Goal: Task Accomplishment & Management: Manage account settings

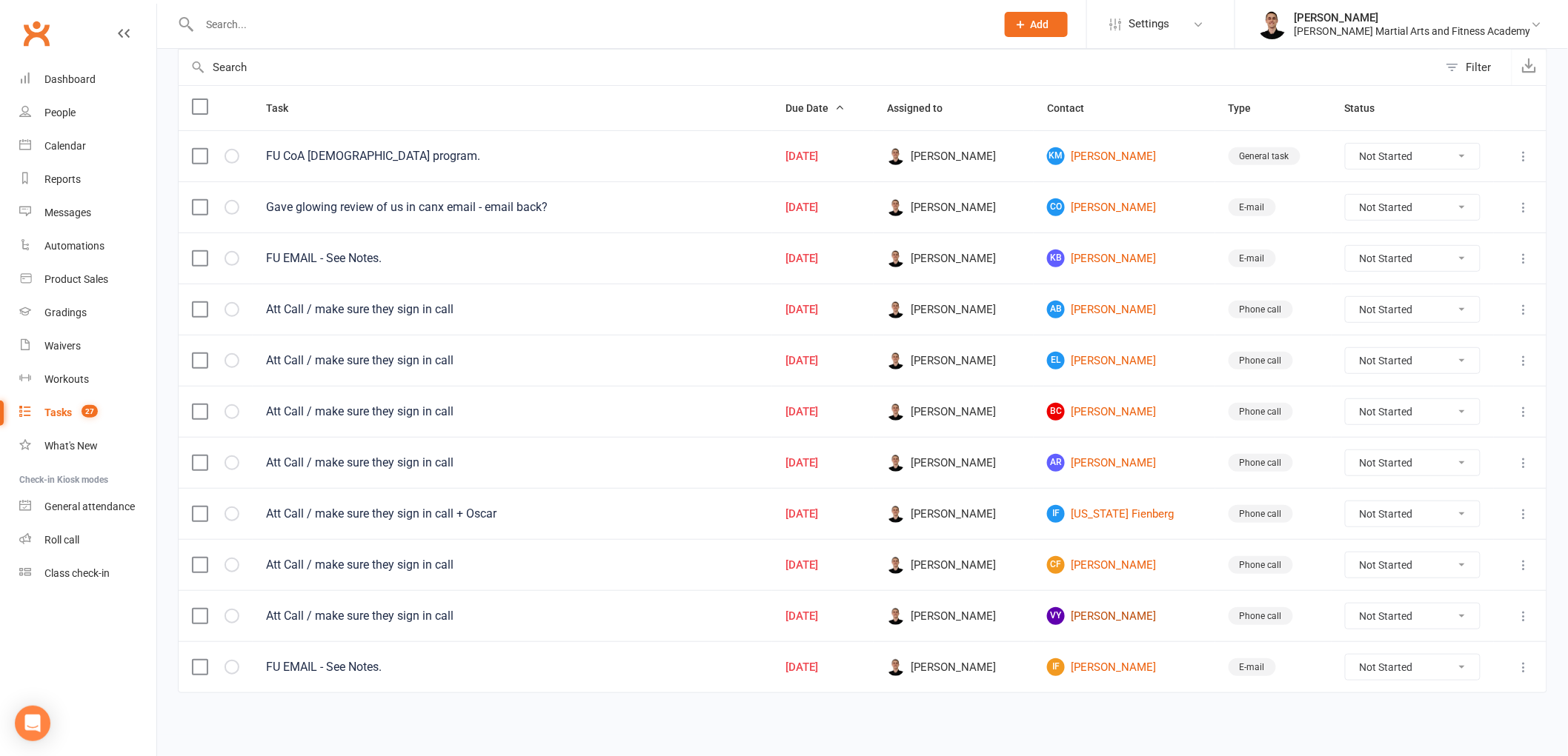
click at [1107, 616] on link "VY [PERSON_NAME]" at bounding box center [1124, 616] width 154 height 18
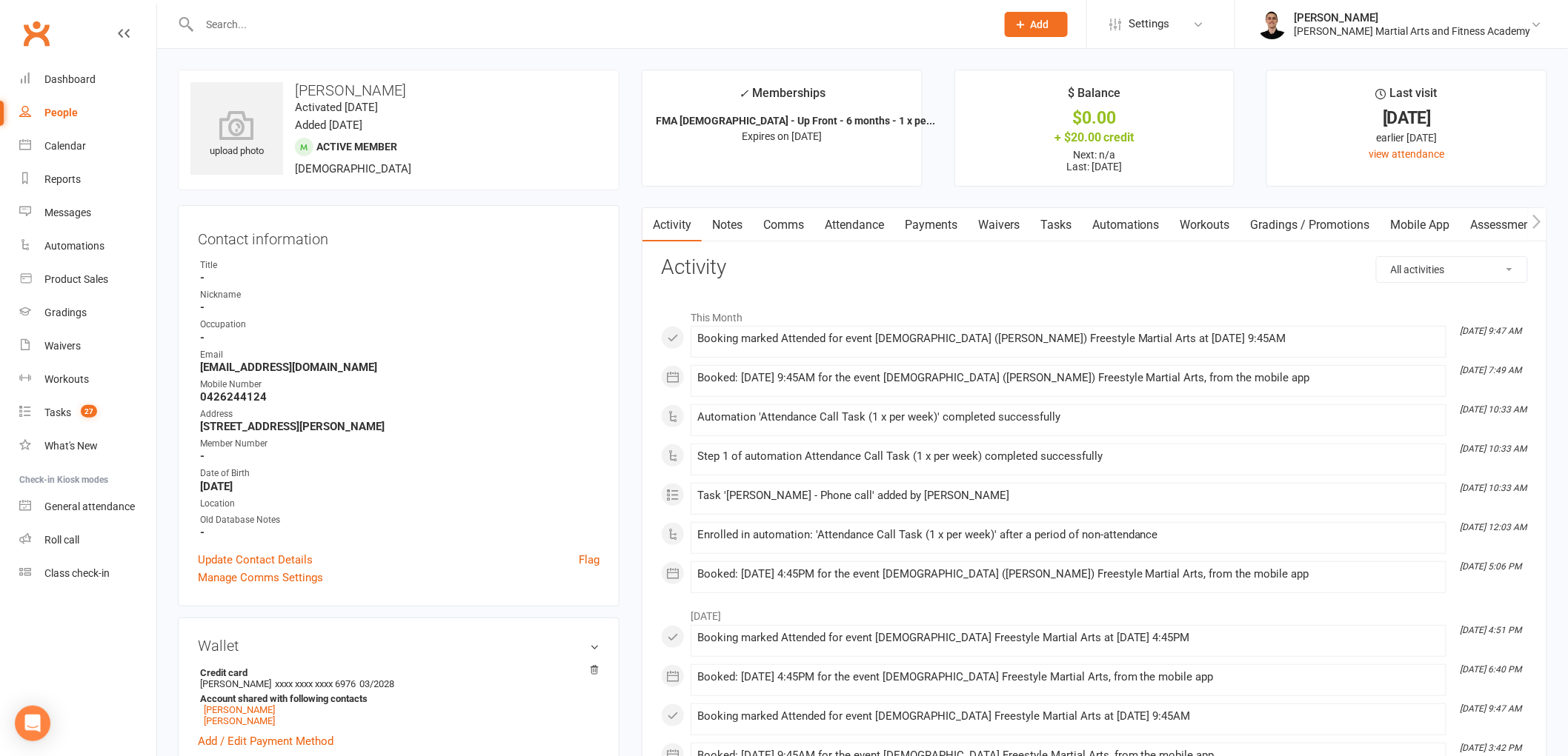
click at [1071, 222] on link "Tasks" at bounding box center [1056, 225] width 52 height 34
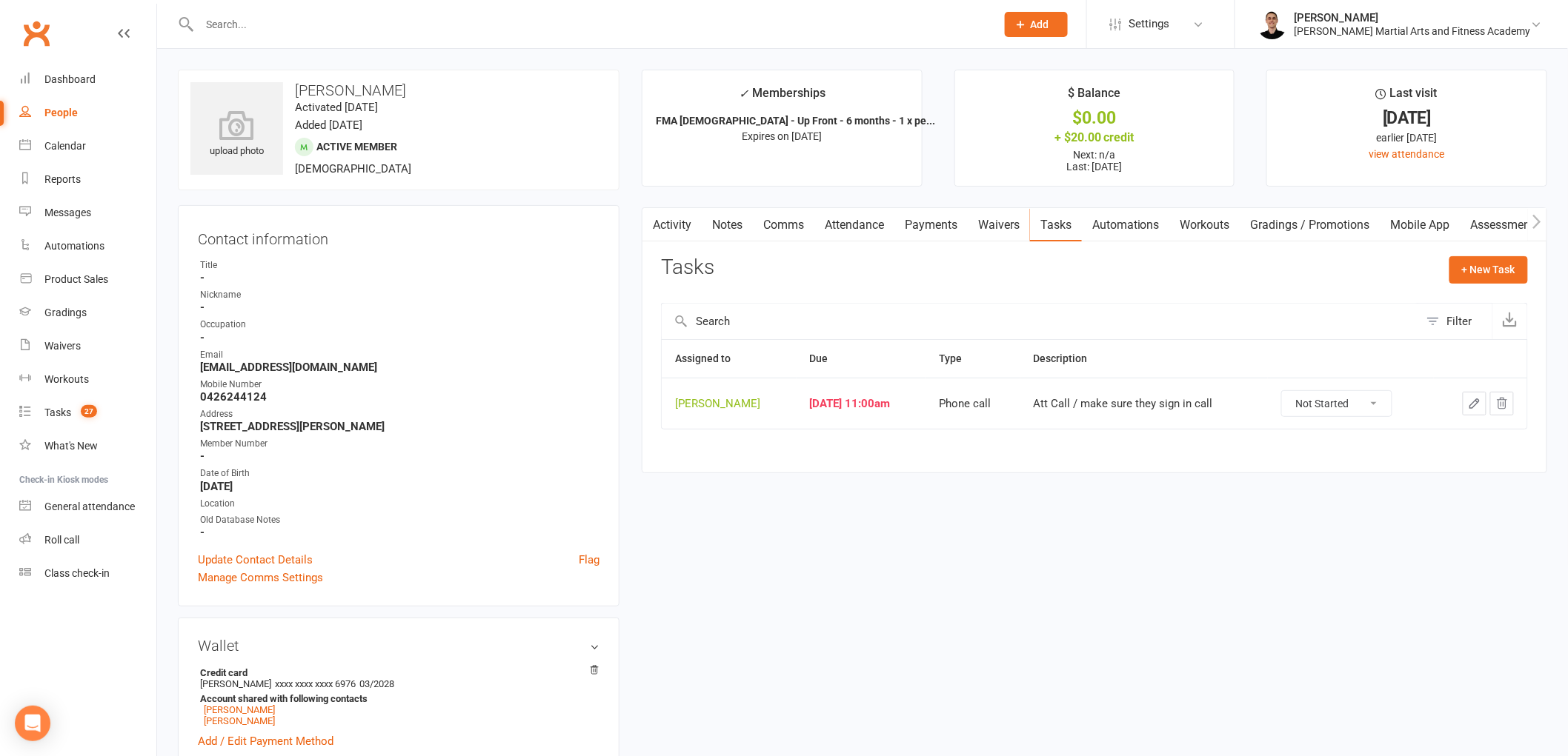
drag, startPoint x: 1336, startPoint y: 404, endPoint x: 1336, endPoint y: 415, distance: 11.0
click at [1336, 404] on select "Not Started In Progress Waiting Complete" at bounding box center [1336, 403] width 109 height 25
click at [1291, 392] on select "Not Started In Progress Waiting Complete" at bounding box center [1336, 403] width 109 height 25
select select "unstarted"
click at [78, 420] on link "Tasks 27" at bounding box center [88, 413] width 137 height 33
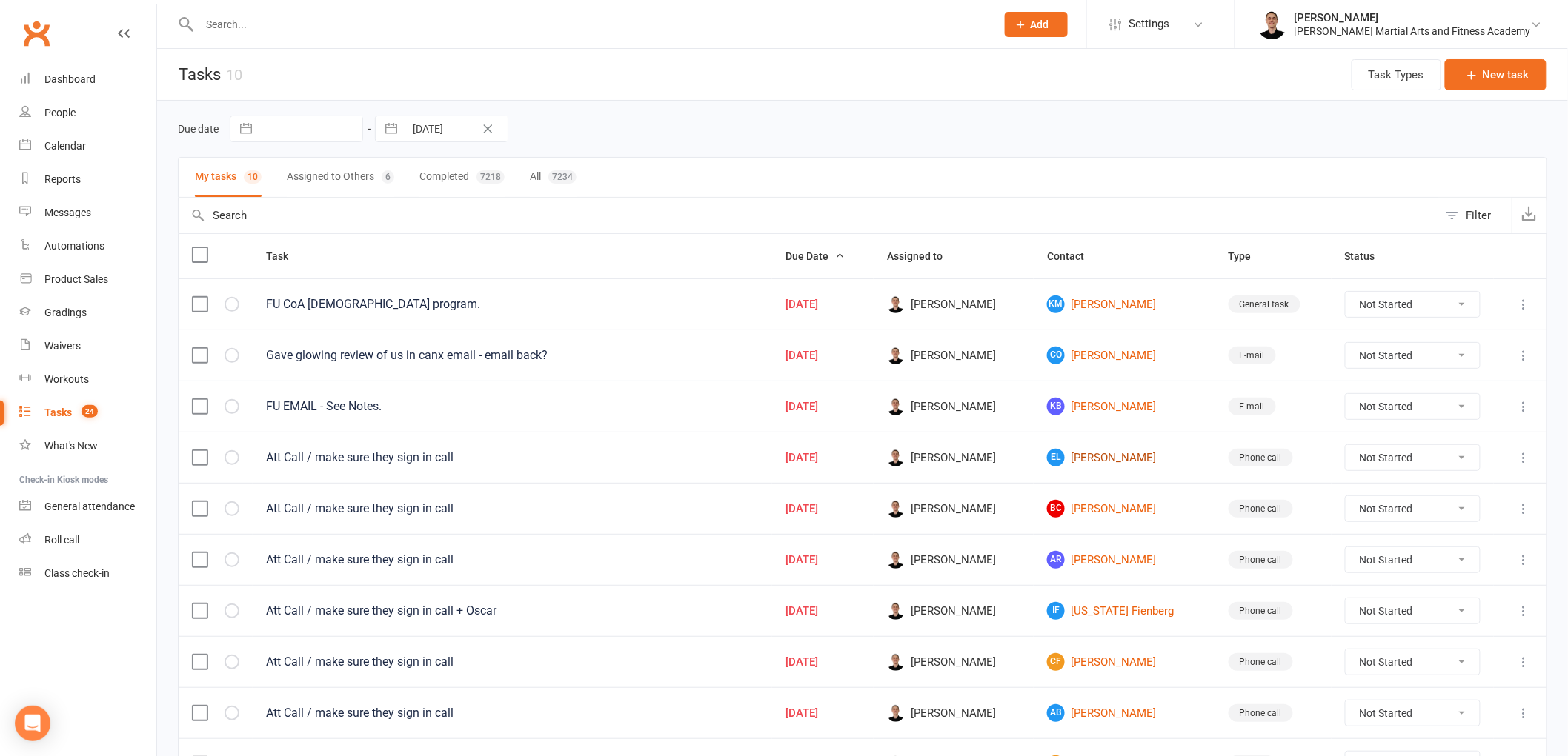
click at [1099, 462] on link "EL Ethan Luff" at bounding box center [1124, 457] width 154 height 18
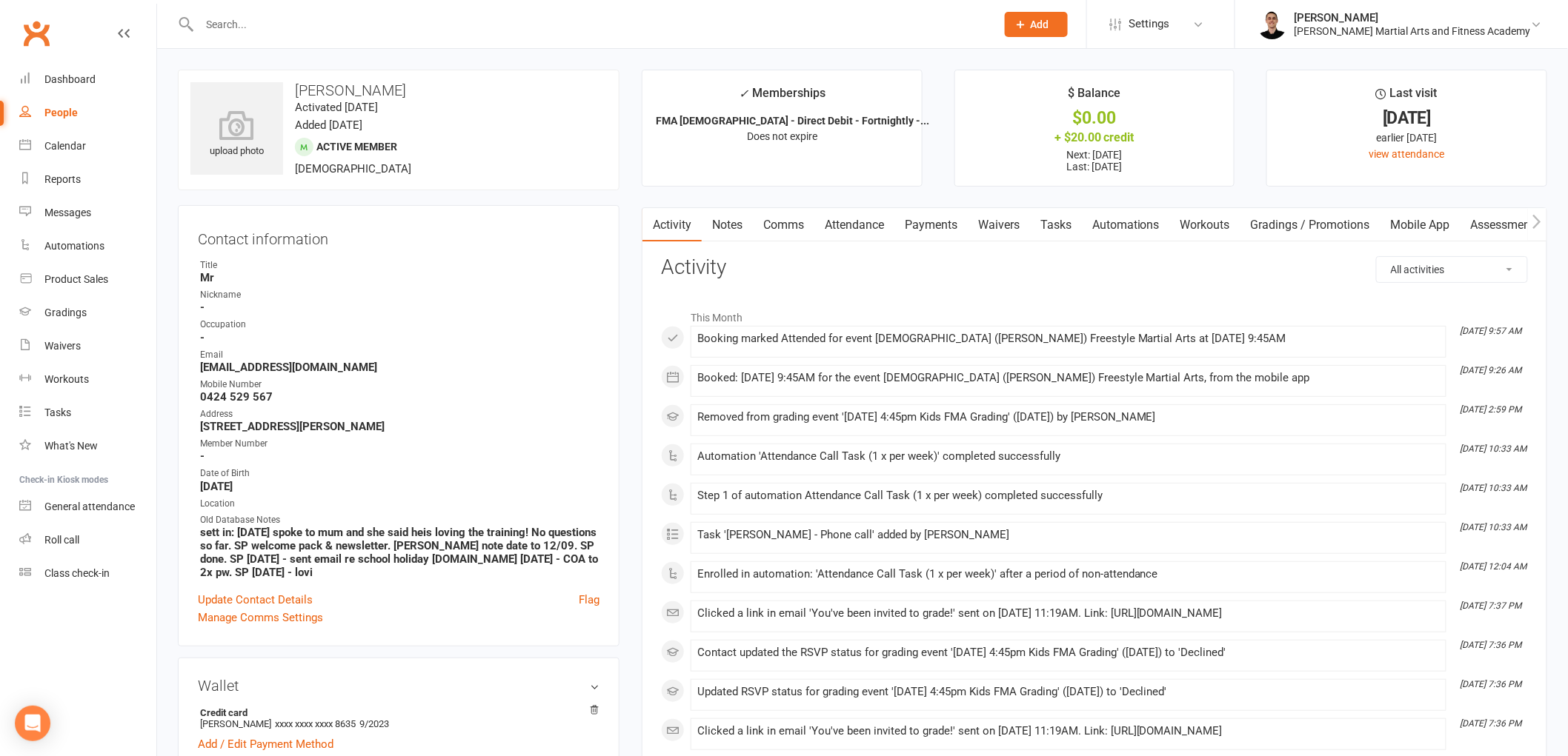
click at [1061, 222] on link "Tasks" at bounding box center [1056, 225] width 52 height 34
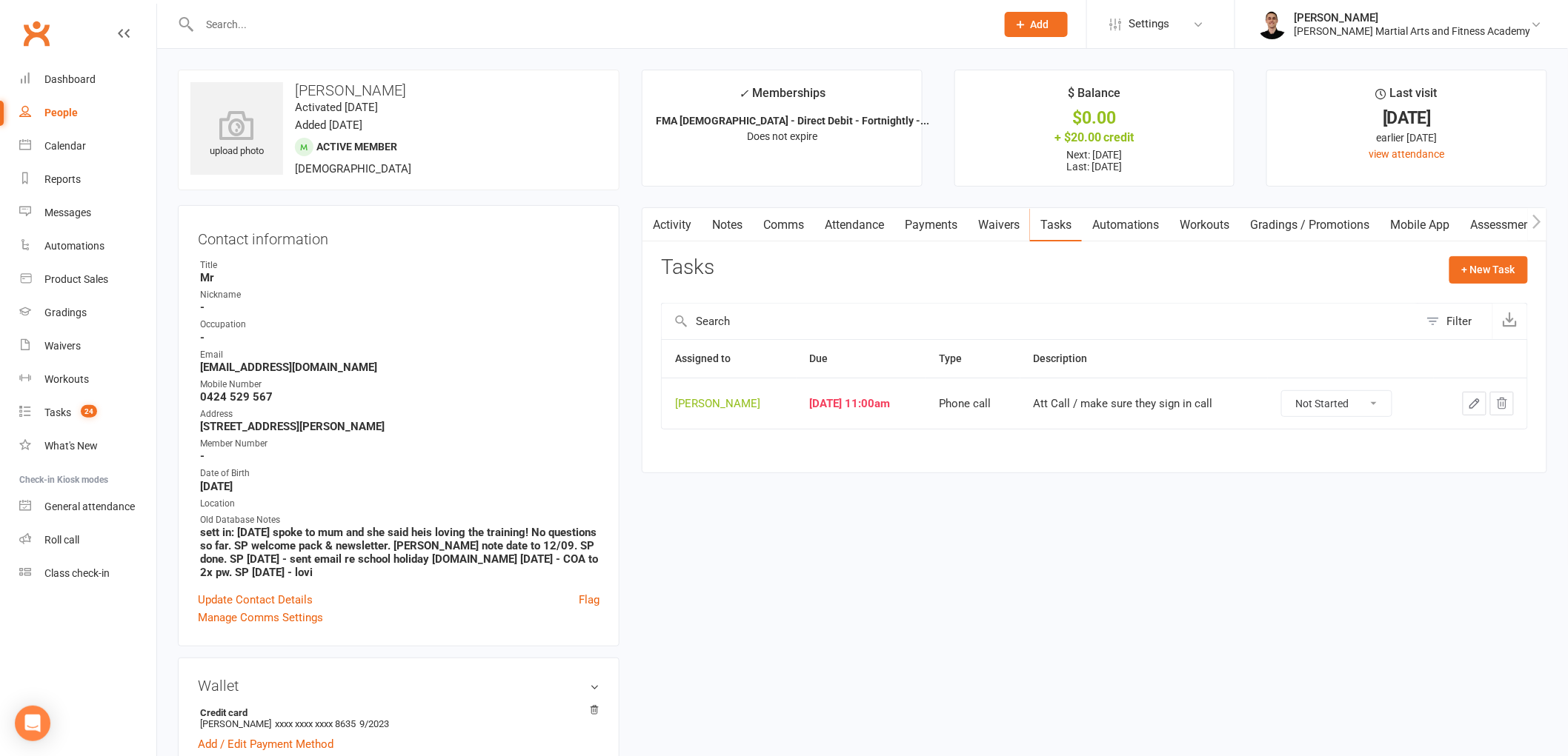
click at [1311, 398] on select "Not Started In Progress Waiting Complete" at bounding box center [1336, 403] width 109 height 25
click at [1291, 392] on select "Not Started In Progress Waiting Complete" at bounding box center [1336, 403] width 109 height 25
select select "unstarted"
click at [71, 408] on link "Tasks 24" at bounding box center [88, 413] width 137 height 33
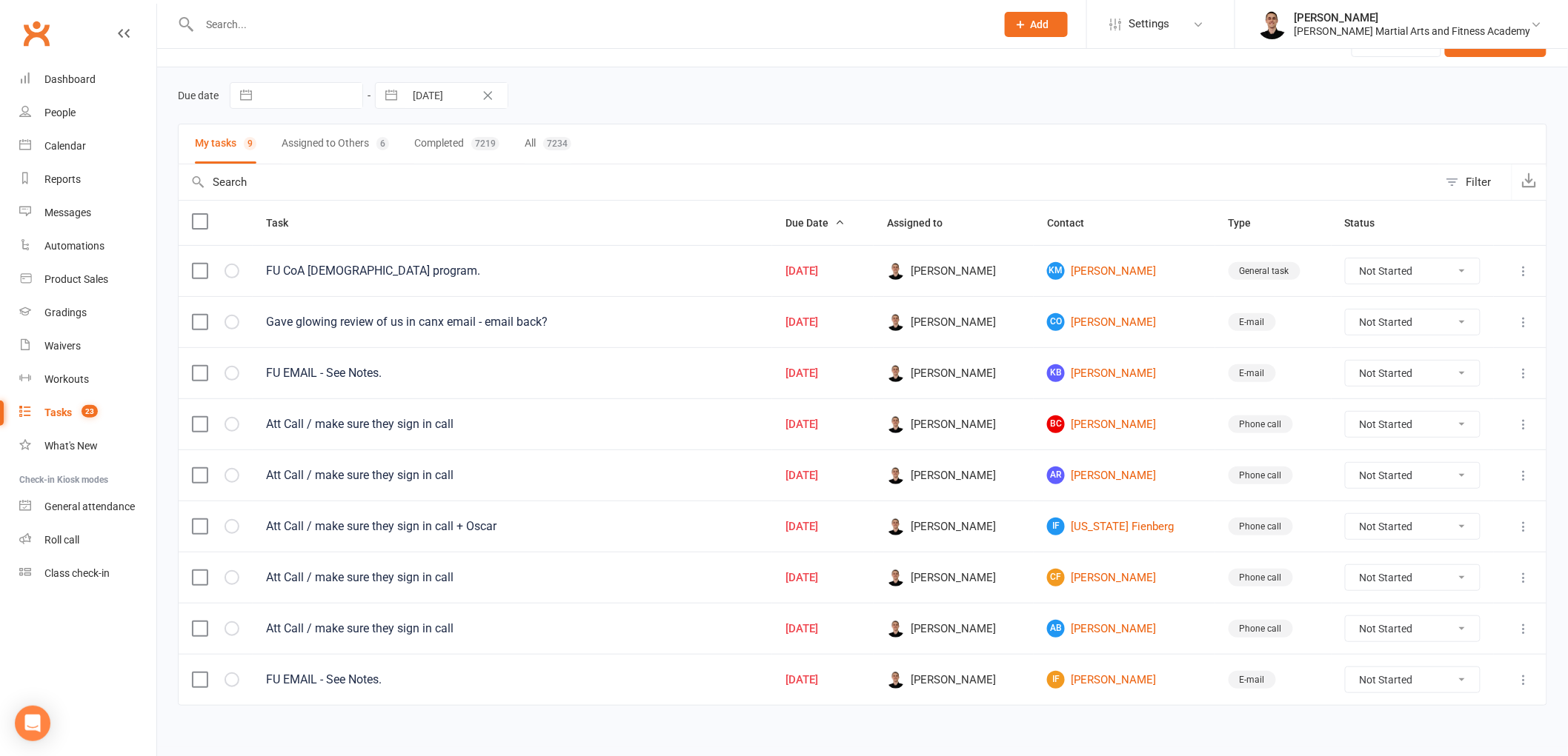
scroll to position [49, 0]
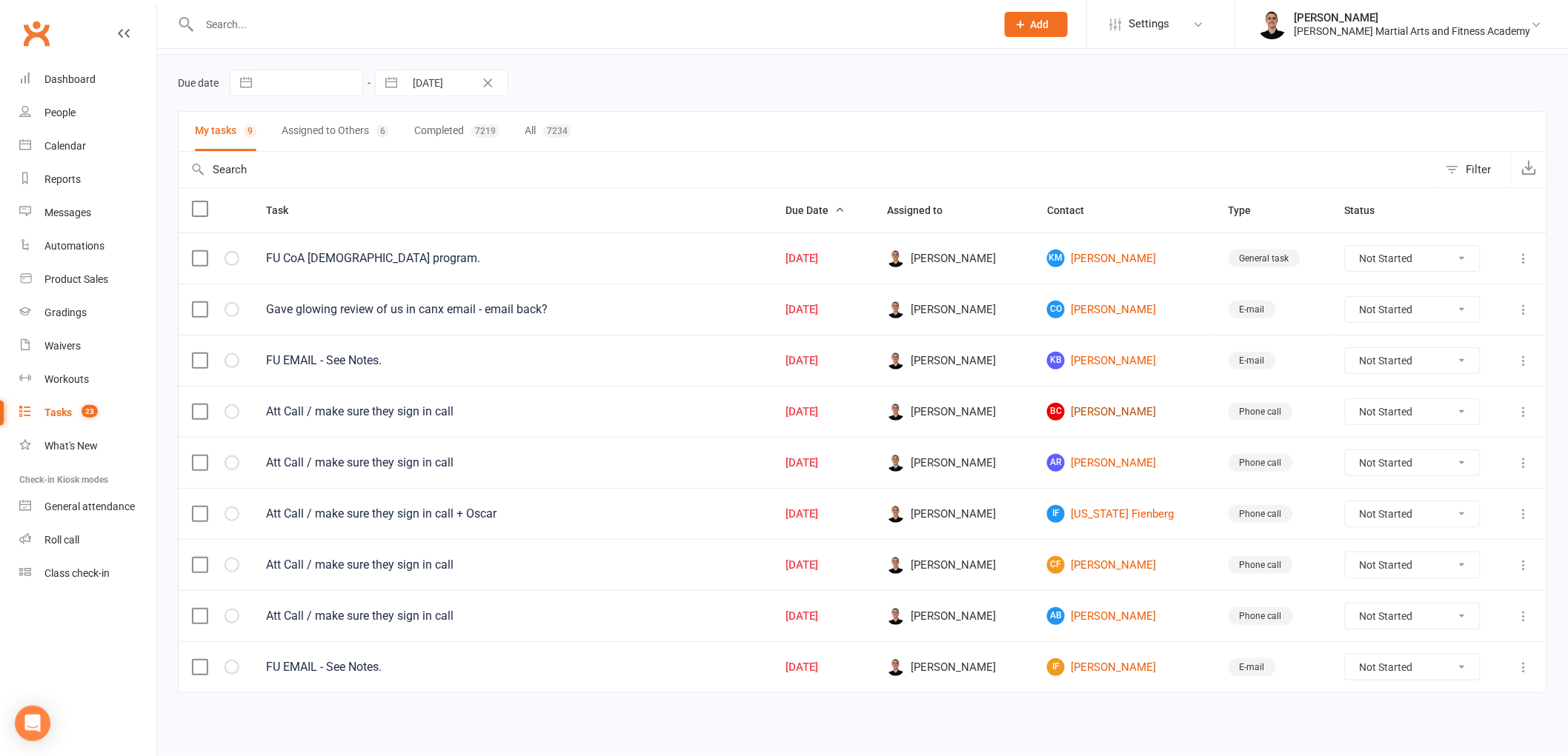
click at [1112, 413] on link "BC [PERSON_NAME]" at bounding box center [1124, 411] width 154 height 18
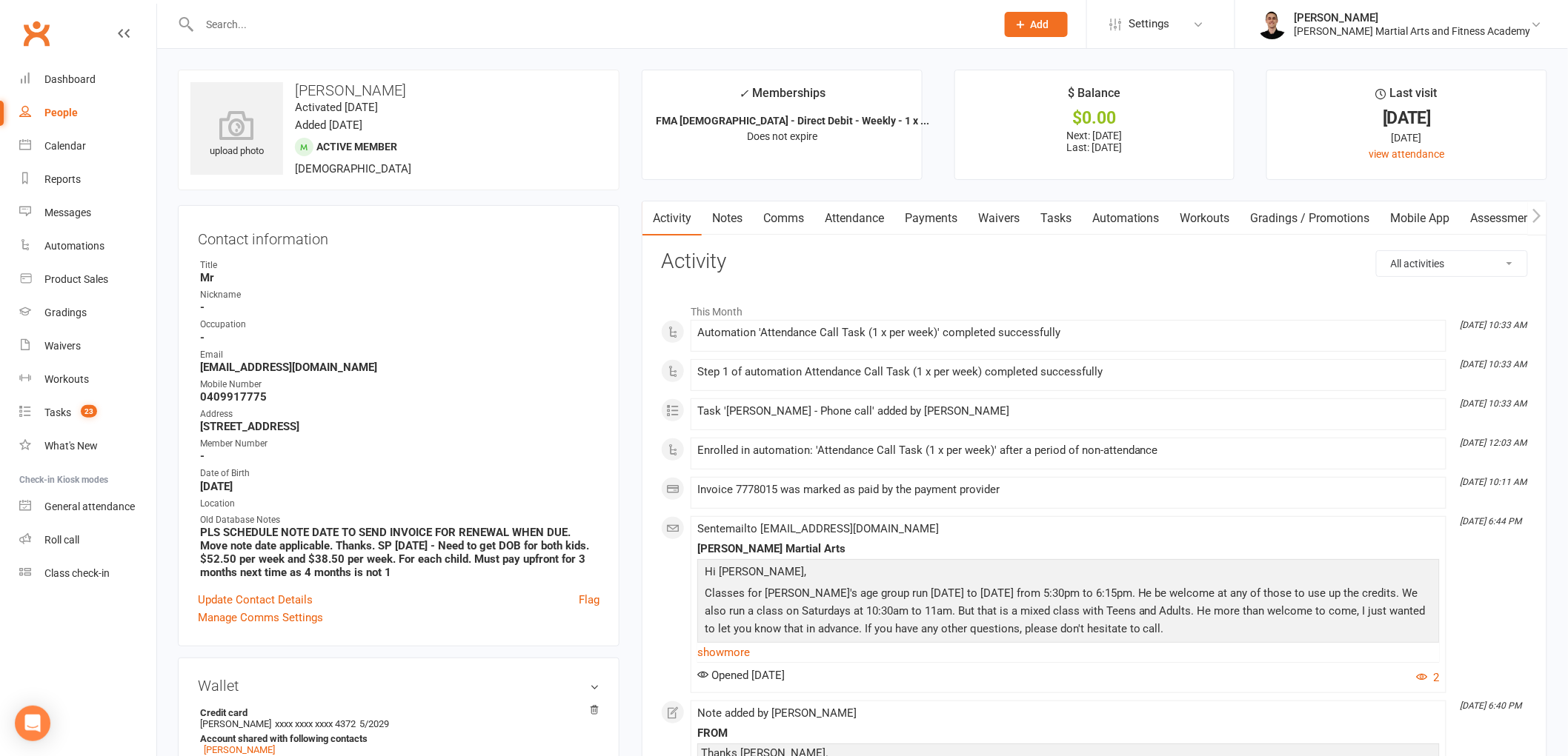
click at [1053, 222] on link "Tasks" at bounding box center [1056, 218] width 52 height 34
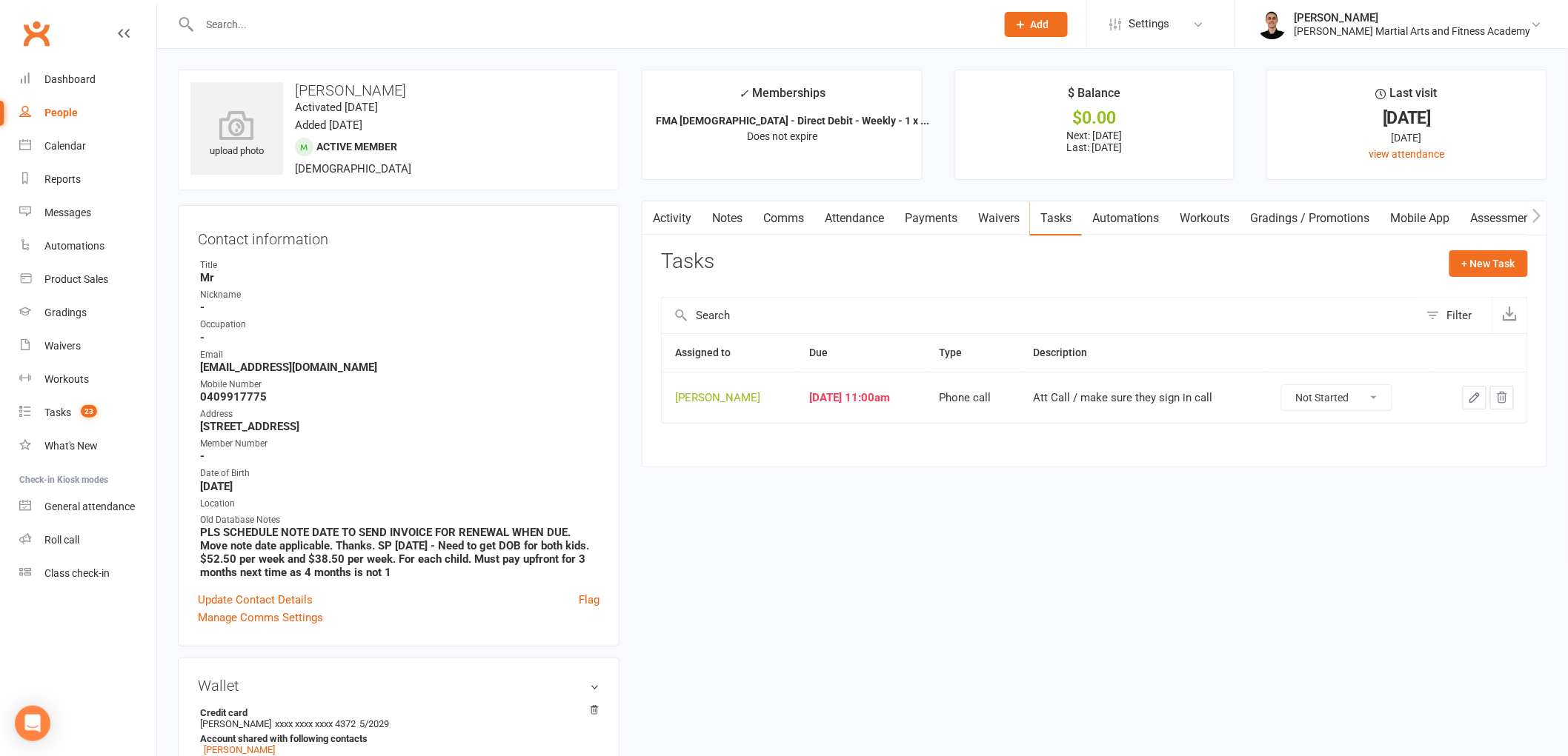
click at [1469, 398] on icon "button" at bounding box center [1474, 398] width 13 height 13
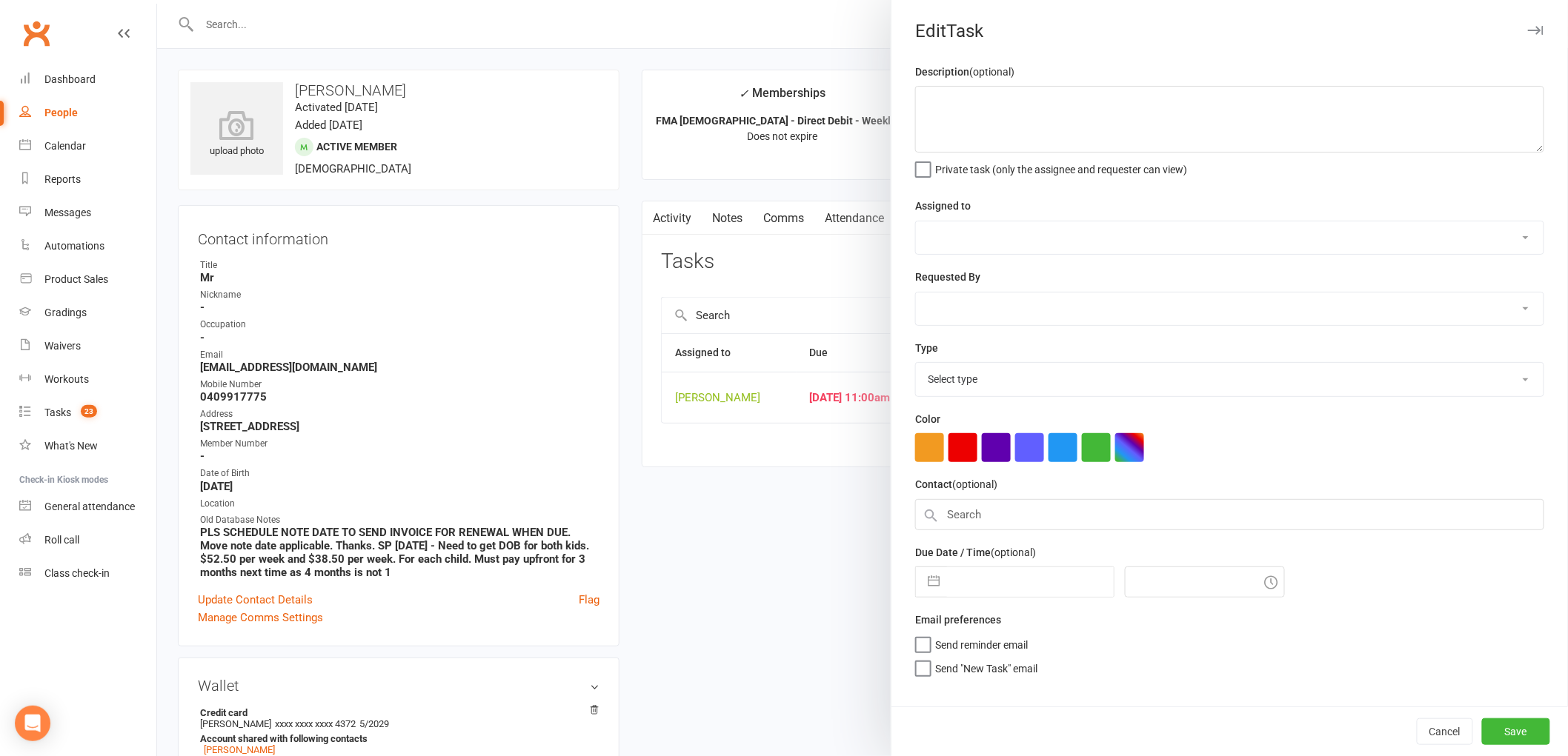
type textarea "Att Call / make sure they sign in call"
select select "47660"
type input "[DATE]"
type input "11:00am"
select select "25277"
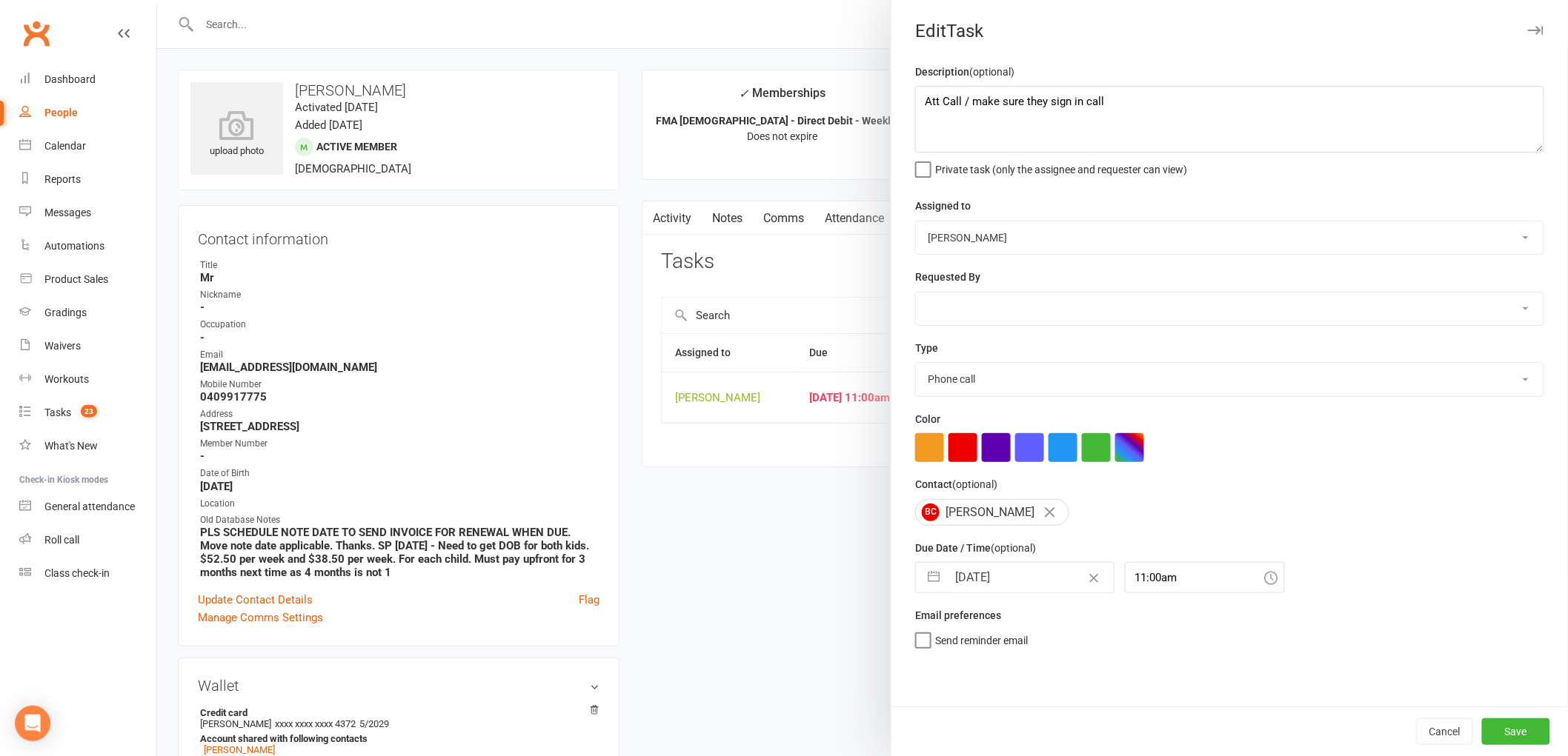
click at [1017, 582] on input "[DATE]" at bounding box center [1030, 577] width 166 height 29
select select "6"
select select "2025"
select select "7"
select select "2025"
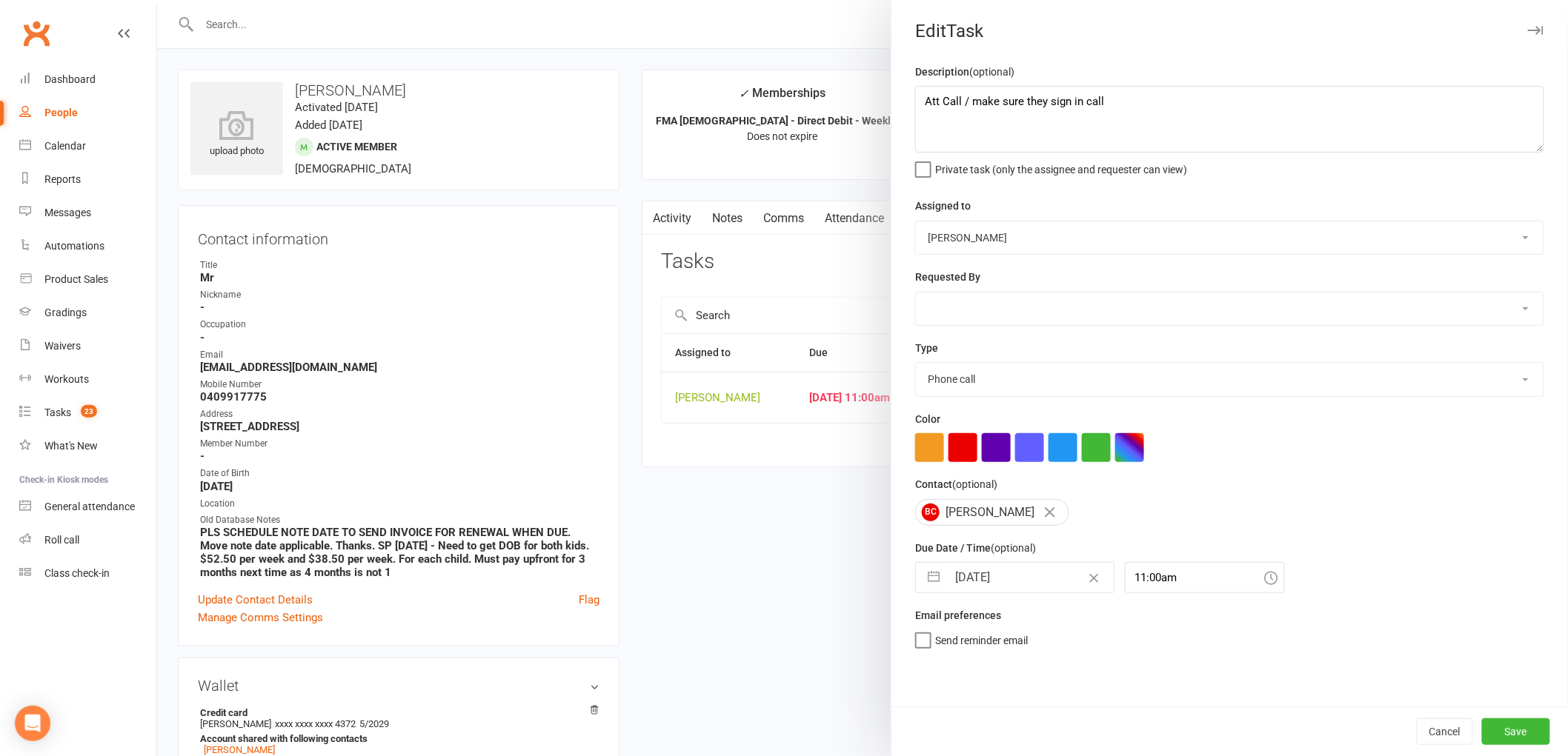
select select "8"
select select "2025"
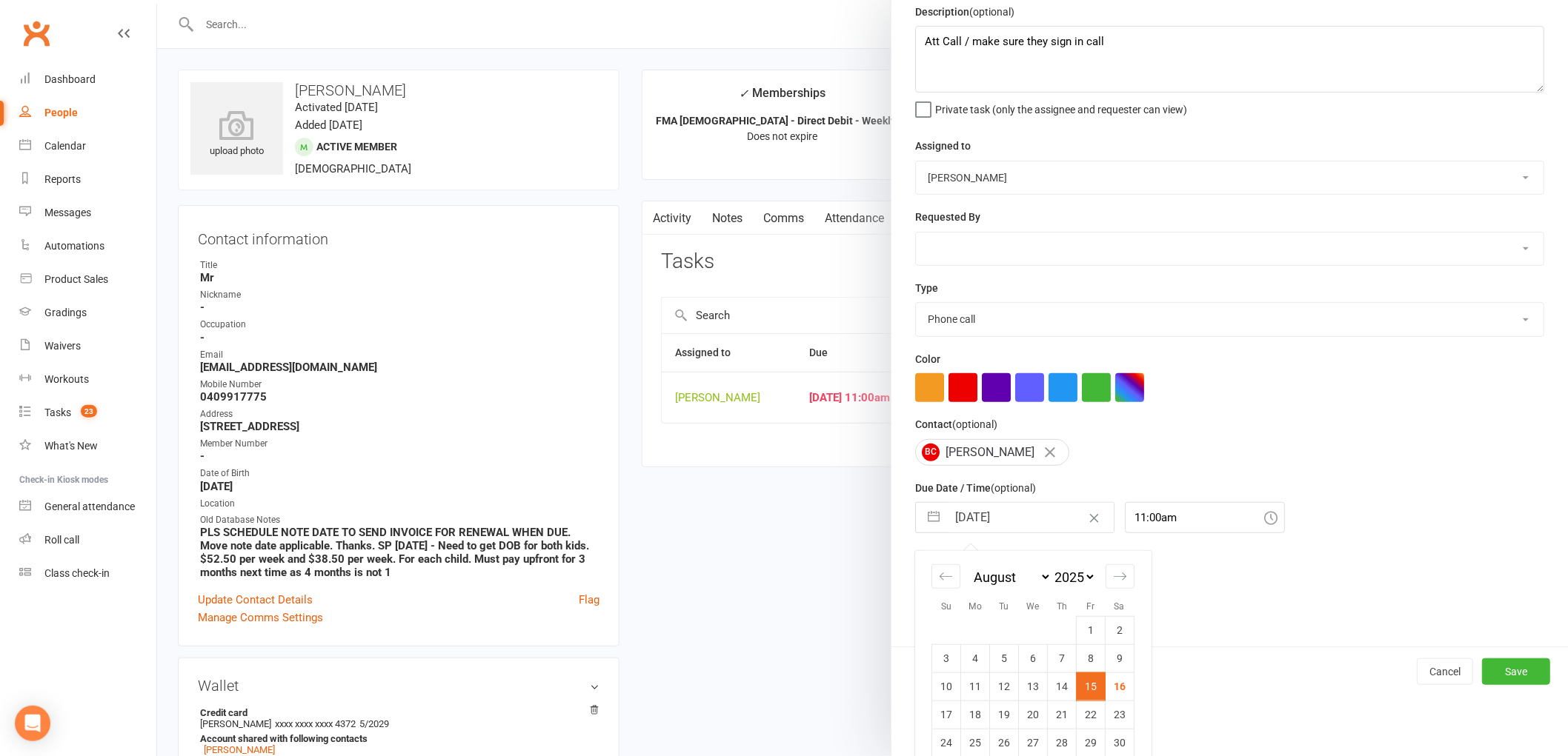
scroll to position [108, 0]
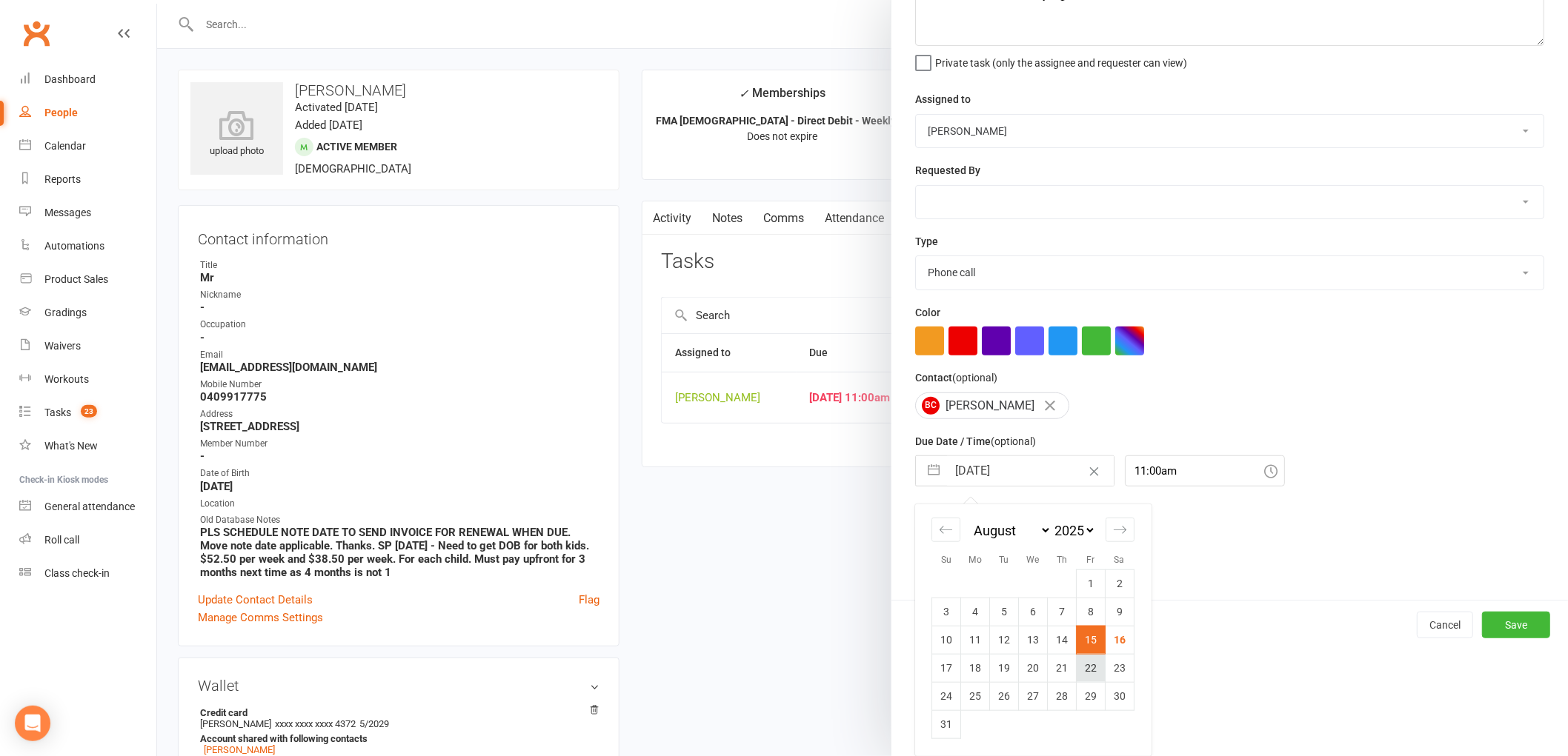
click at [1078, 662] on td "22" at bounding box center [1091, 668] width 29 height 28
type input "[DATE]"
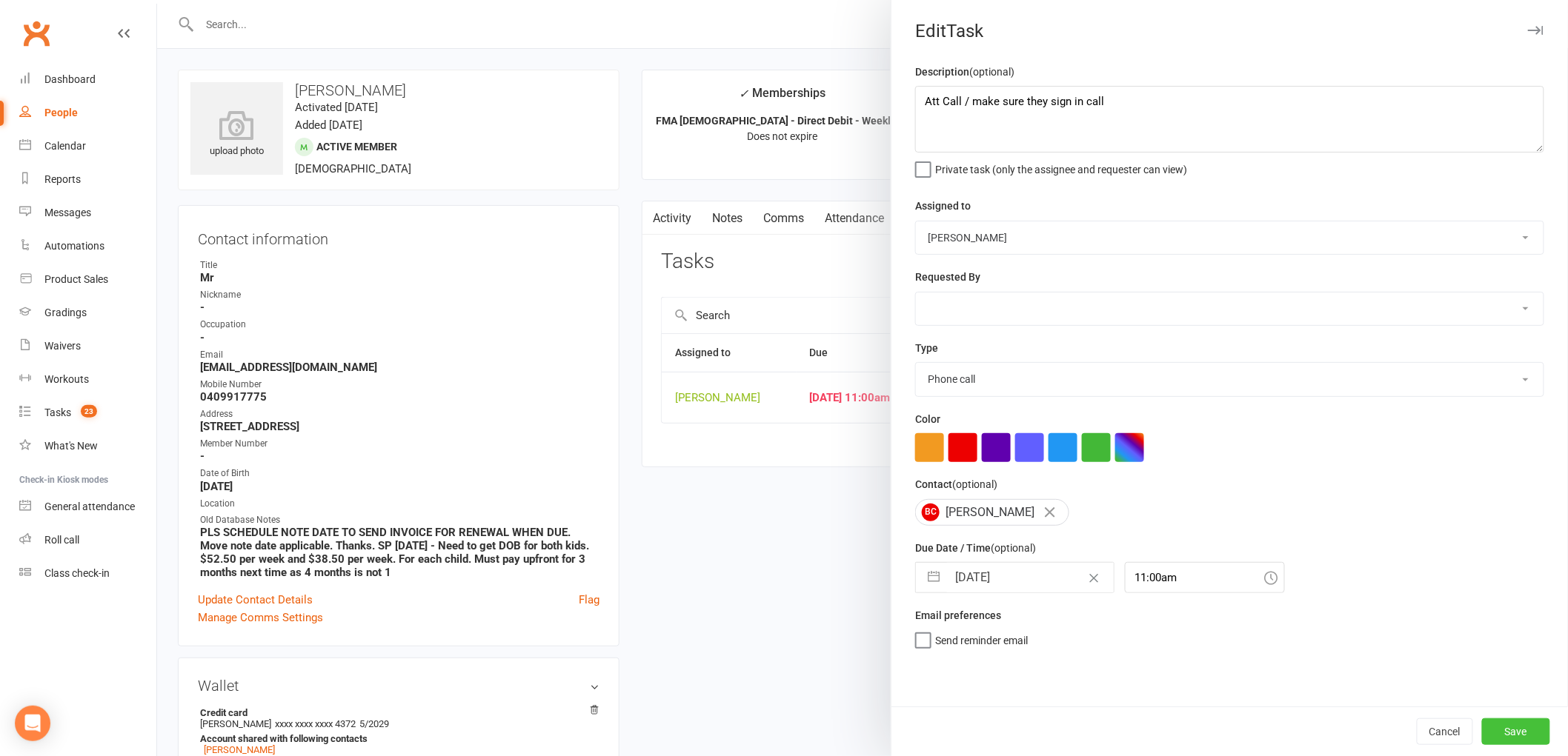
click at [1508, 735] on button "Save" at bounding box center [1516, 732] width 69 height 27
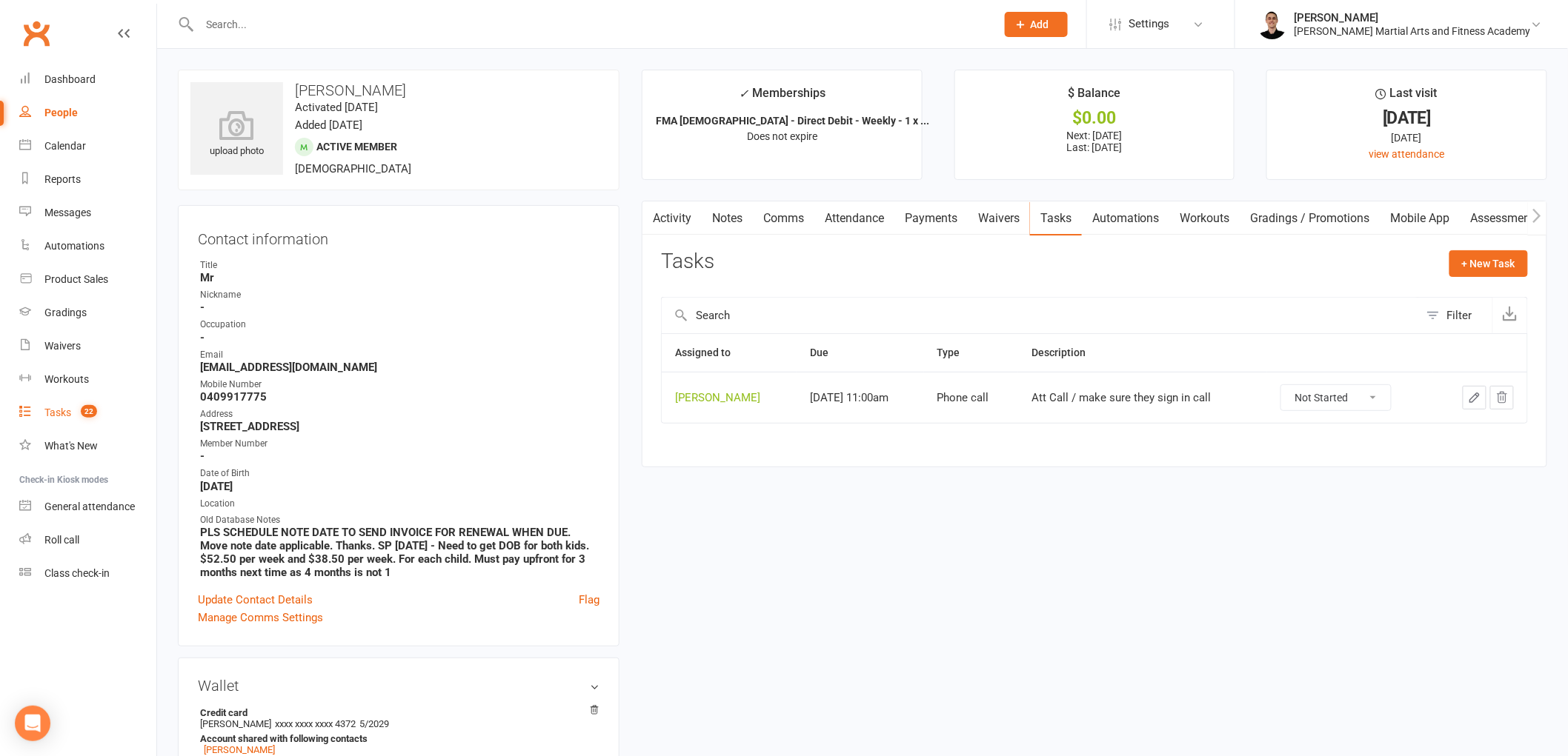
click at [60, 398] on link "Tasks 22" at bounding box center [88, 413] width 137 height 33
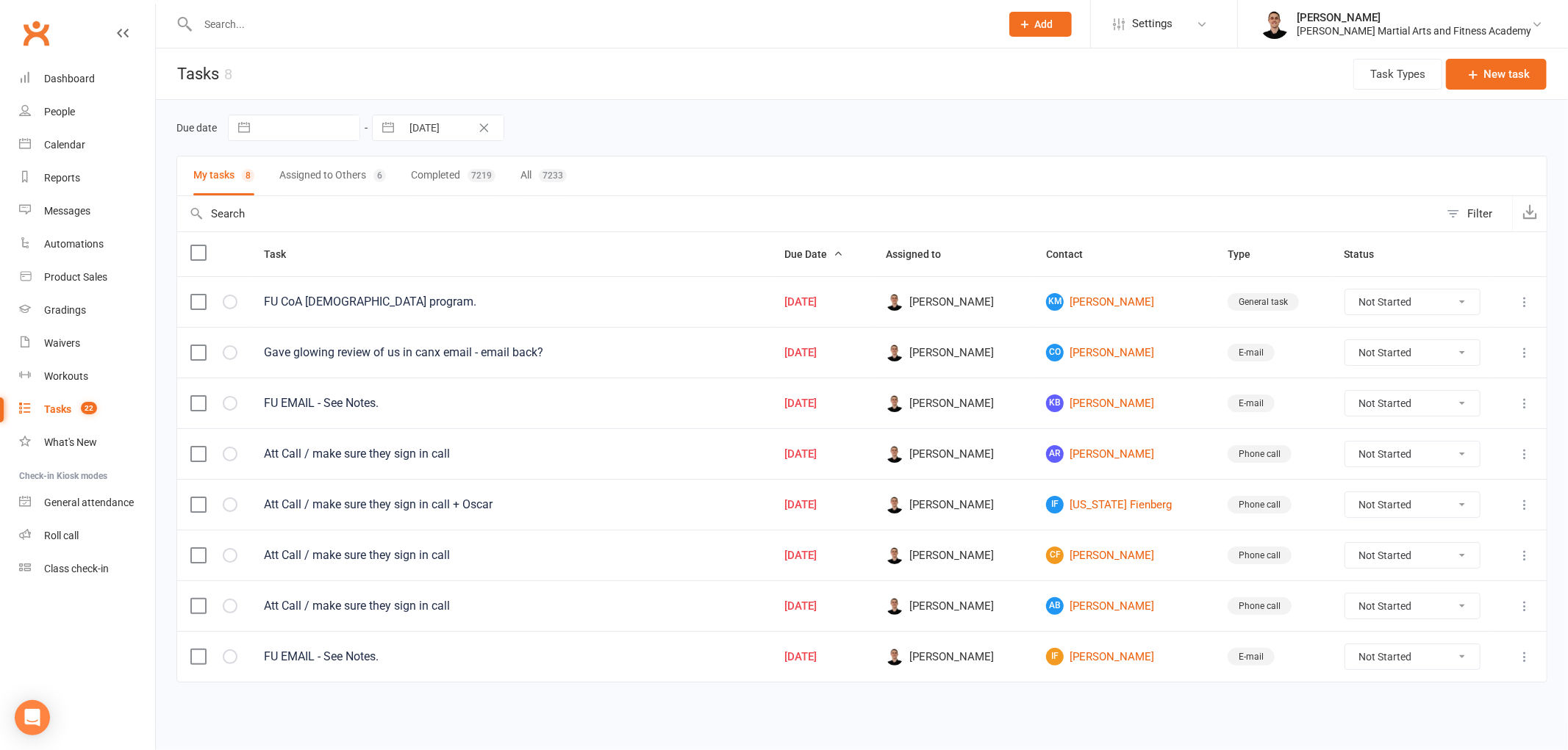
click at [1120, 290] on td "[PERSON_NAME]" at bounding box center [1123, 301] width 182 height 51
click at [1121, 299] on link "[PERSON_NAME]" at bounding box center [1123, 302] width 155 height 17
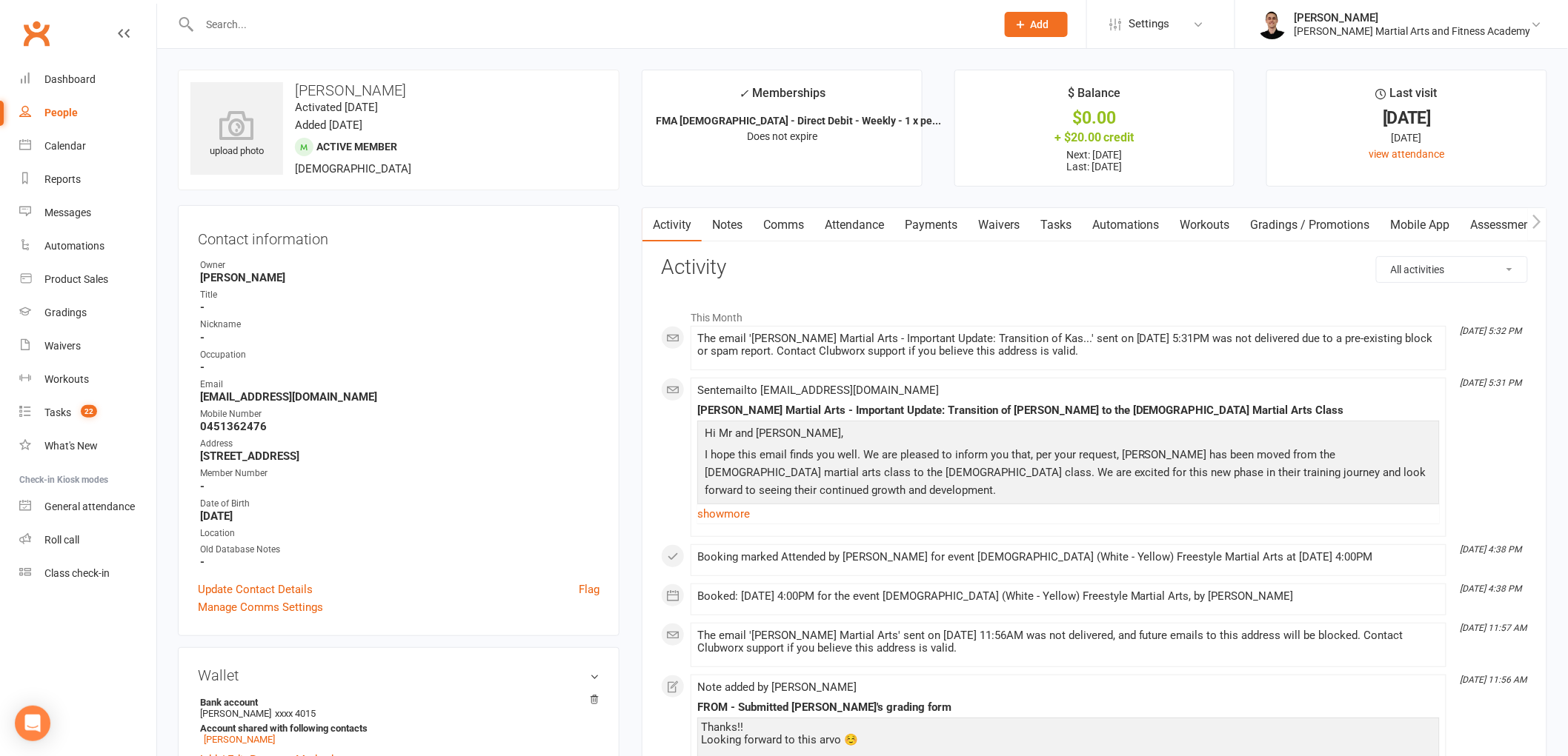
scroll to position [82, 0]
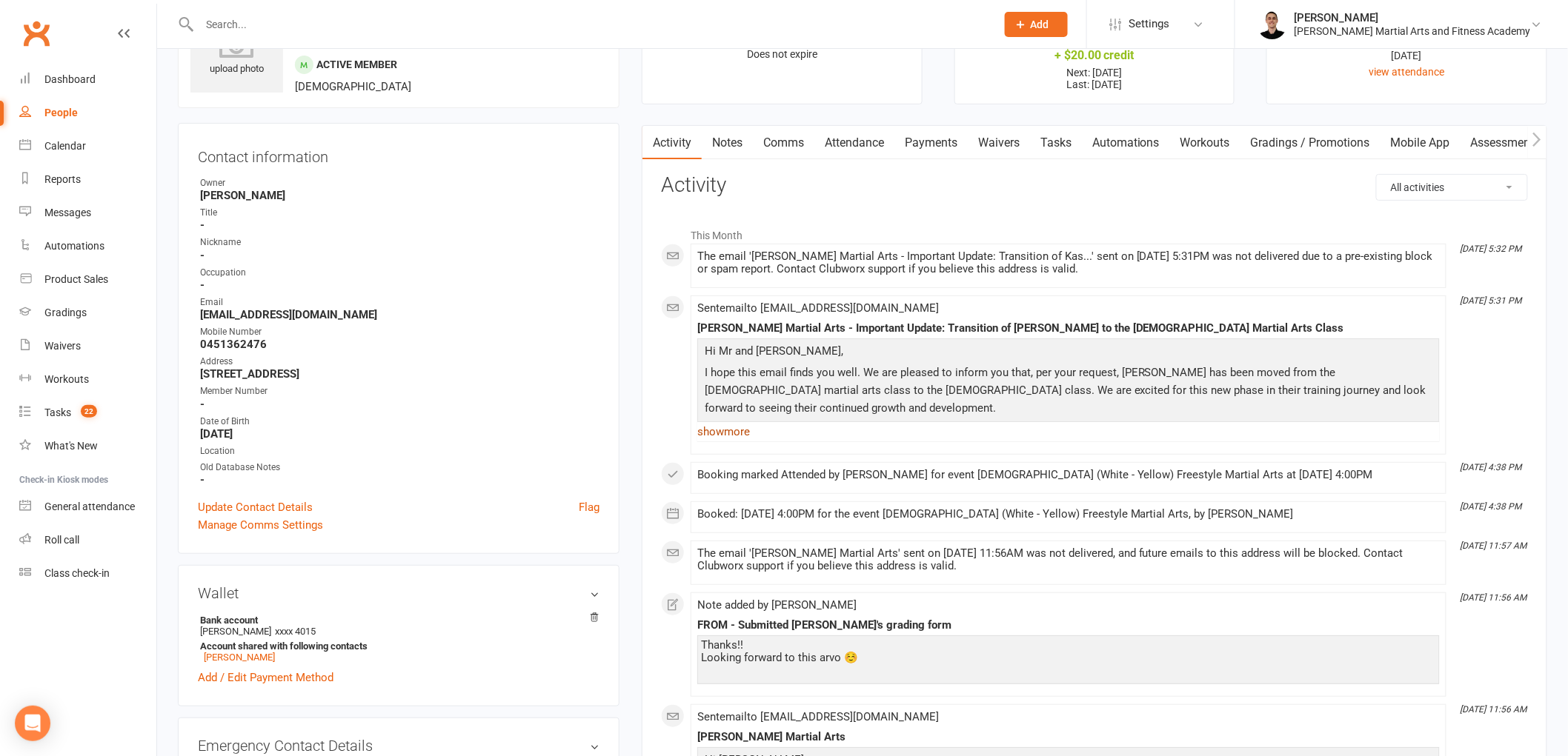
click at [741, 424] on link "show more" at bounding box center [1068, 431] width 742 height 21
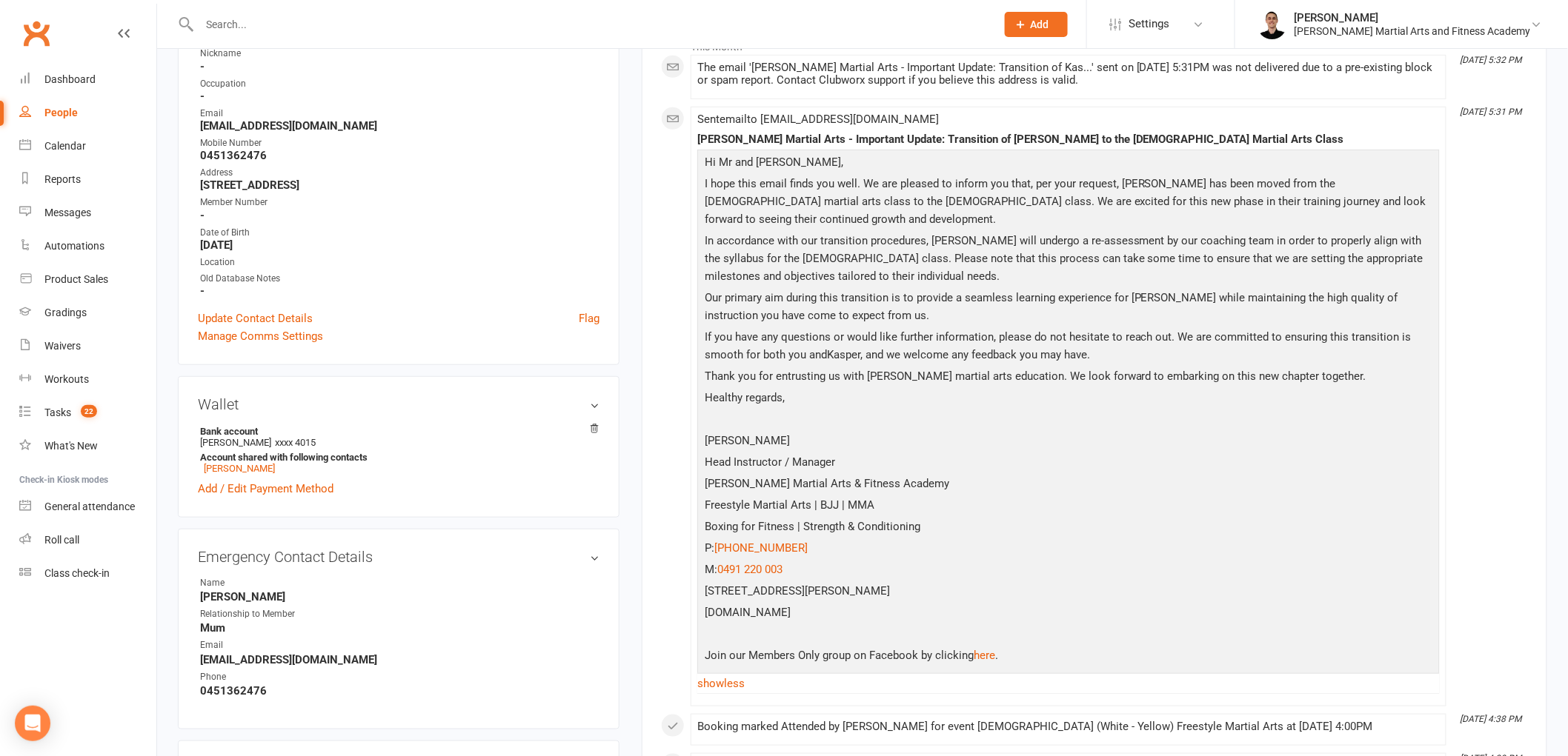
scroll to position [0, 0]
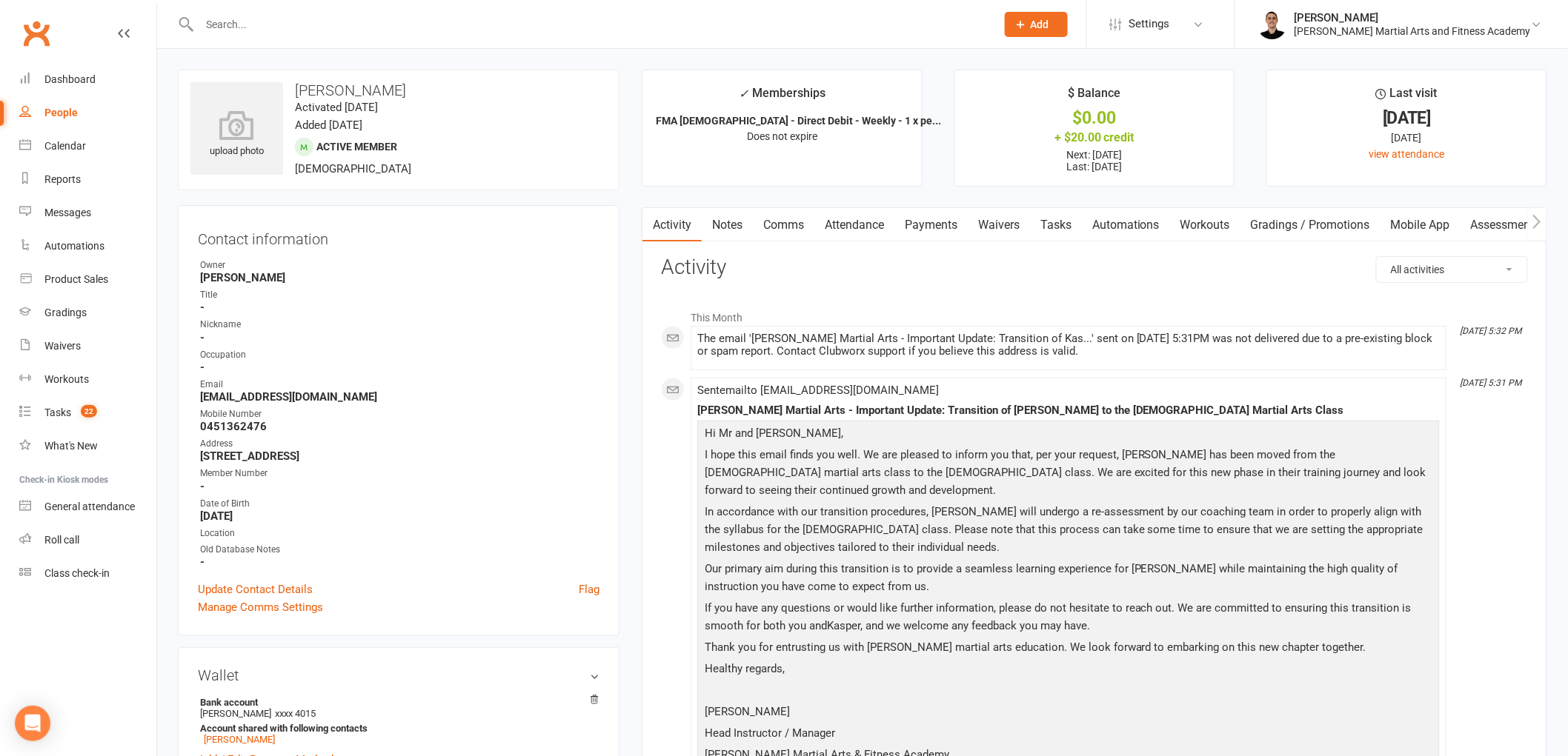
drag, startPoint x: 699, startPoint y: 337, endPoint x: 1117, endPoint y: 355, distance: 418.4
click at [1117, 355] on div "The email '[PERSON_NAME] Martial Arts - Important Update: Transition of Kas...'…" at bounding box center [1068, 345] width 742 height 25
copy div "The email '[PERSON_NAME] Martial Arts - Important Update: Transition of Kas...'…"
click at [1054, 231] on link "Tasks" at bounding box center [1056, 225] width 52 height 34
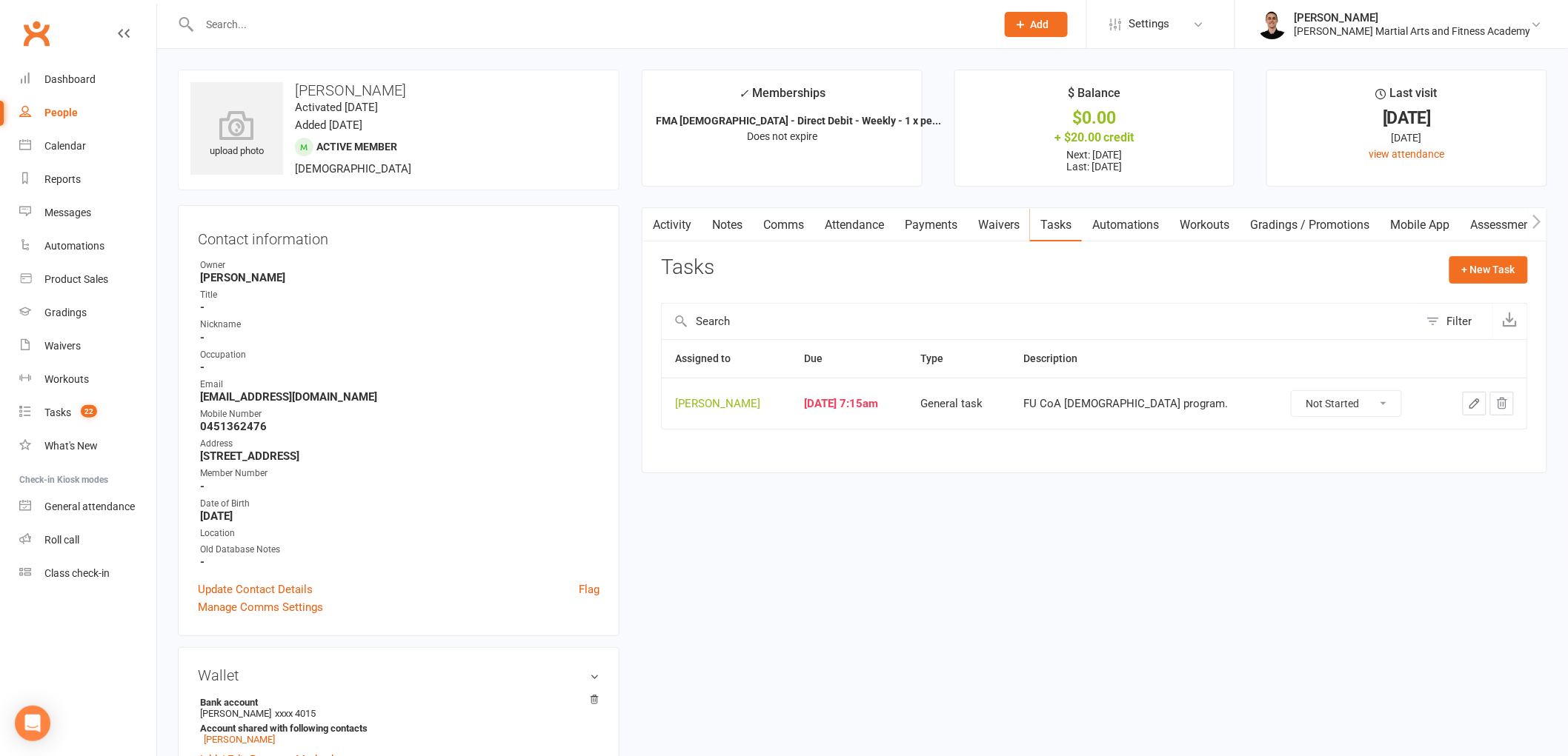
click at [1055, 12] on button "Add" at bounding box center [1036, 24] width 63 height 25
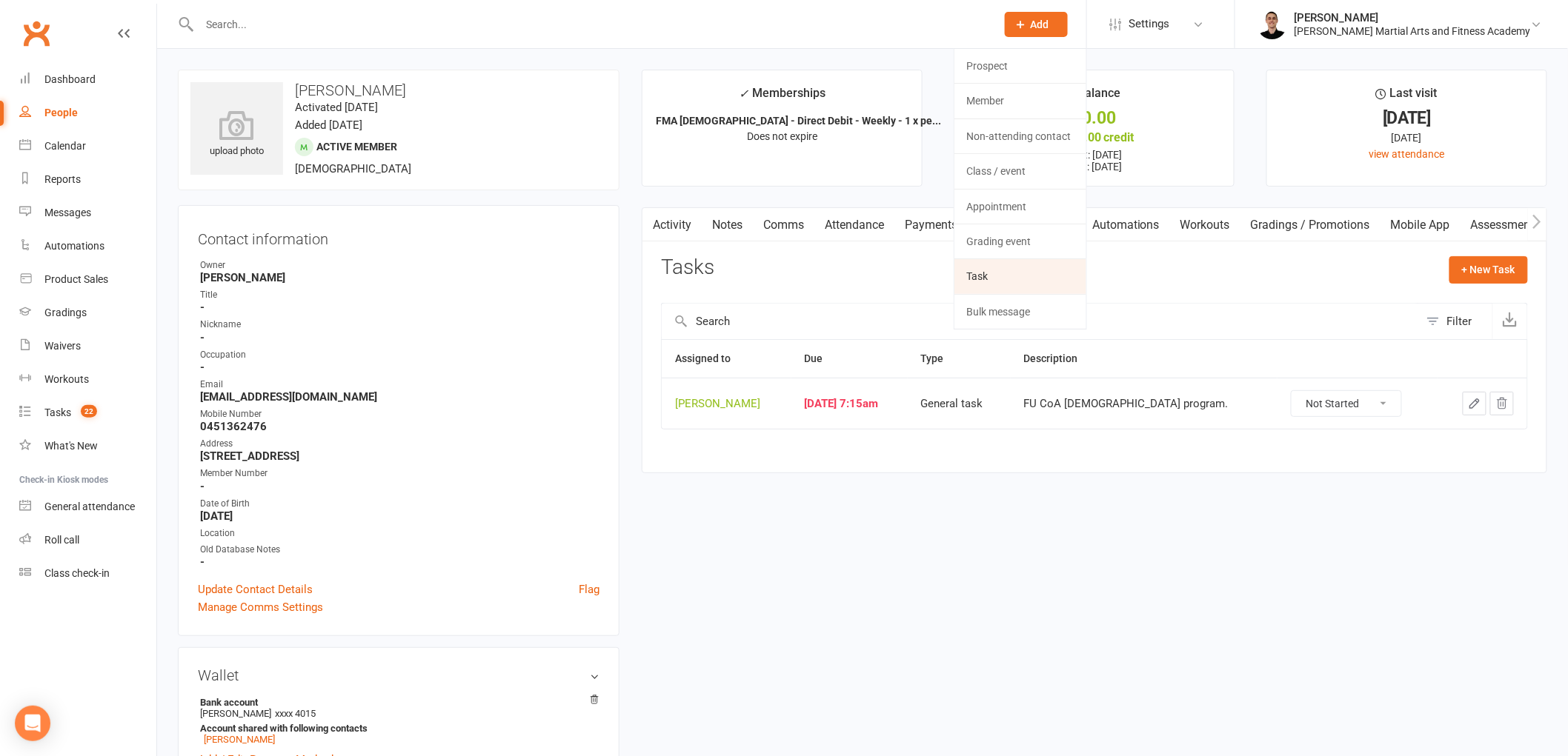
click at [1048, 275] on link "Task" at bounding box center [1021, 276] width 132 height 34
select select "47660"
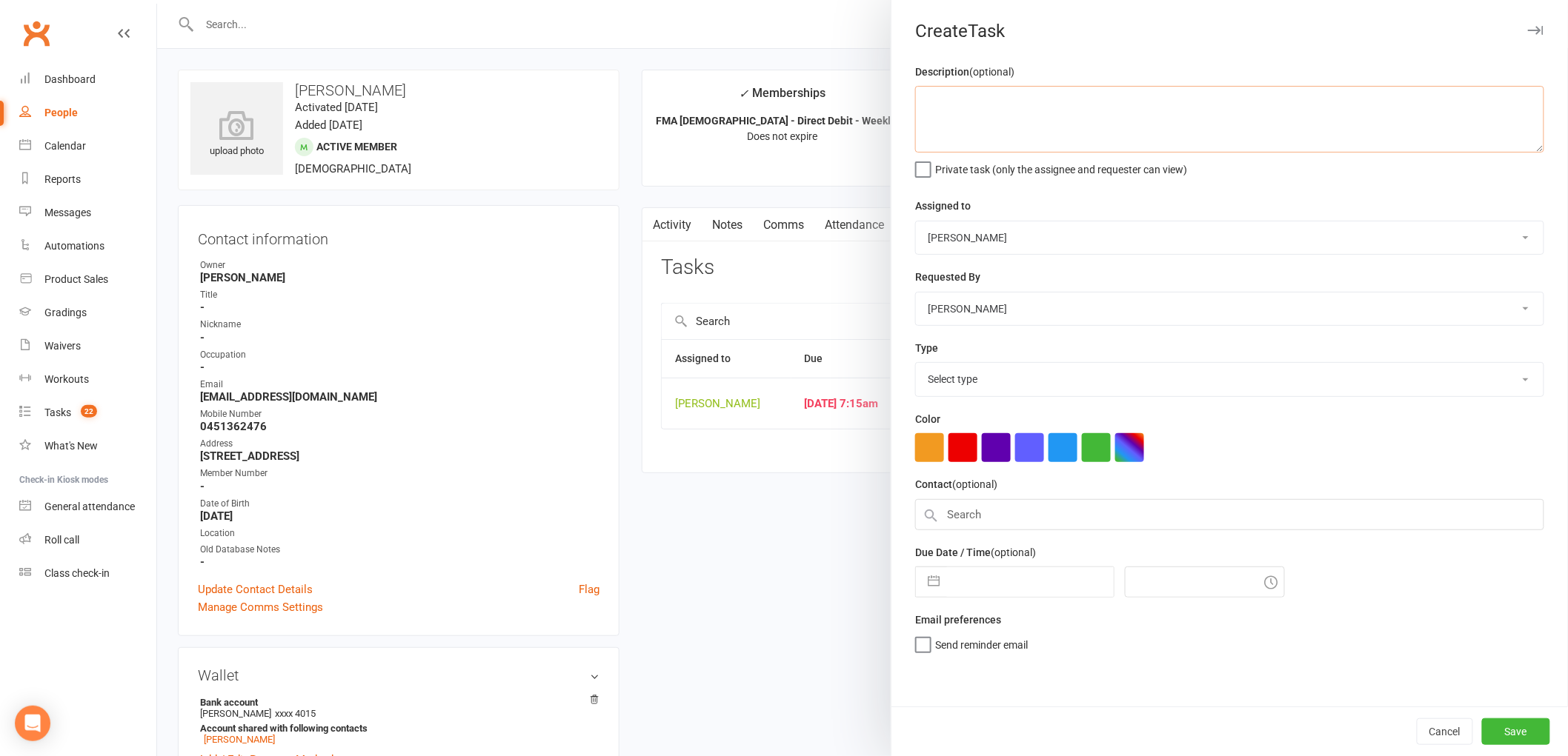
click at [1015, 136] on textarea at bounding box center [1229, 119] width 629 height 67
paste textarea "The email '[PERSON_NAME] Martial Arts - Important Update: Transition of Kas...'…"
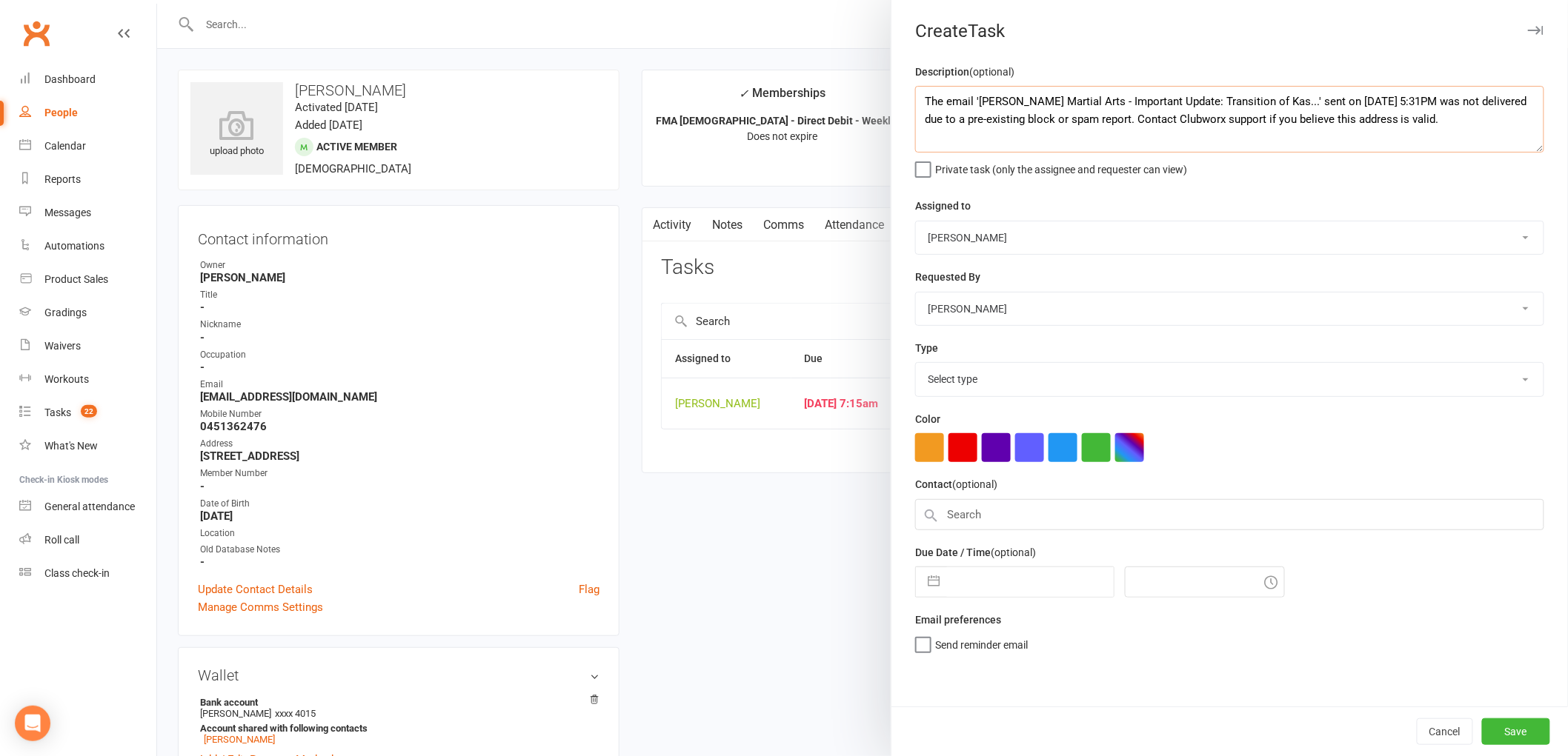
type textarea "The email '[PERSON_NAME] Martial Arts - Important Update: Transition of Kas...'…"
click at [993, 225] on select "[PERSON_NAME] [PERSON_NAME] [PERSON_NAME] [PERSON_NAME] [PERSON_NAME] [PERSON_N…" at bounding box center [1229, 237] width 628 height 33
select select "47621"
click at [916, 221] on select "[PERSON_NAME] [PERSON_NAME] [PERSON_NAME] [PERSON_NAME] [PERSON_NAME] [PERSON_N…" at bounding box center [1229, 237] width 628 height 33
click at [958, 383] on select "Select type E-mail General task Meeting Phone call Sett in calls Add new task t…" at bounding box center [1229, 378] width 628 height 33
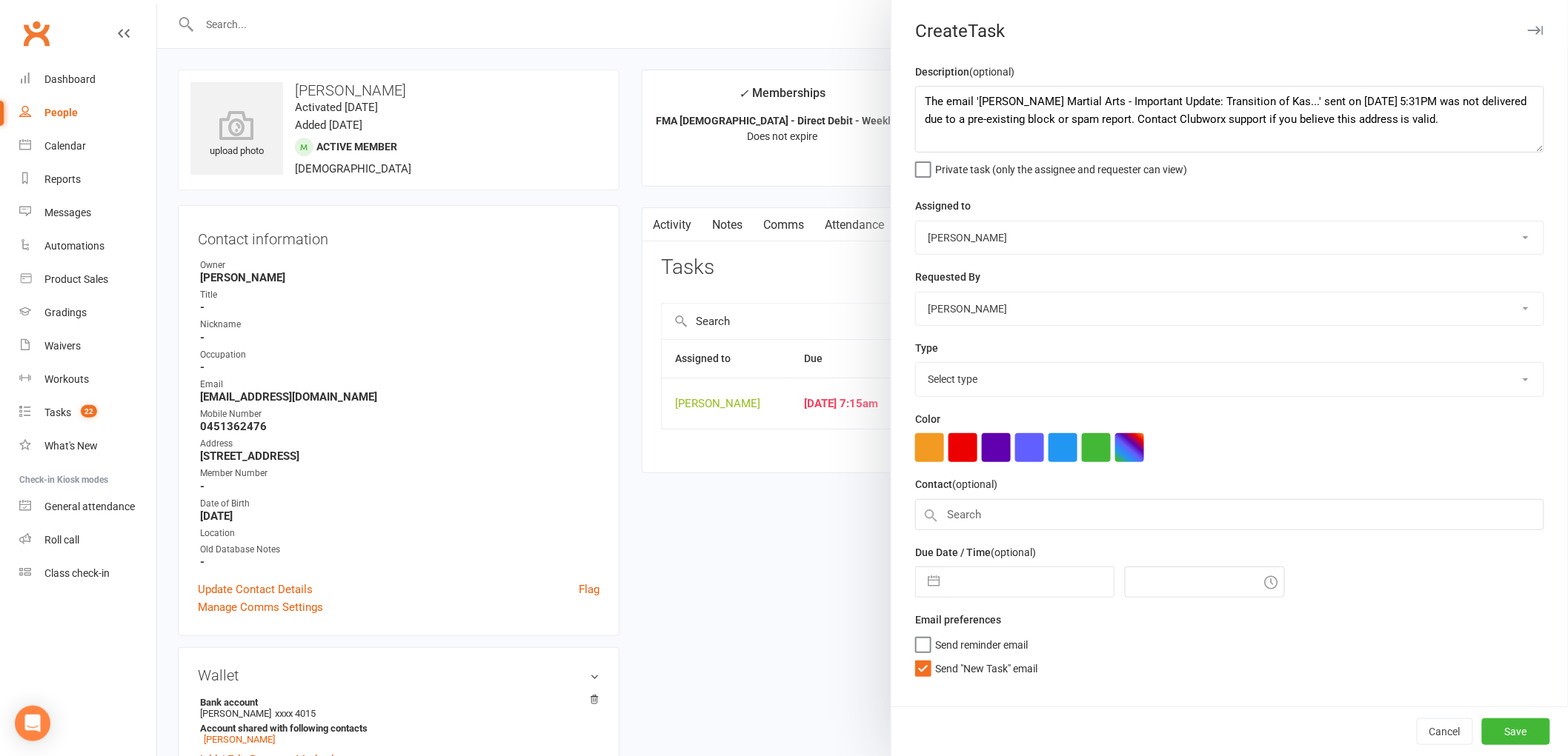
select select "25648"
click at [916, 363] on select "Select type E-mail General task Meeting Phone call Sett in calls Add new task t…" at bounding box center [1229, 378] width 628 height 33
click at [987, 577] on input "text" at bounding box center [1030, 581] width 166 height 29
select select "6"
select select "2025"
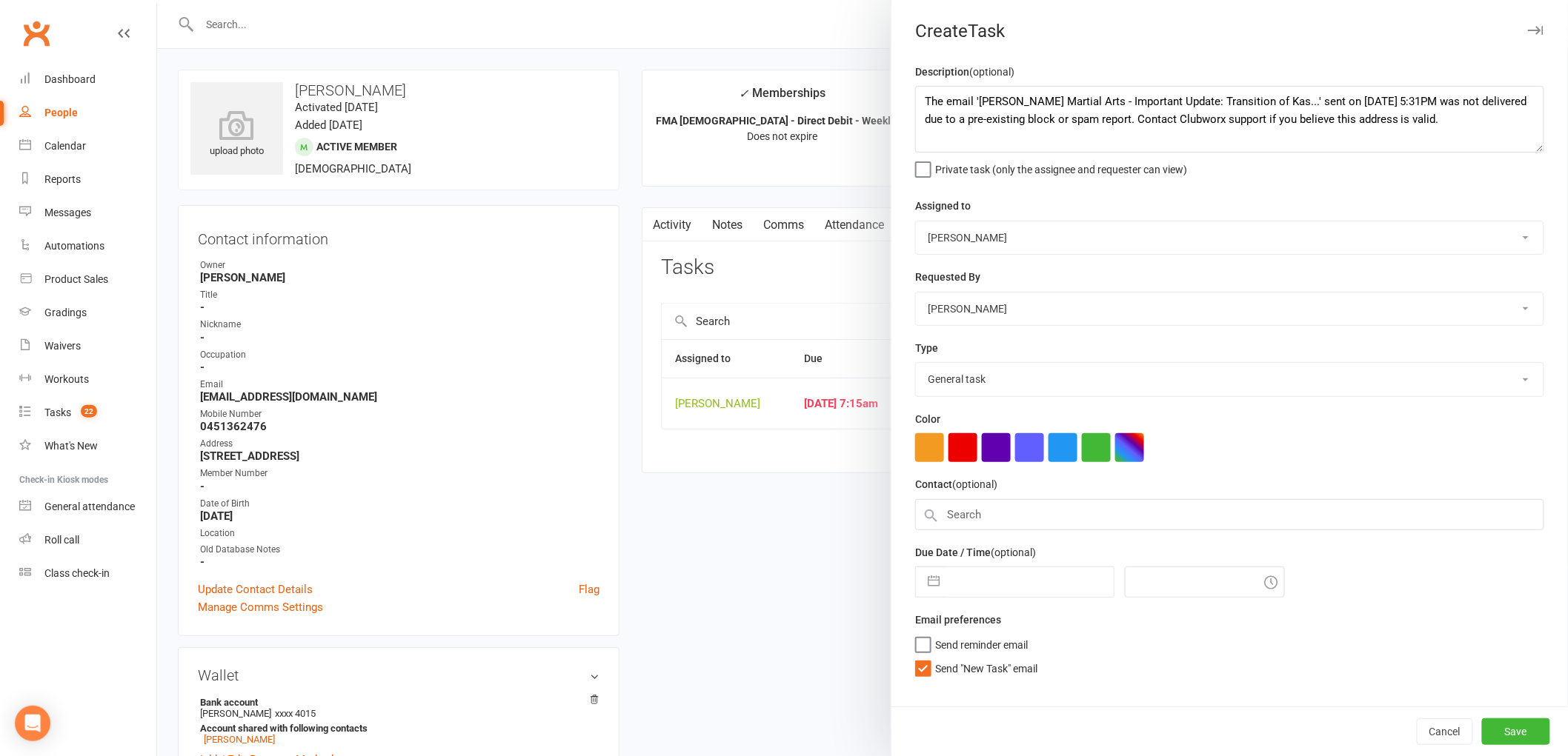
select select "7"
select select "2025"
select select "8"
select select "2025"
click at [796, 524] on div at bounding box center [863, 378] width 1411 height 756
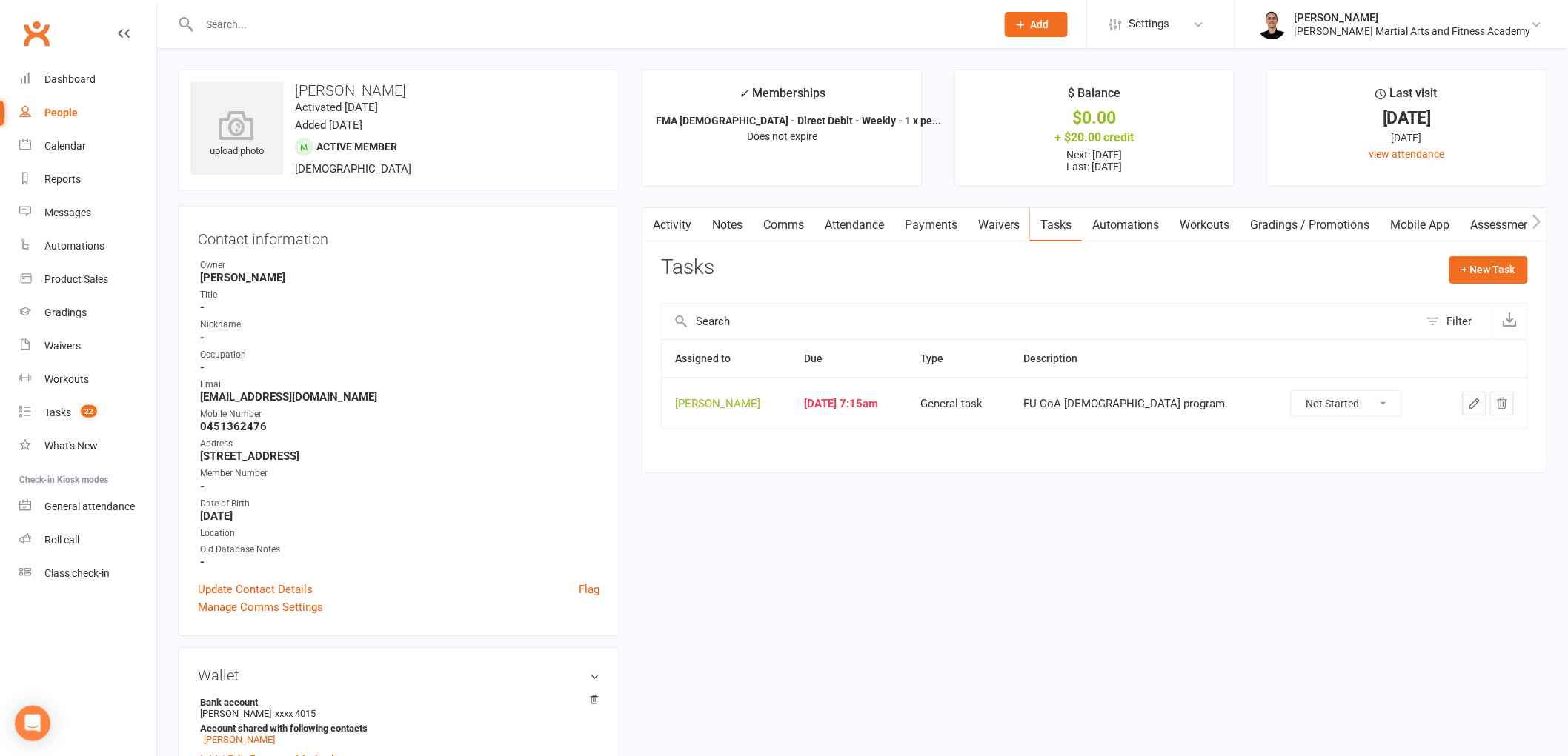
click at [675, 224] on link "Activity" at bounding box center [672, 225] width 59 height 34
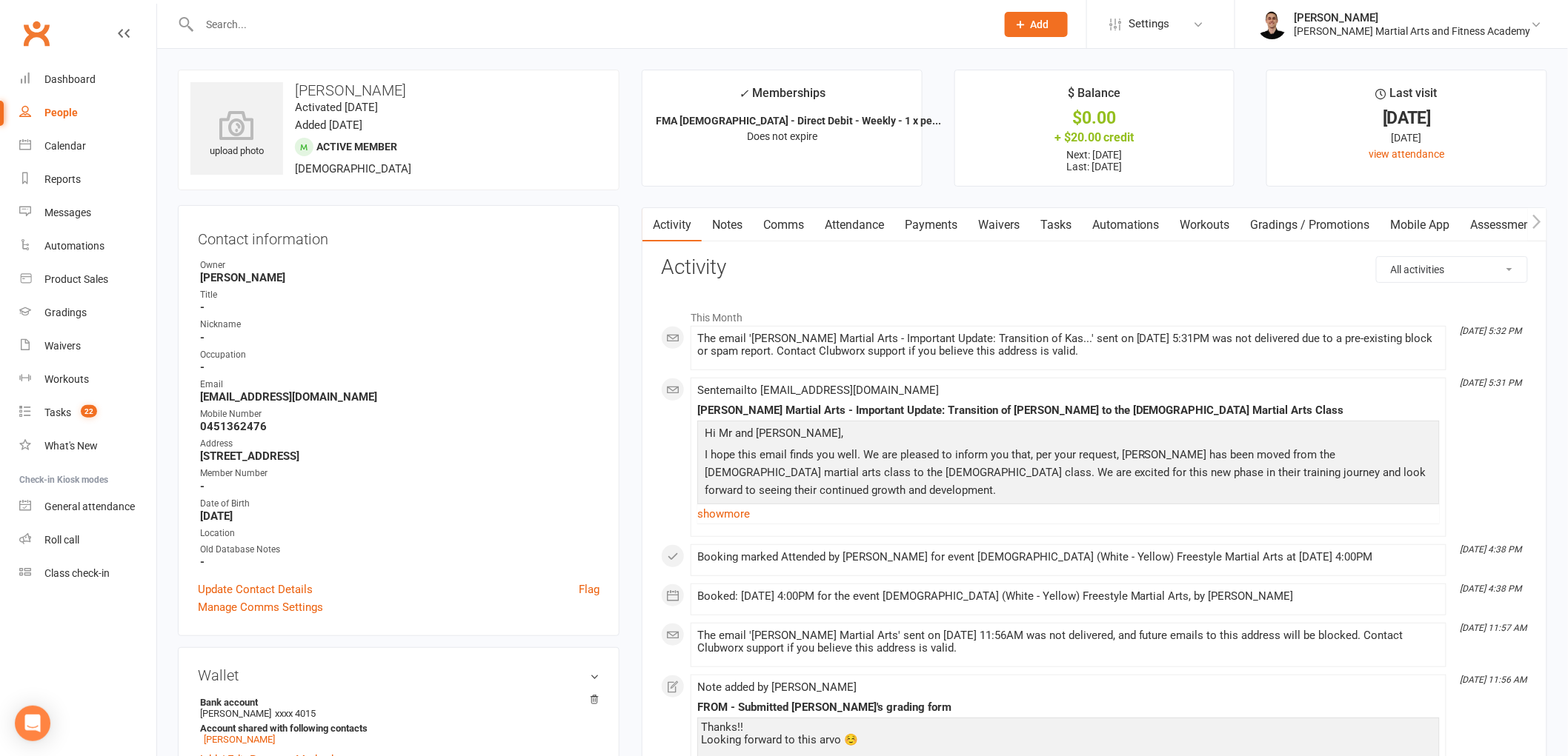
click at [1056, 220] on link "Tasks" at bounding box center [1056, 225] width 52 height 34
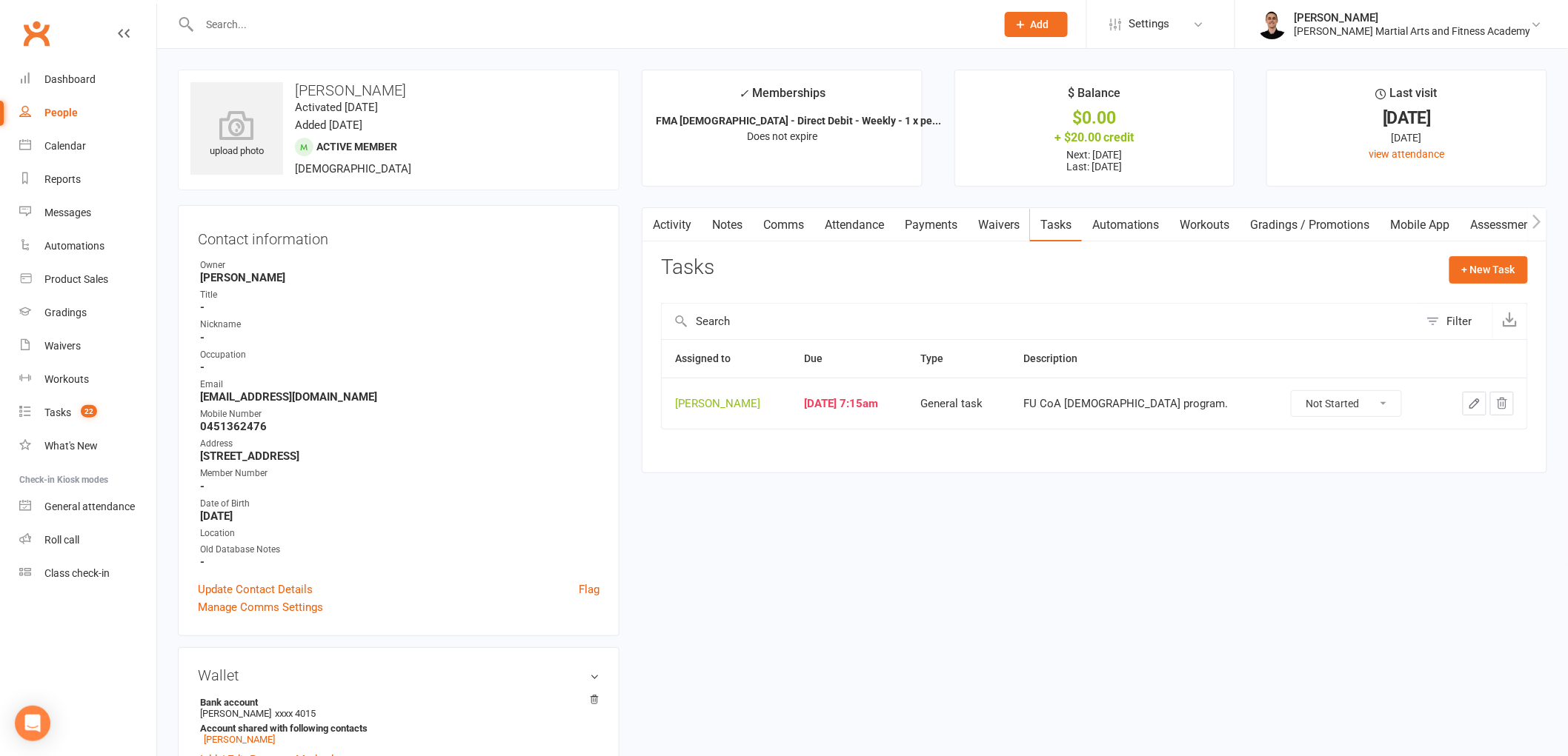
click at [1473, 401] on icon "button" at bounding box center [1474, 403] width 13 height 13
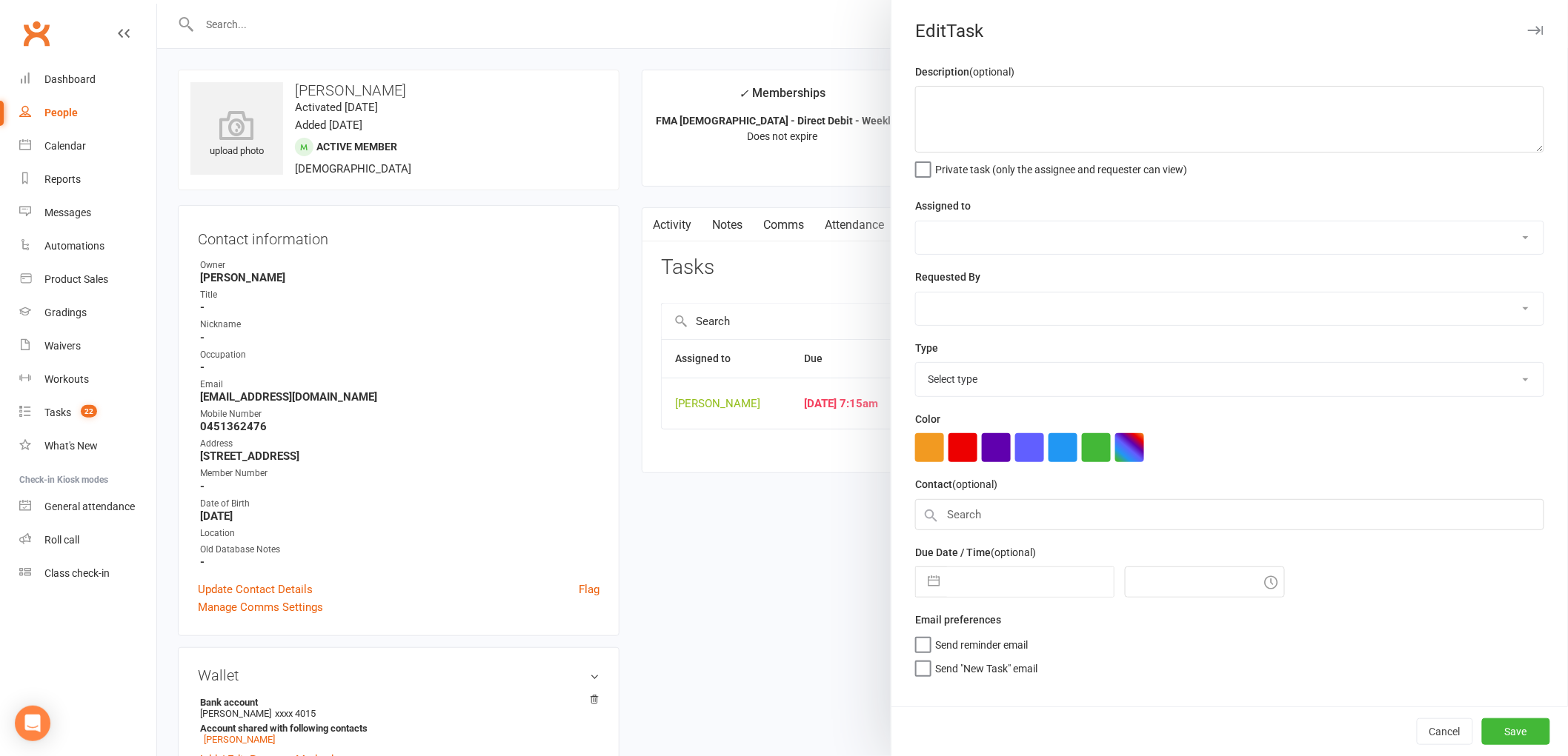
type textarea "FU CoA [DEMOGRAPHIC_DATA] program."
select select "47660"
select select "47778"
type input "[DATE]"
type input "7:15am"
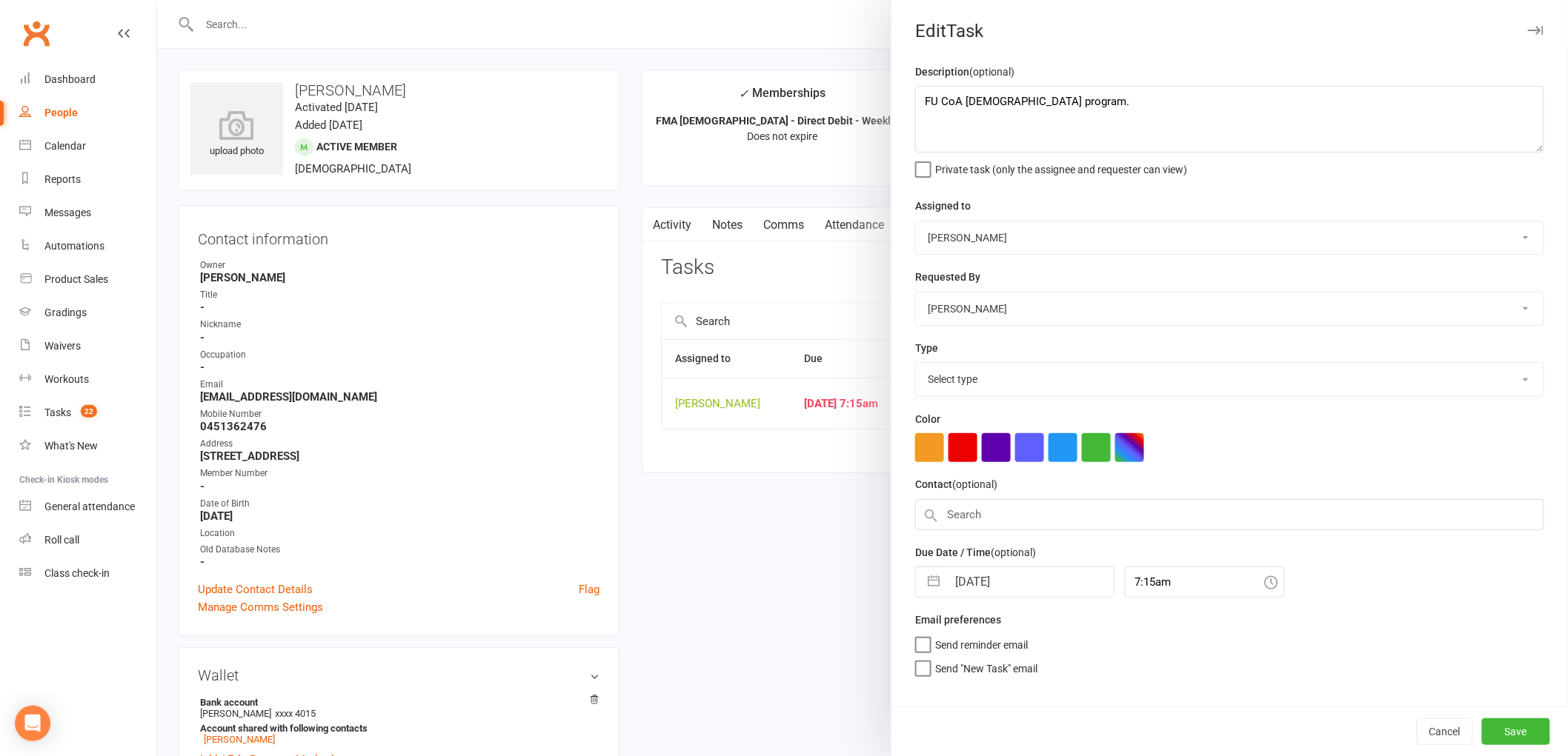
select select "25648"
click at [1212, 98] on textarea "FU CoA [DEMOGRAPHIC_DATA] program." at bounding box center [1229, 119] width 629 height 67
type textarea "FU CoA [DEMOGRAPHIC_DATA] program. Emails not working properly"
click at [1016, 576] on input "[DATE]" at bounding box center [1030, 577] width 166 height 29
select select "6"
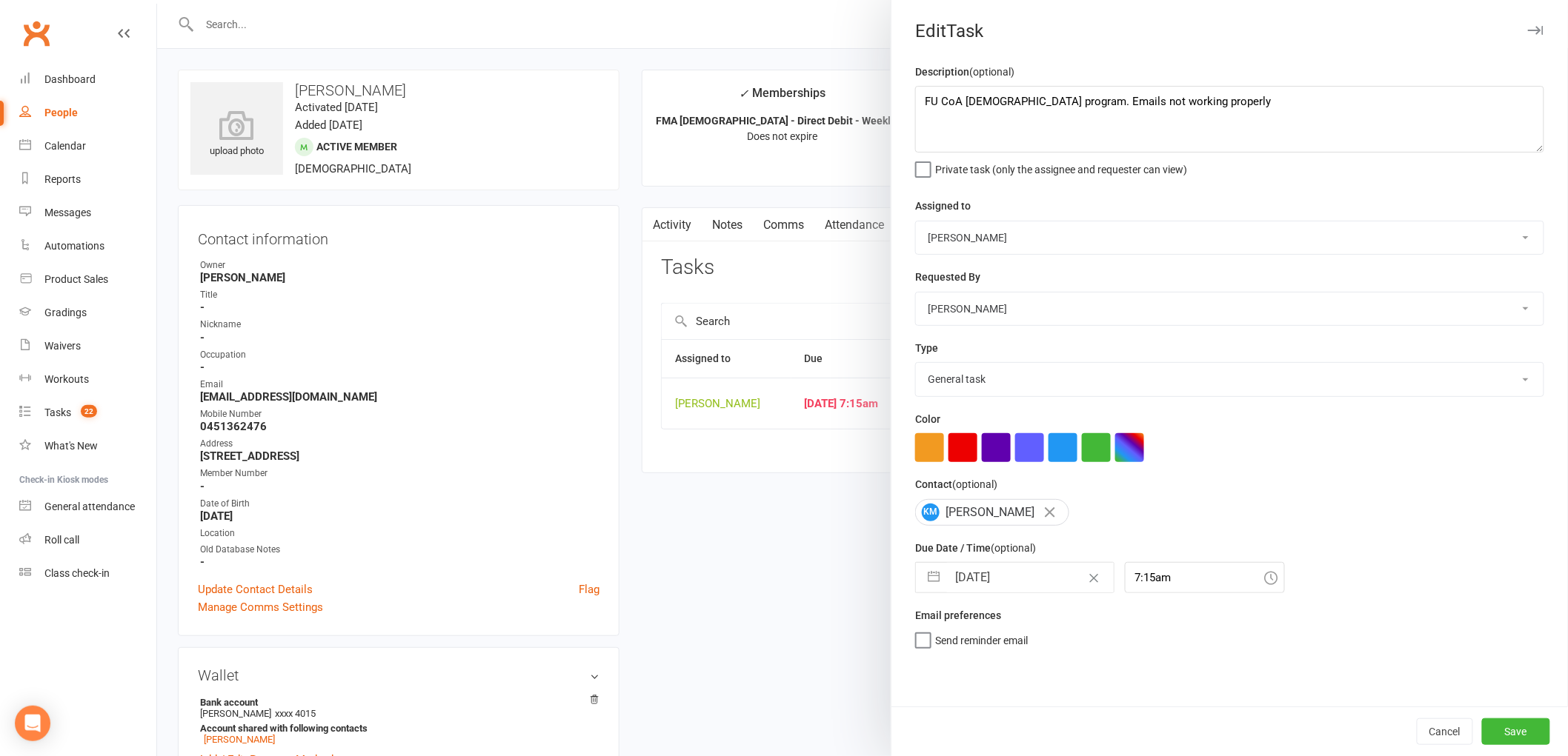
select select "2025"
select select "7"
select select "2025"
select select "8"
select select "2025"
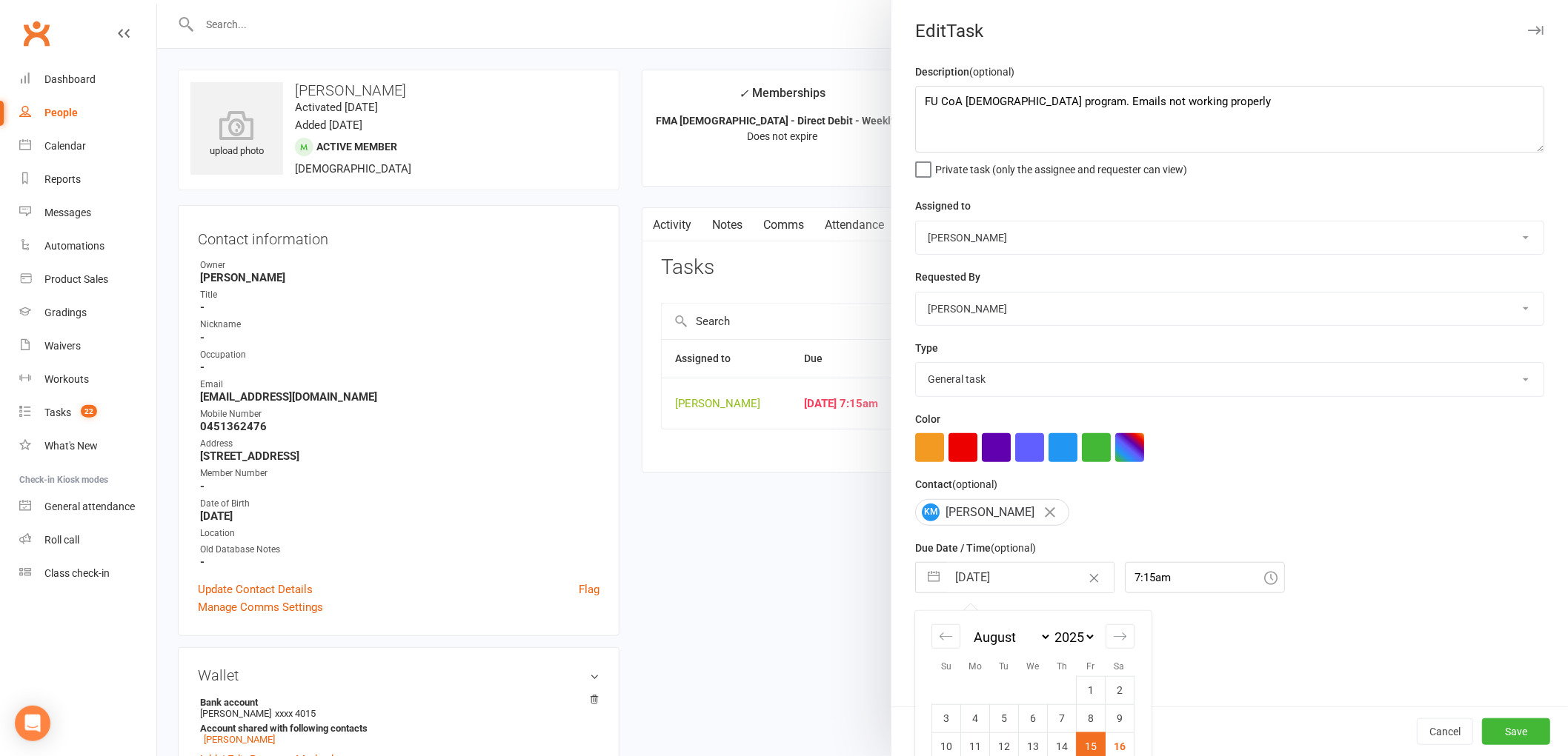
scroll to position [108, 0]
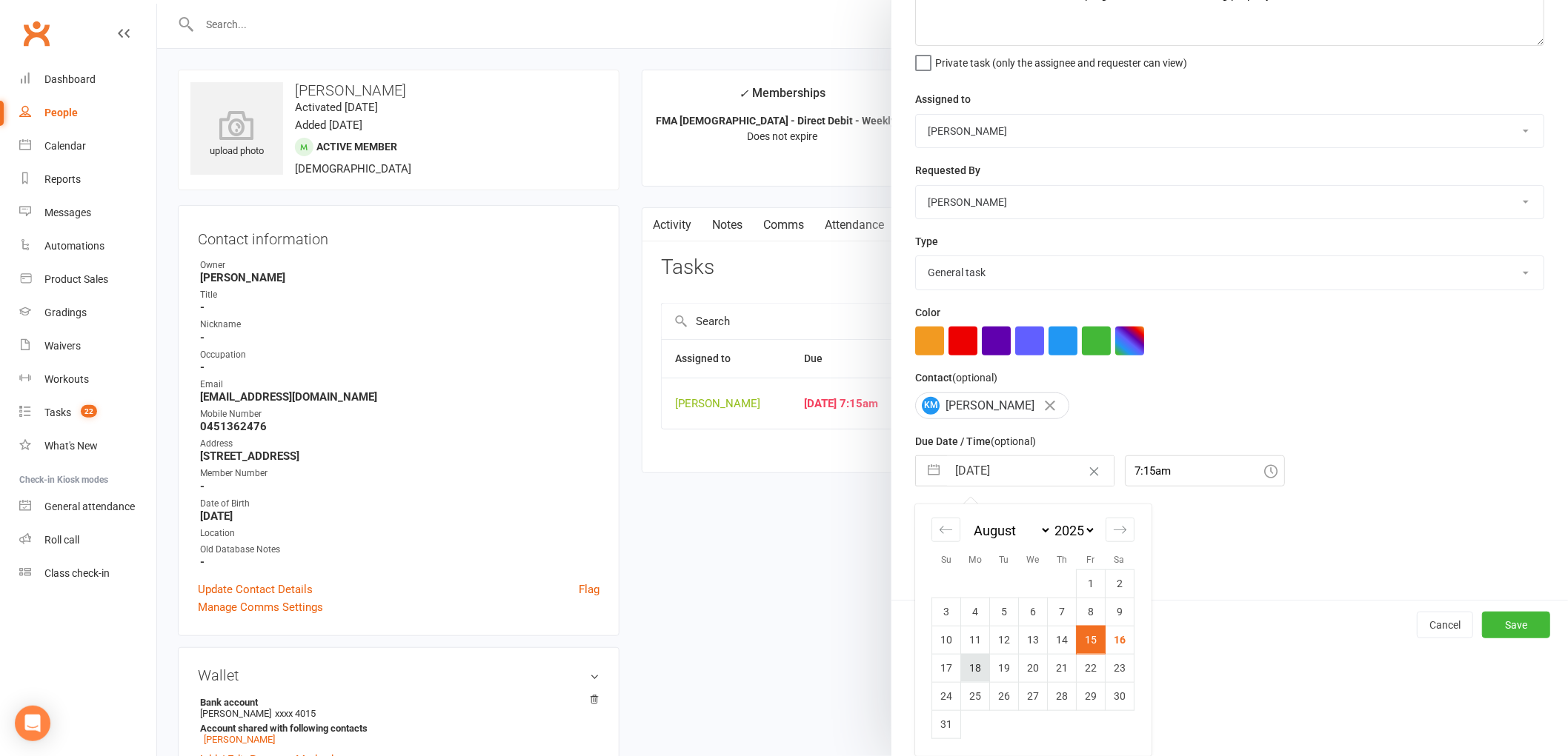
click at [969, 675] on td "18" at bounding box center [975, 668] width 29 height 28
type input "[DATE]"
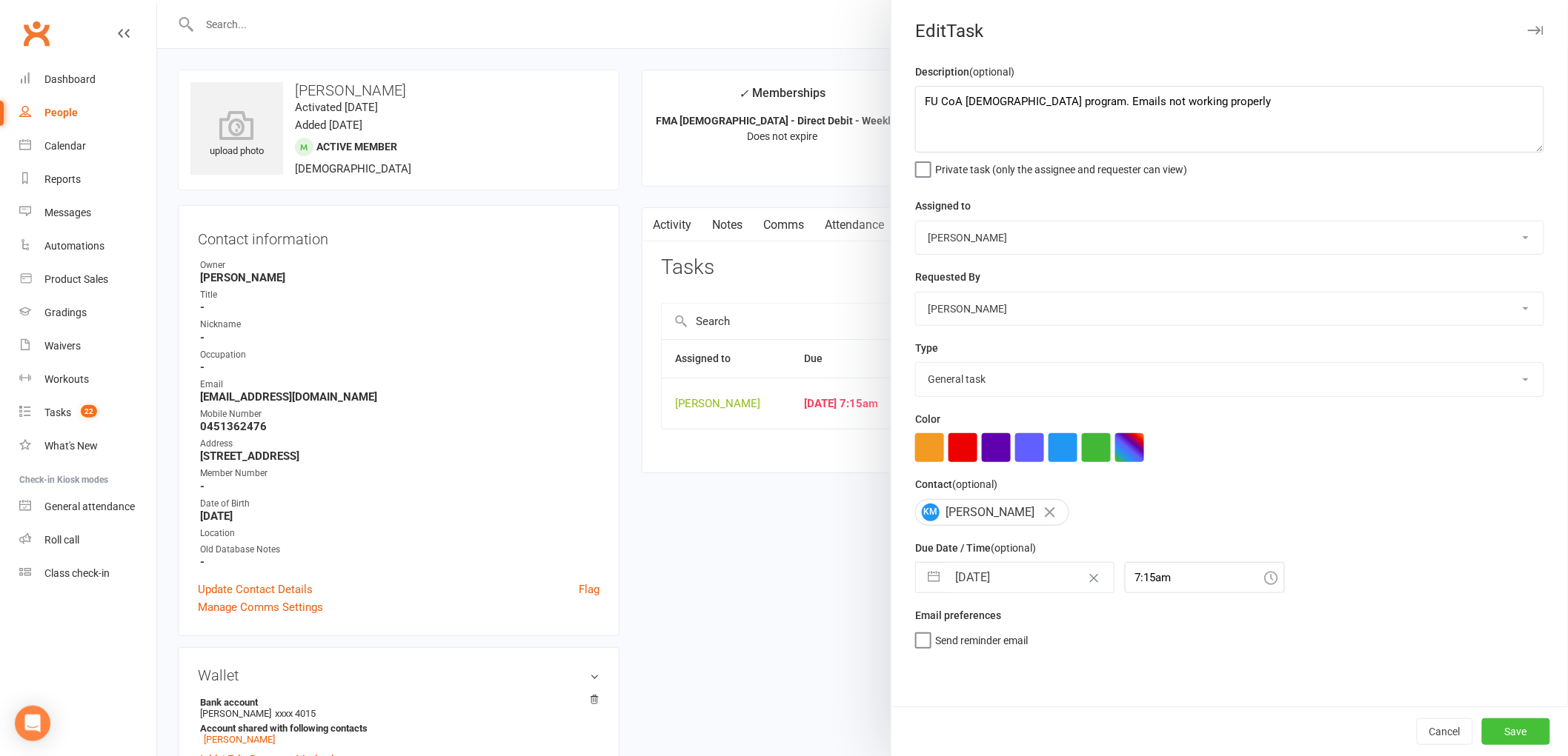
click at [1530, 733] on button "Save" at bounding box center [1516, 732] width 69 height 27
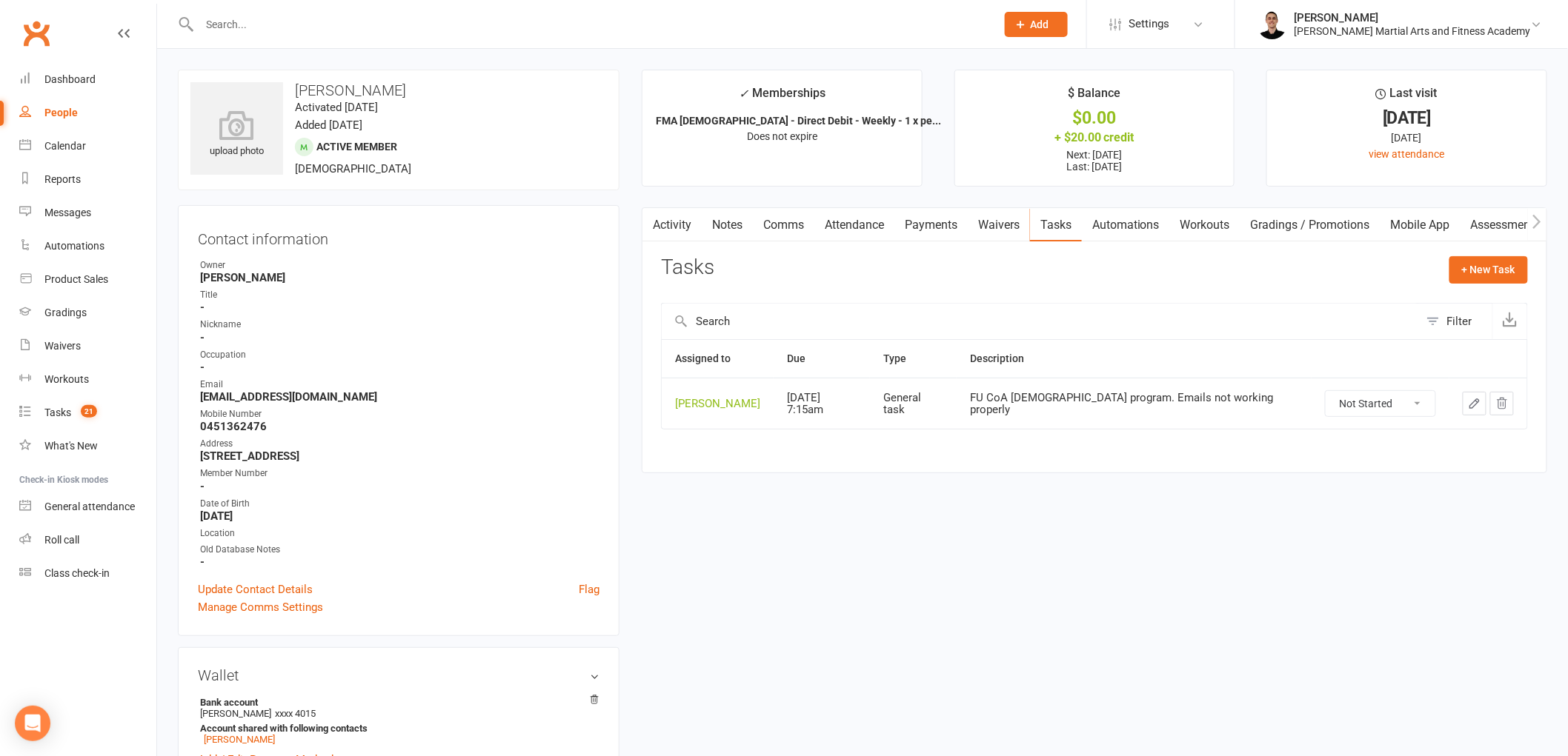
click at [108, 408] on link "Tasks 21" at bounding box center [88, 413] width 137 height 33
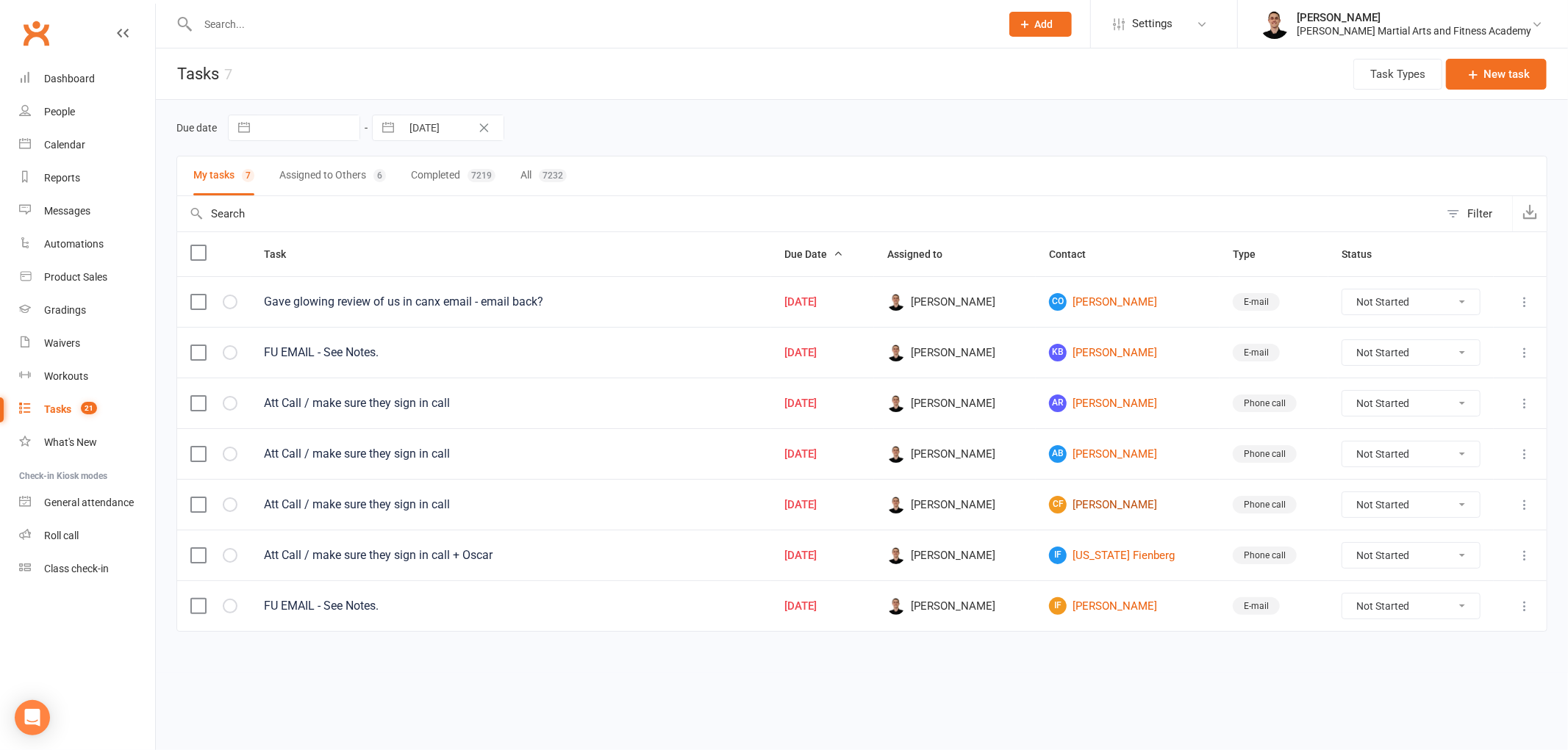
click at [1152, 506] on link "CF [PERSON_NAME]" at bounding box center [1128, 504] width 158 height 17
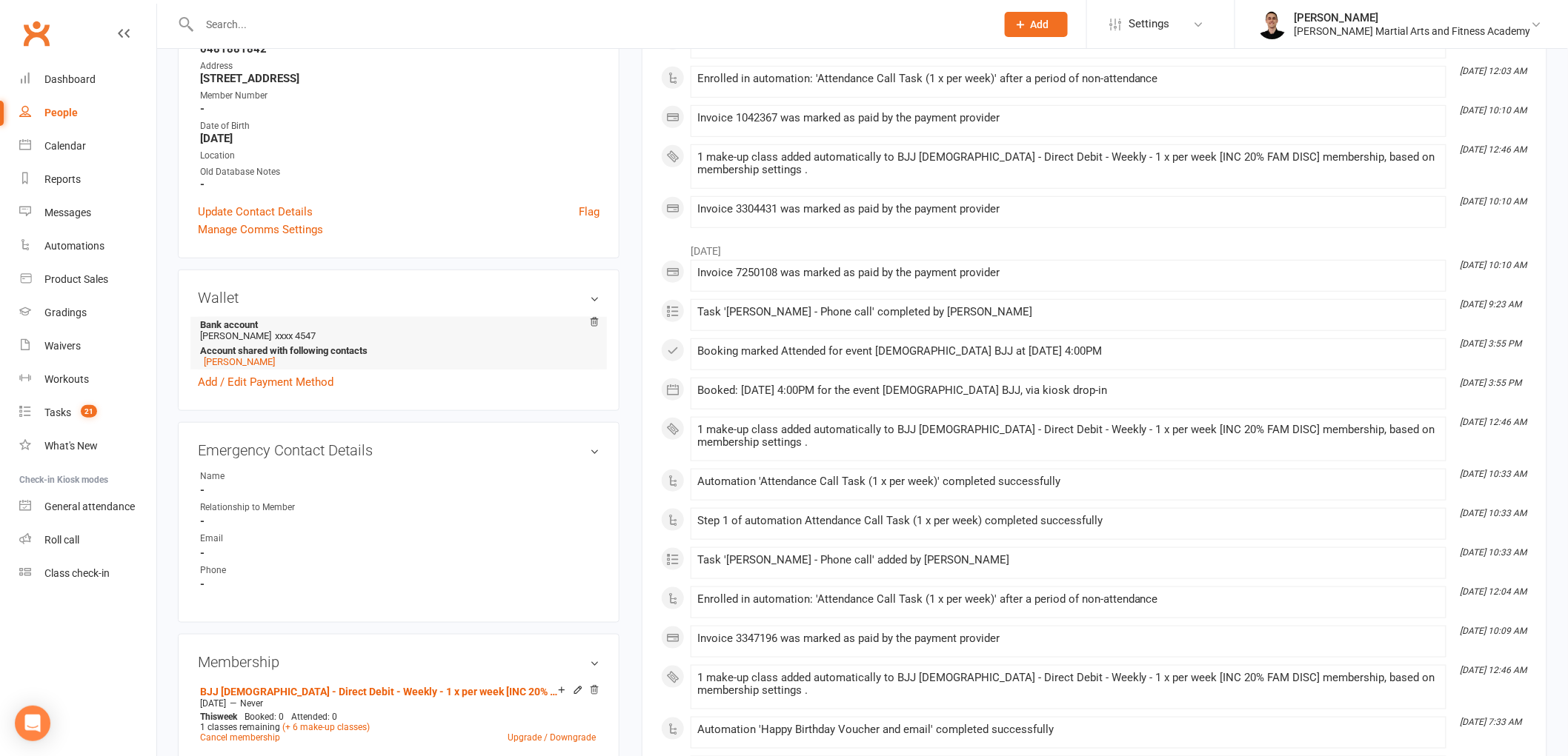
scroll to position [411, 0]
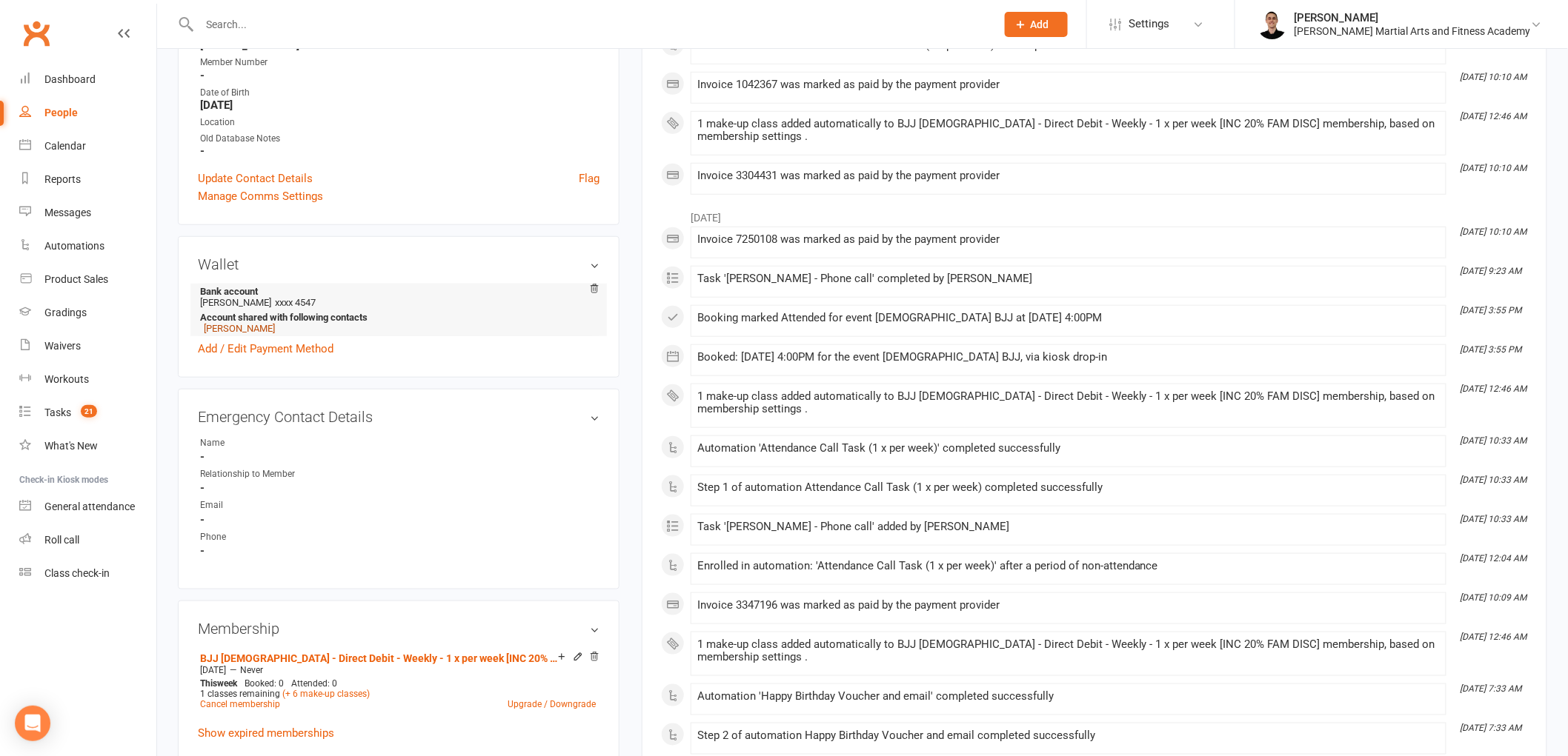
click at [257, 322] on link "[PERSON_NAME]" at bounding box center [239, 327] width 71 height 11
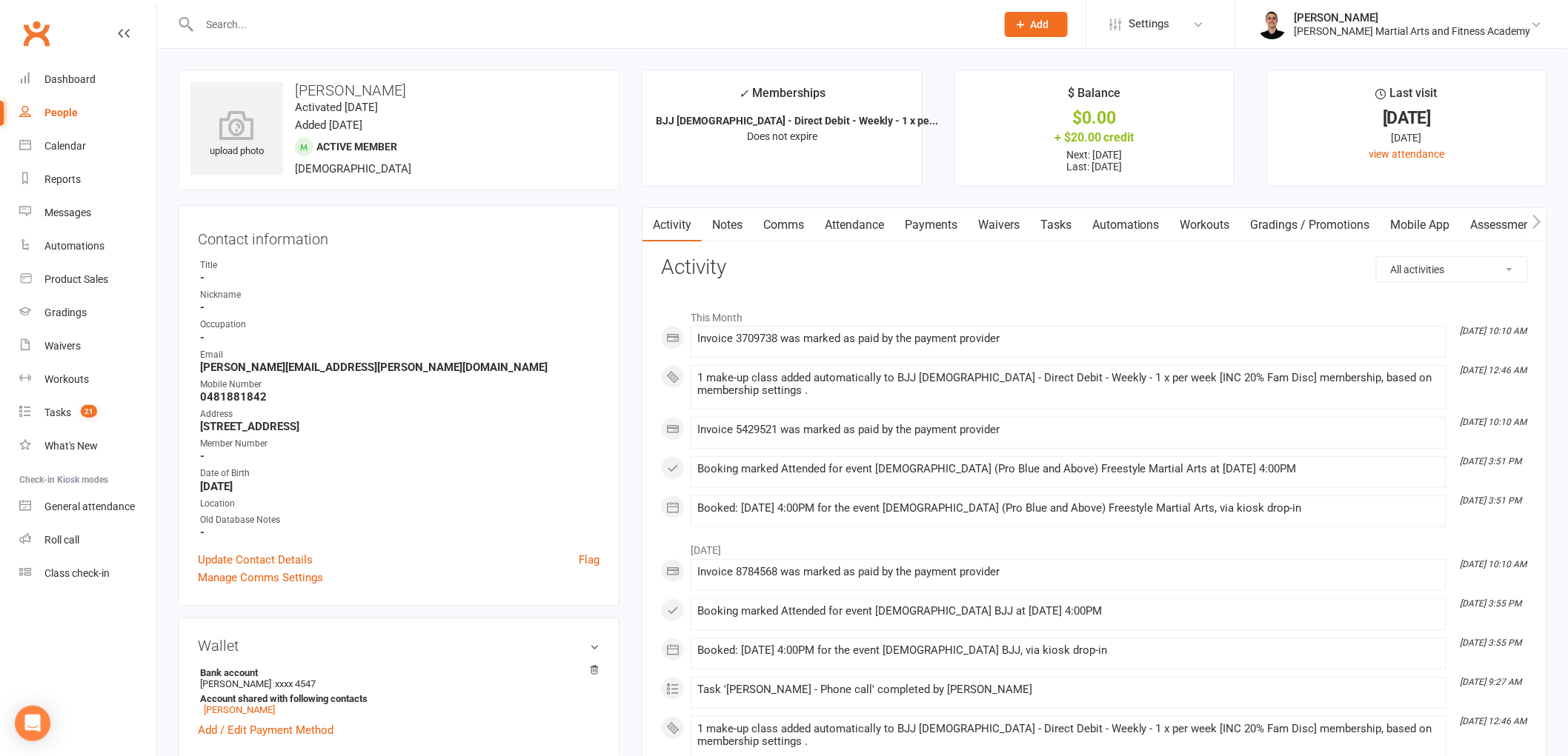
click at [1047, 223] on link "Tasks" at bounding box center [1056, 225] width 52 height 34
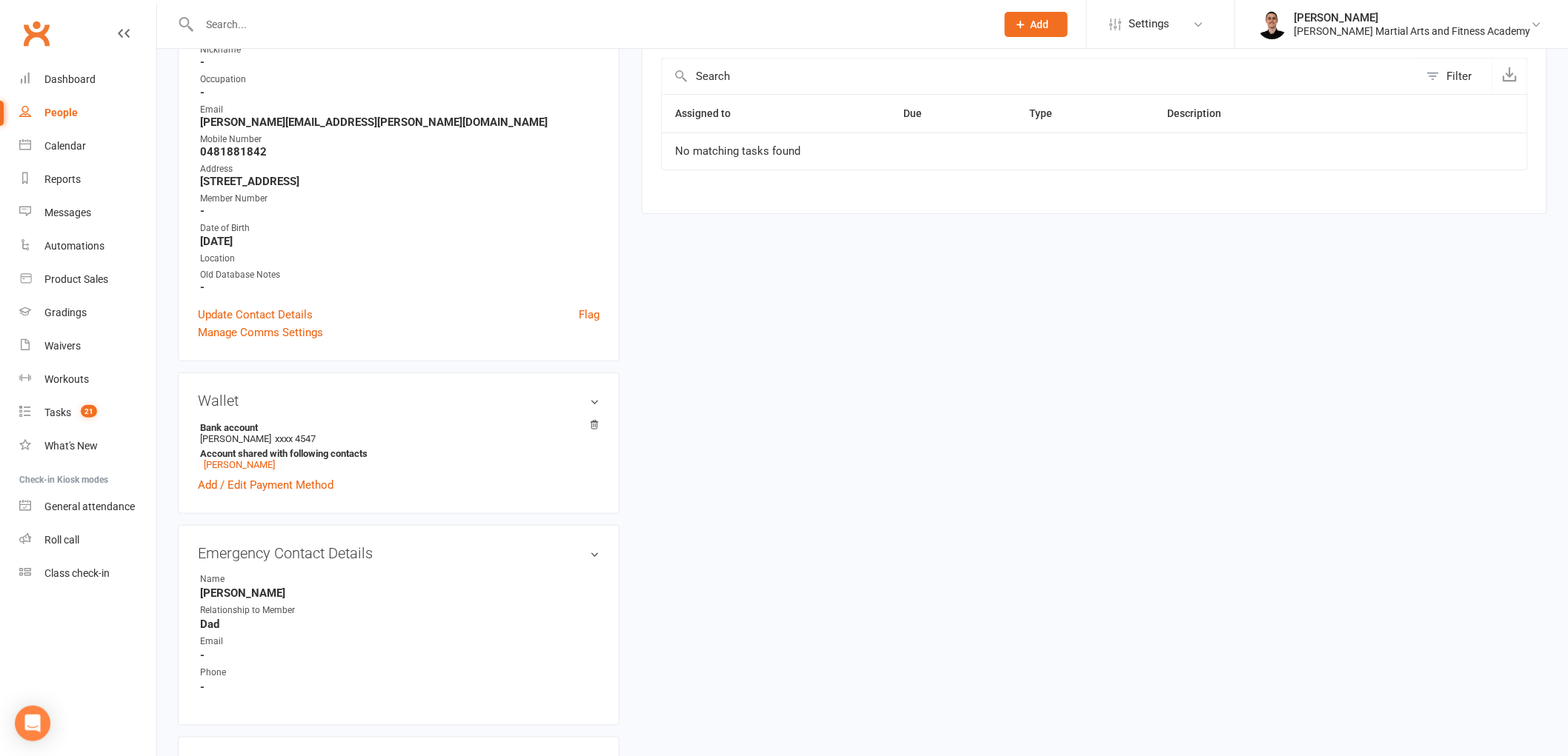
scroll to position [246, 0]
click at [268, 459] on link "[PERSON_NAME]" at bounding box center [239, 463] width 71 height 11
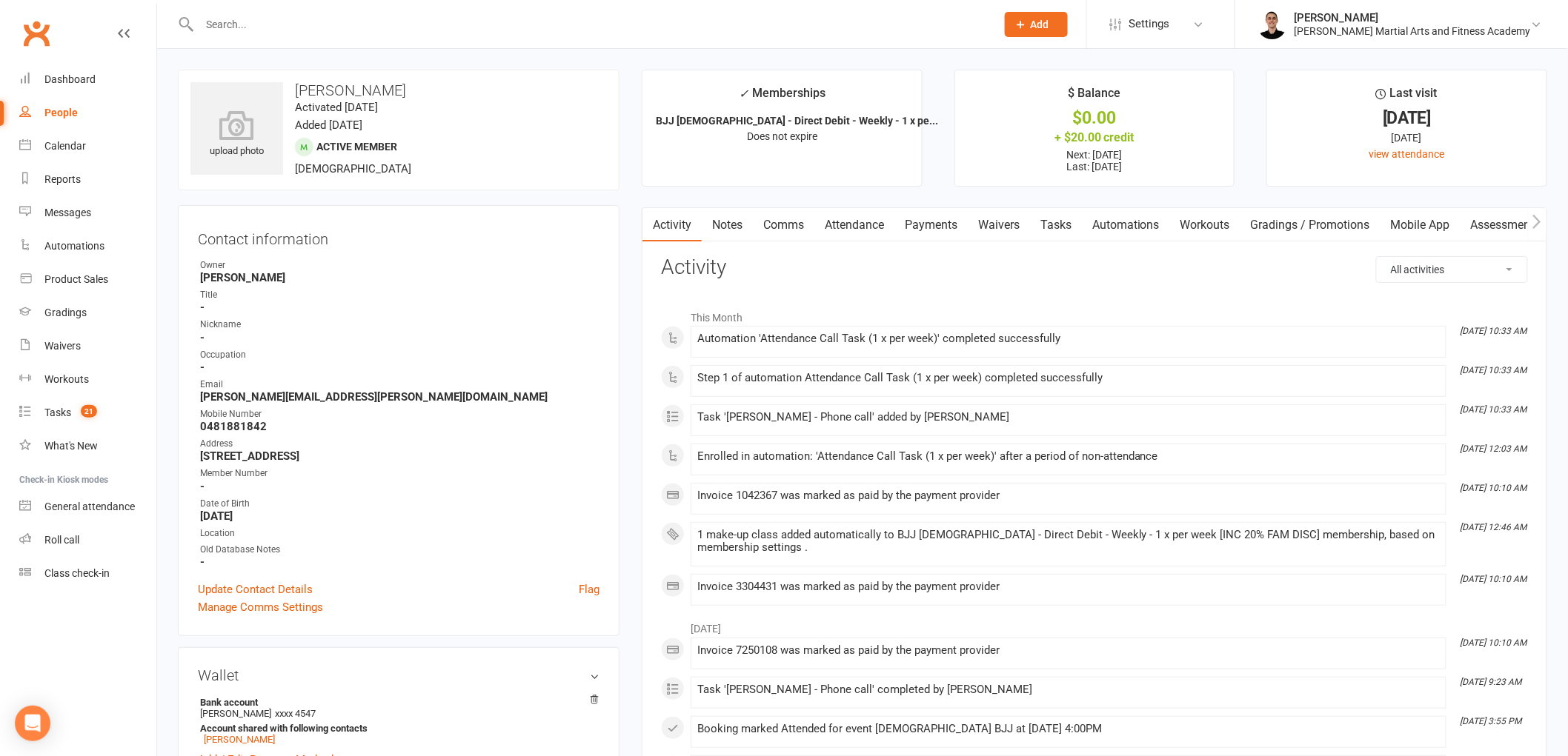
click at [1054, 223] on link "Tasks" at bounding box center [1056, 225] width 52 height 34
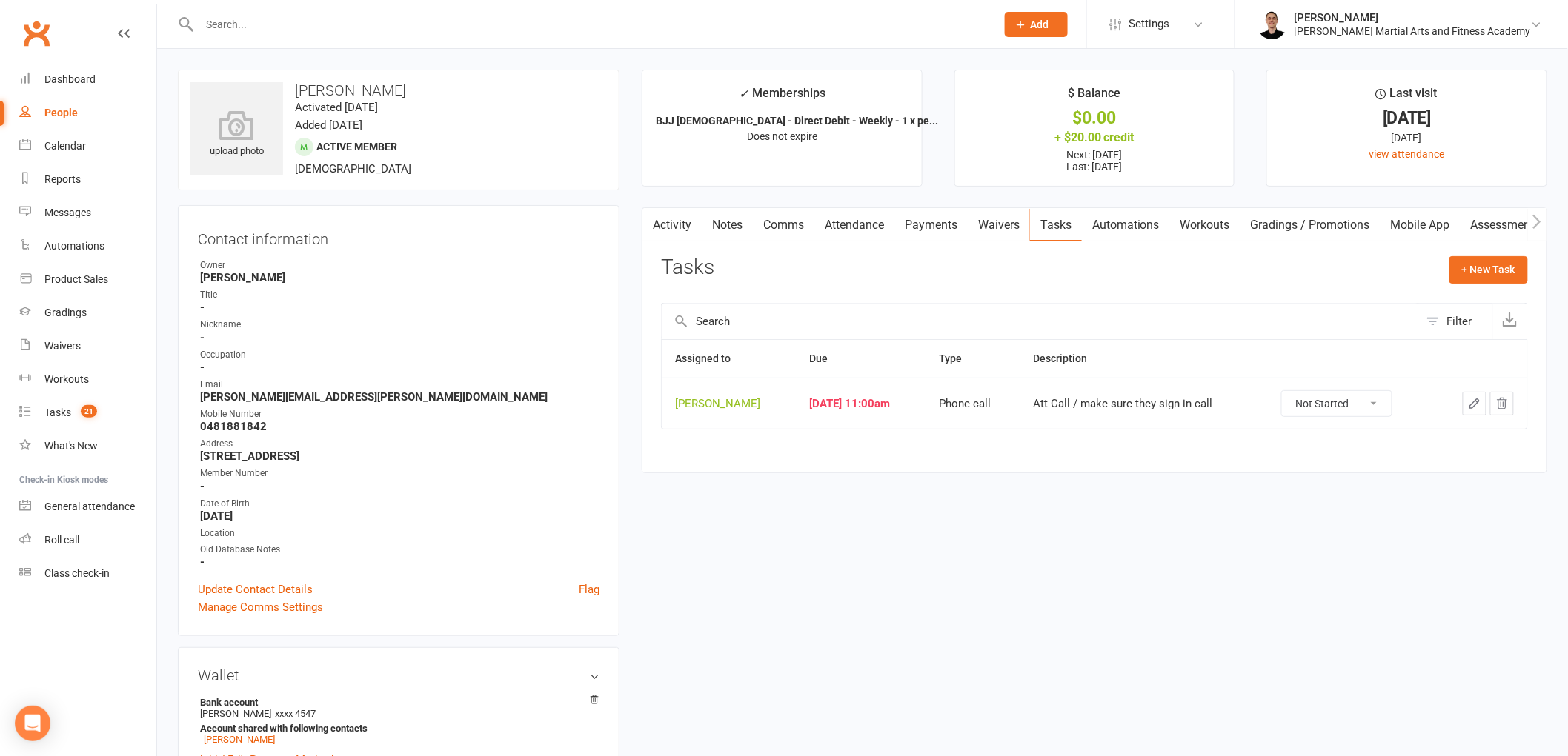
click at [1365, 403] on select "Not Started In Progress Waiting Complete" at bounding box center [1336, 403] width 109 height 25
click at [1291, 392] on select "Not Started In Progress Waiting Complete" at bounding box center [1336, 403] width 109 height 25
select select "unstarted"
click at [39, 411] on link "Tasks 20" at bounding box center [88, 413] width 137 height 33
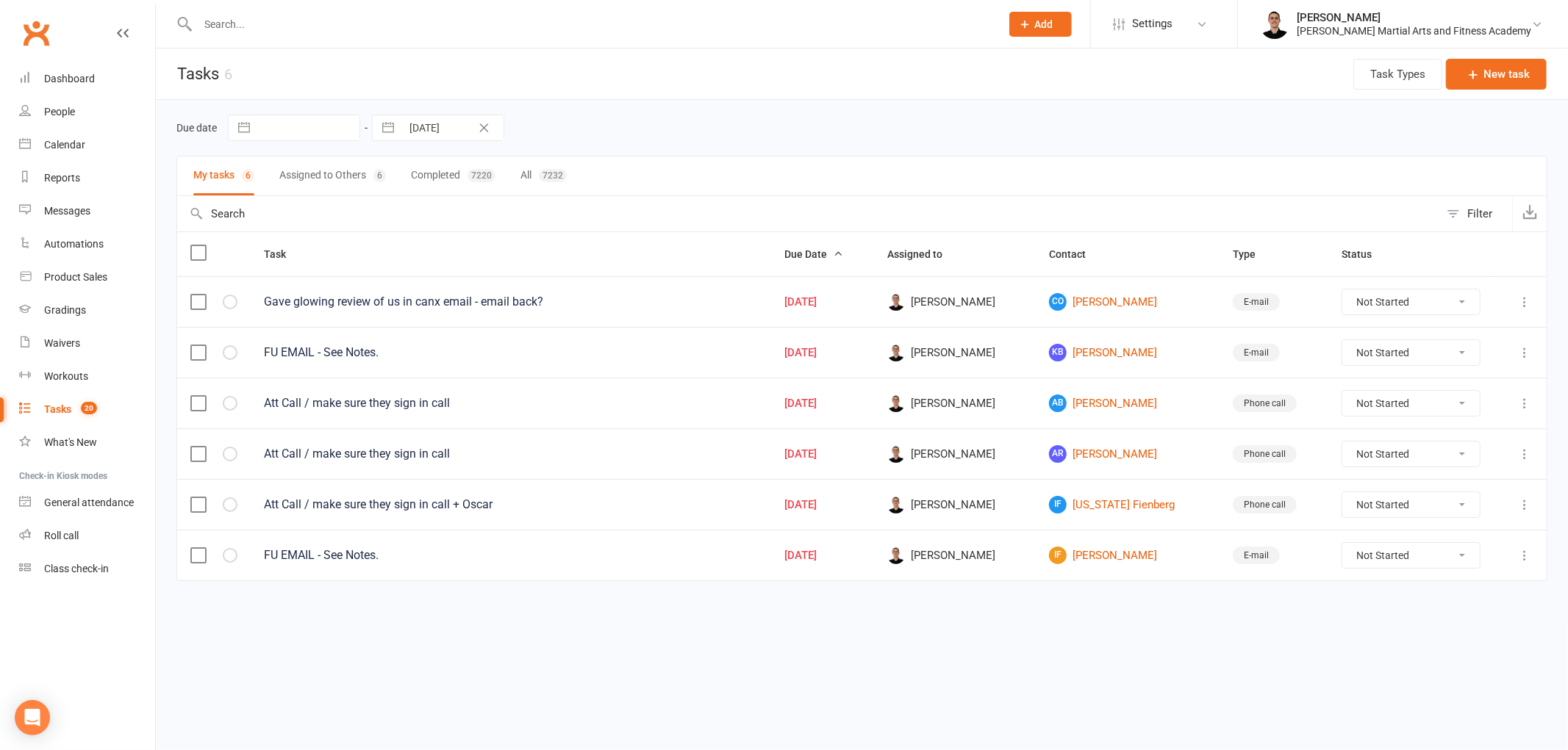
click at [1522, 411] on icon at bounding box center [1525, 404] width 15 height 15
click at [1427, 471] on link "Edit" at bounding box center [1460, 463] width 146 height 29
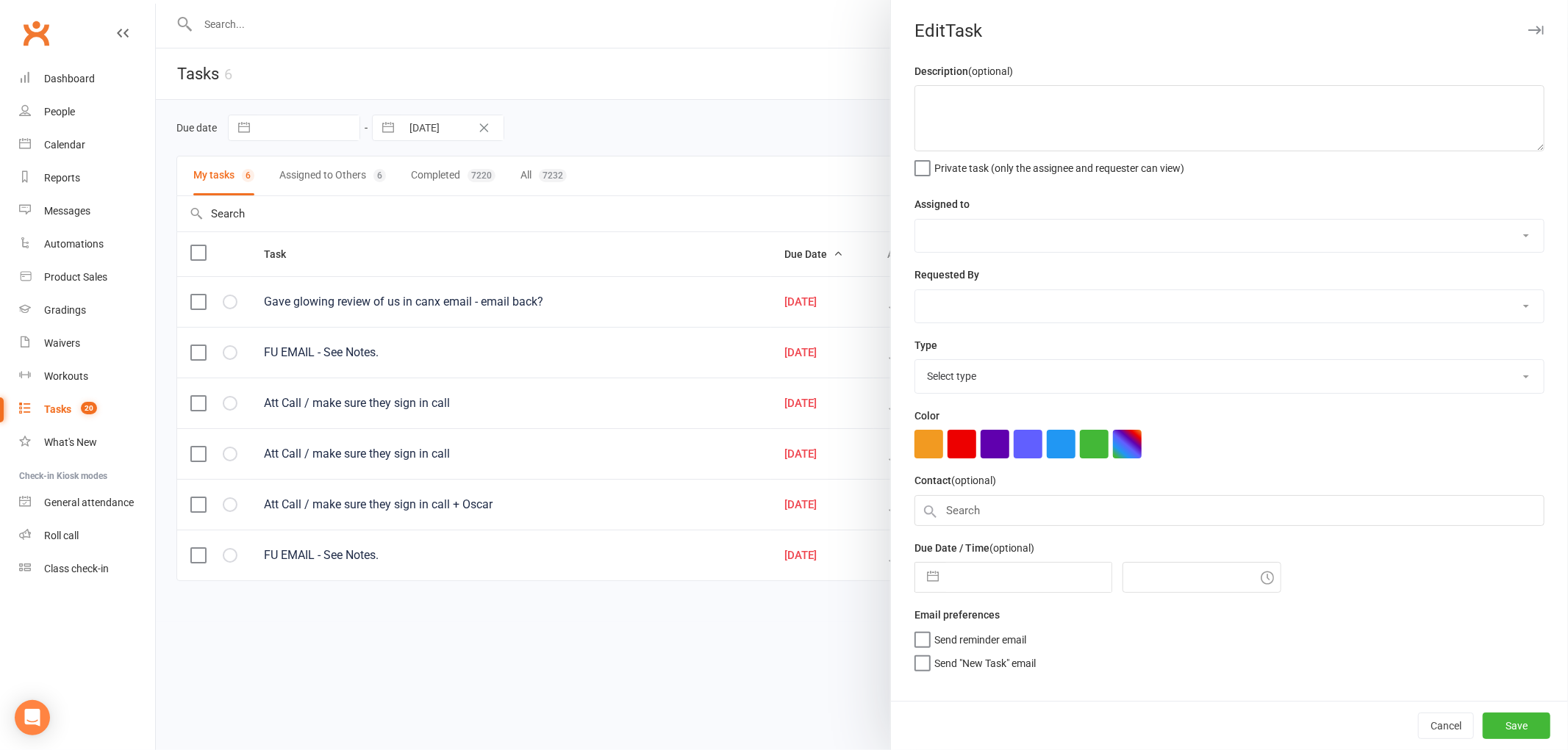
type textarea "Att Call / make sure they sign in call"
select select "47660"
type input "[DATE]"
type input "11:00am"
select select "25277"
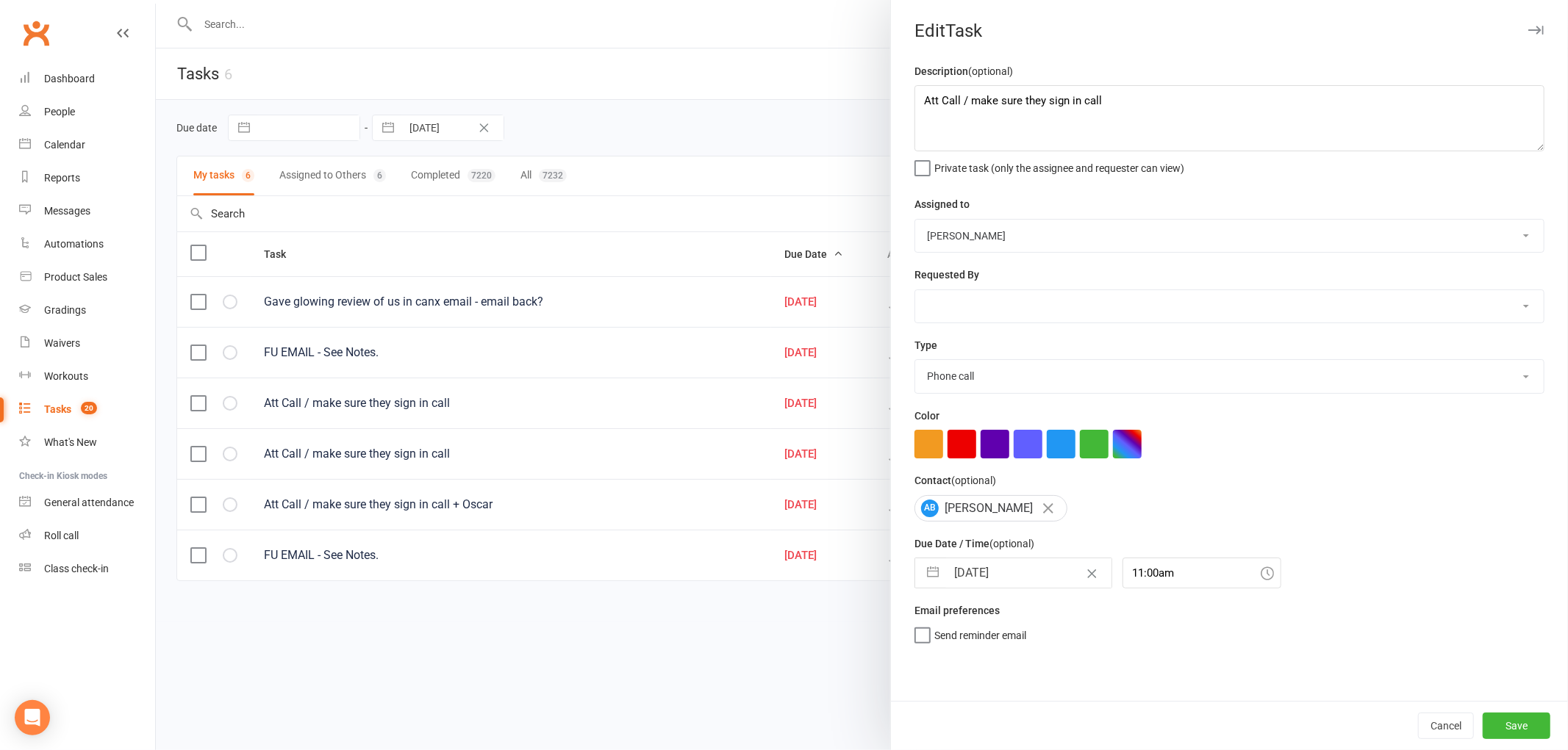
click at [980, 564] on input "[DATE]" at bounding box center [1028, 573] width 165 height 29
select select "6"
select select "2025"
select select "7"
select select "2025"
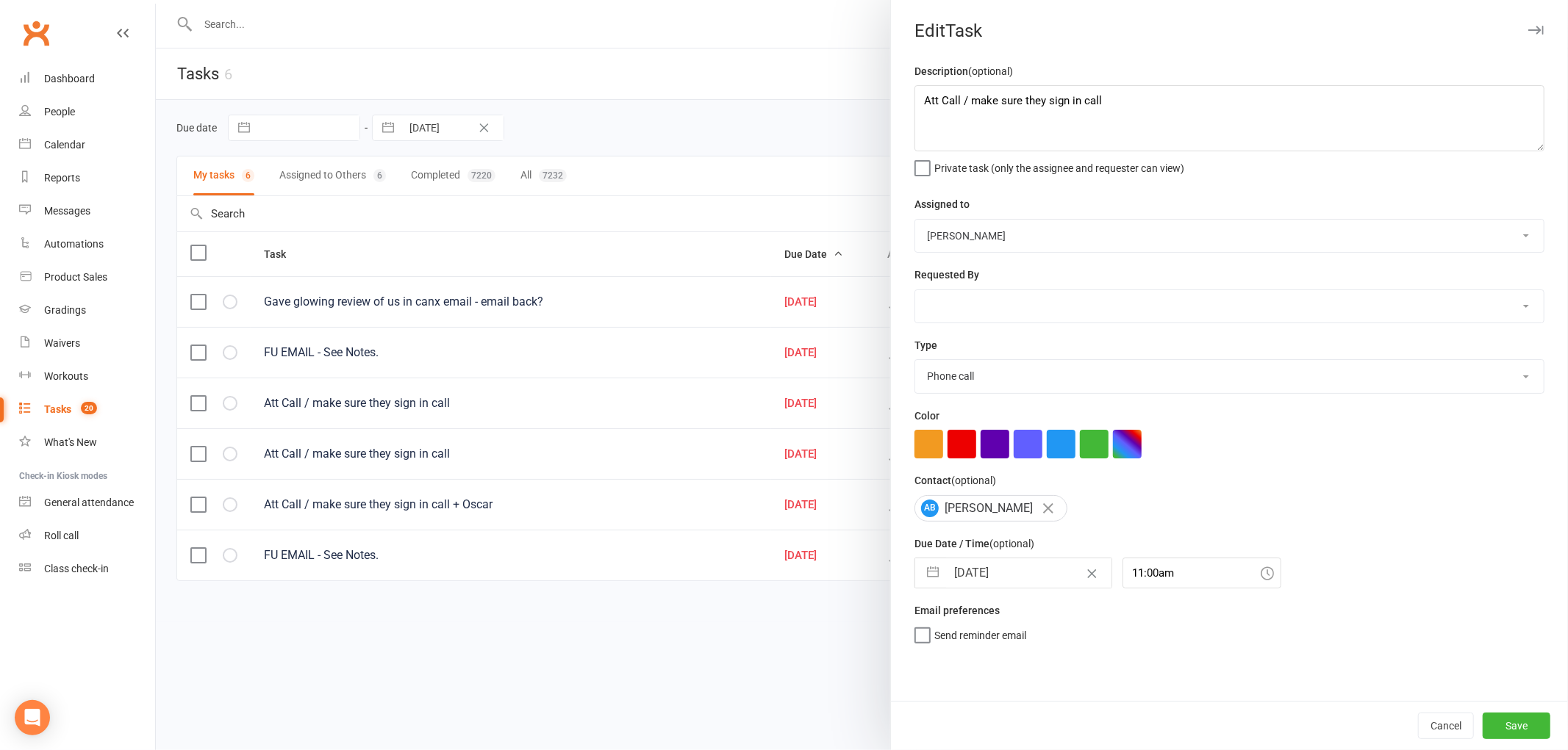
select select "8"
select select "2025"
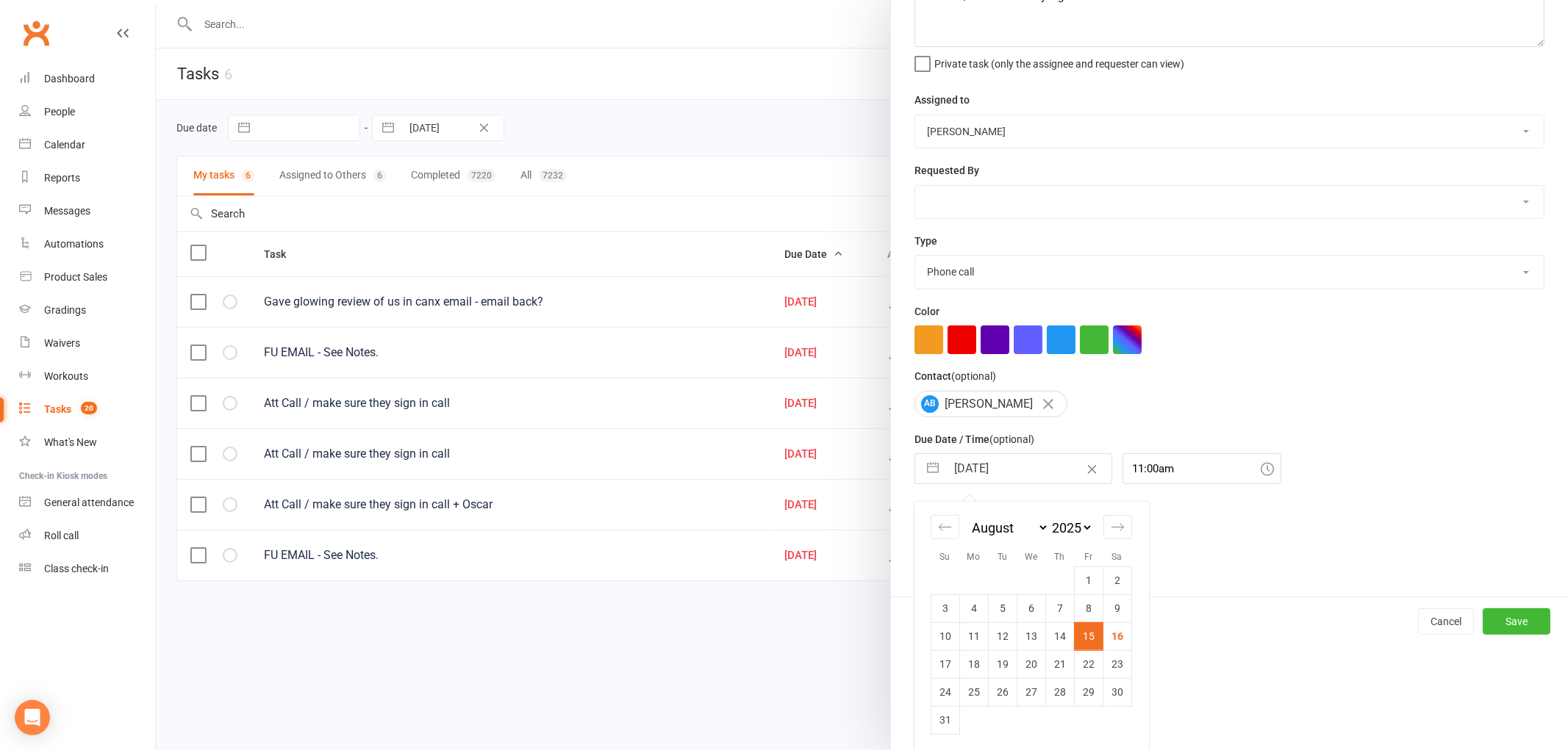
scroll to position [107, 0]
drag, startPoint x: 959, startPoint y: 659, endPoint x: 982, endPoint y: 663, distance: 23.3
click at [961, 659] on td "18" at bounding box center [973, 663] width 29 height 28
type input "[DATE]"
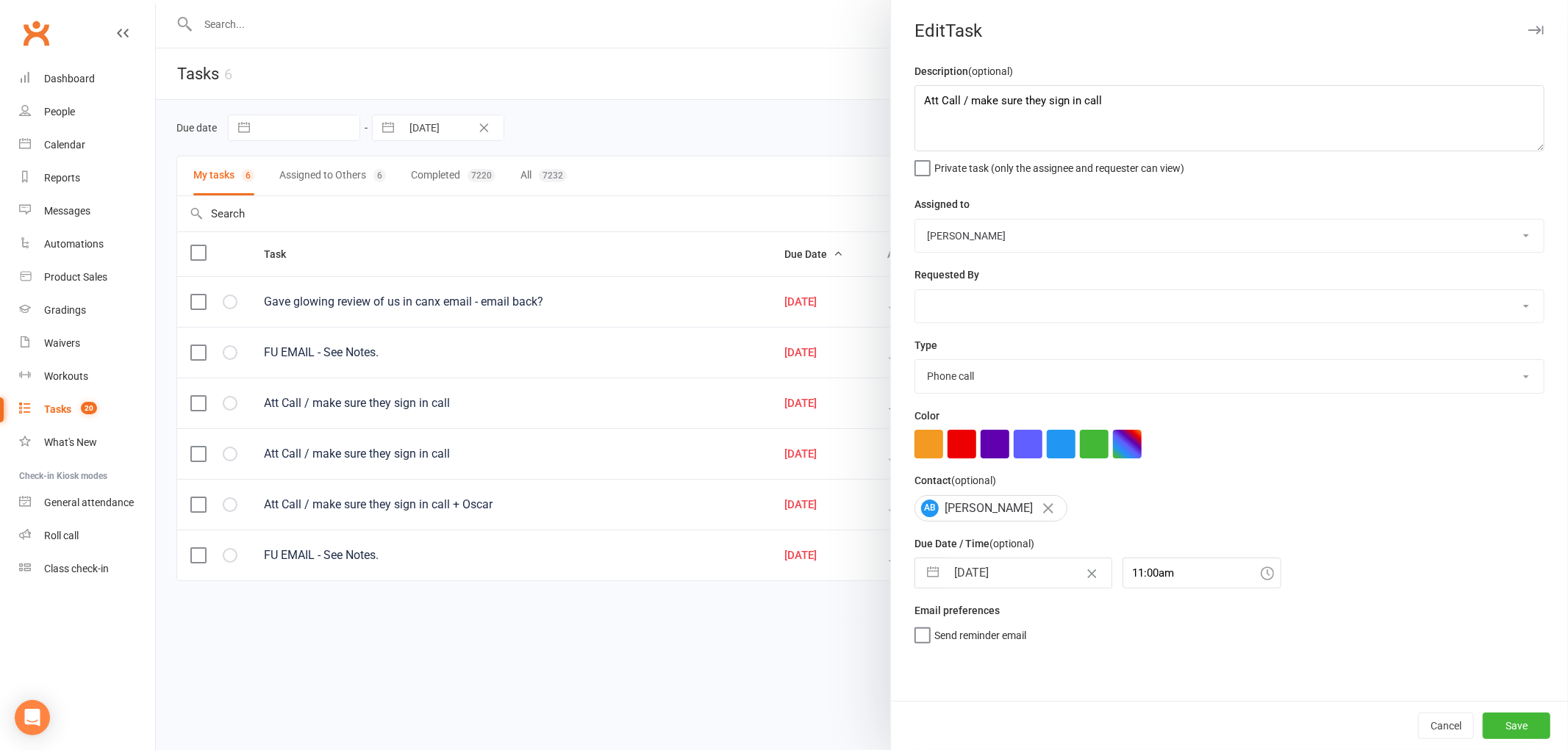
scroll to position [0, 0]
click at [1507, 724] on button "Save" at bounding box center [1517, 726] width 68 height 27
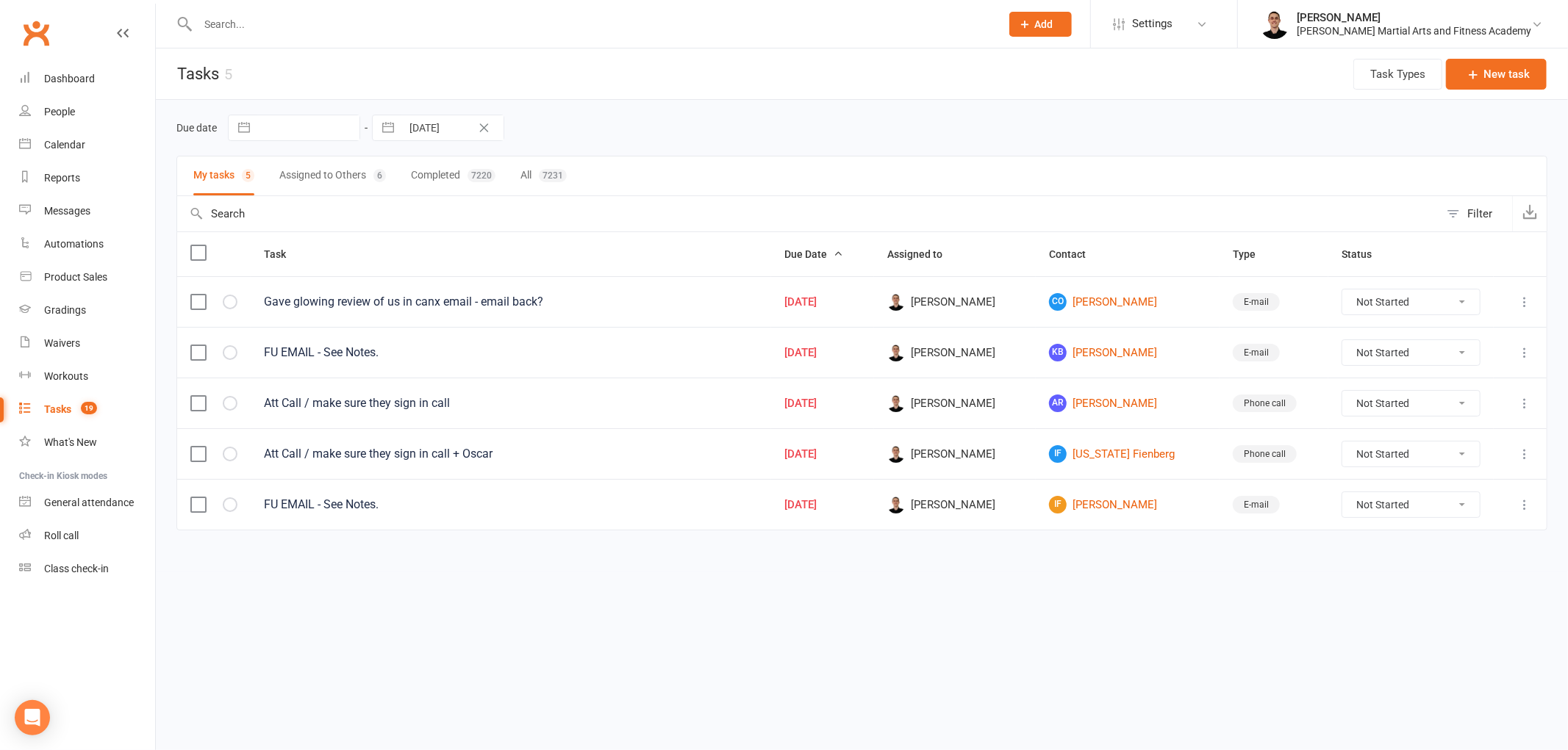
click at [1523, 446] on td at bounding box center [1520, 453] width 53 height 51
click at [1523, 449] on icon at bounding box center [1525, 454] width 15 height 15
click at [1431, 506] on link "Edit" at bounding box center [1460, 514] width 146 height 29
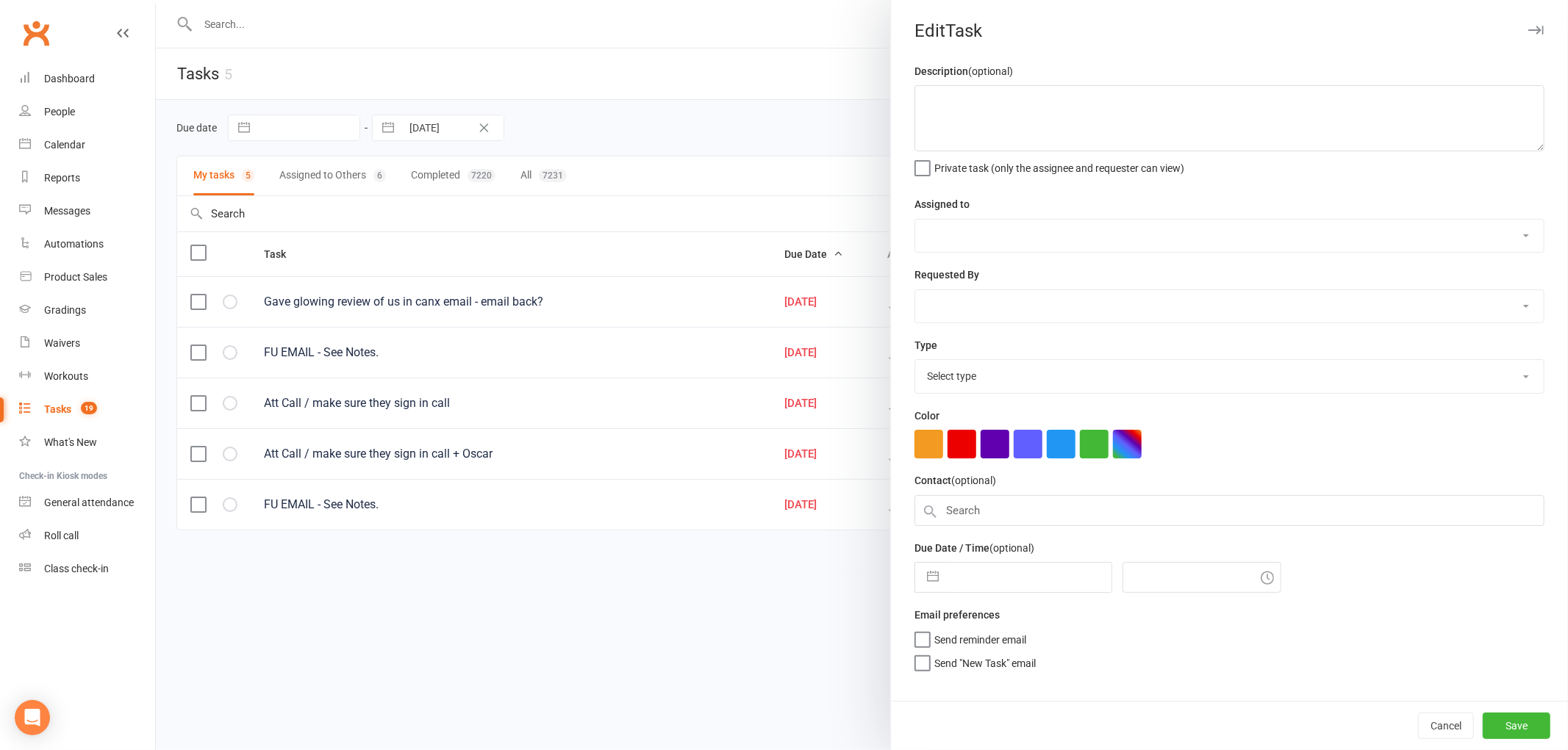
type textarea "Att Call / make sure they sign in call + Oscar"
select select "47660"
type input "[DATE]"
type input "11:00am"
select select "25277"
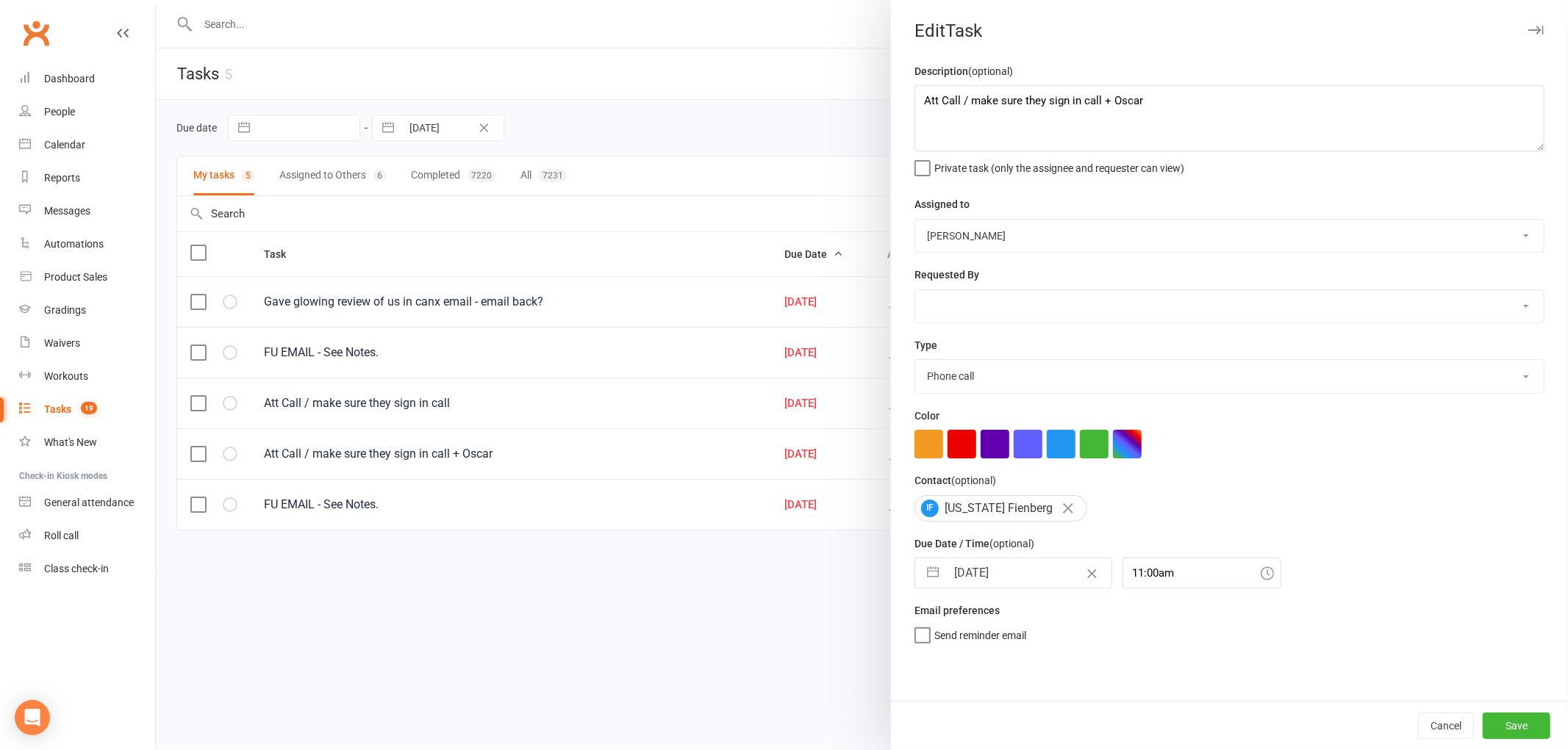
select select "6"
select select "2025"
select select "7"
select select "2025"
select select "8"
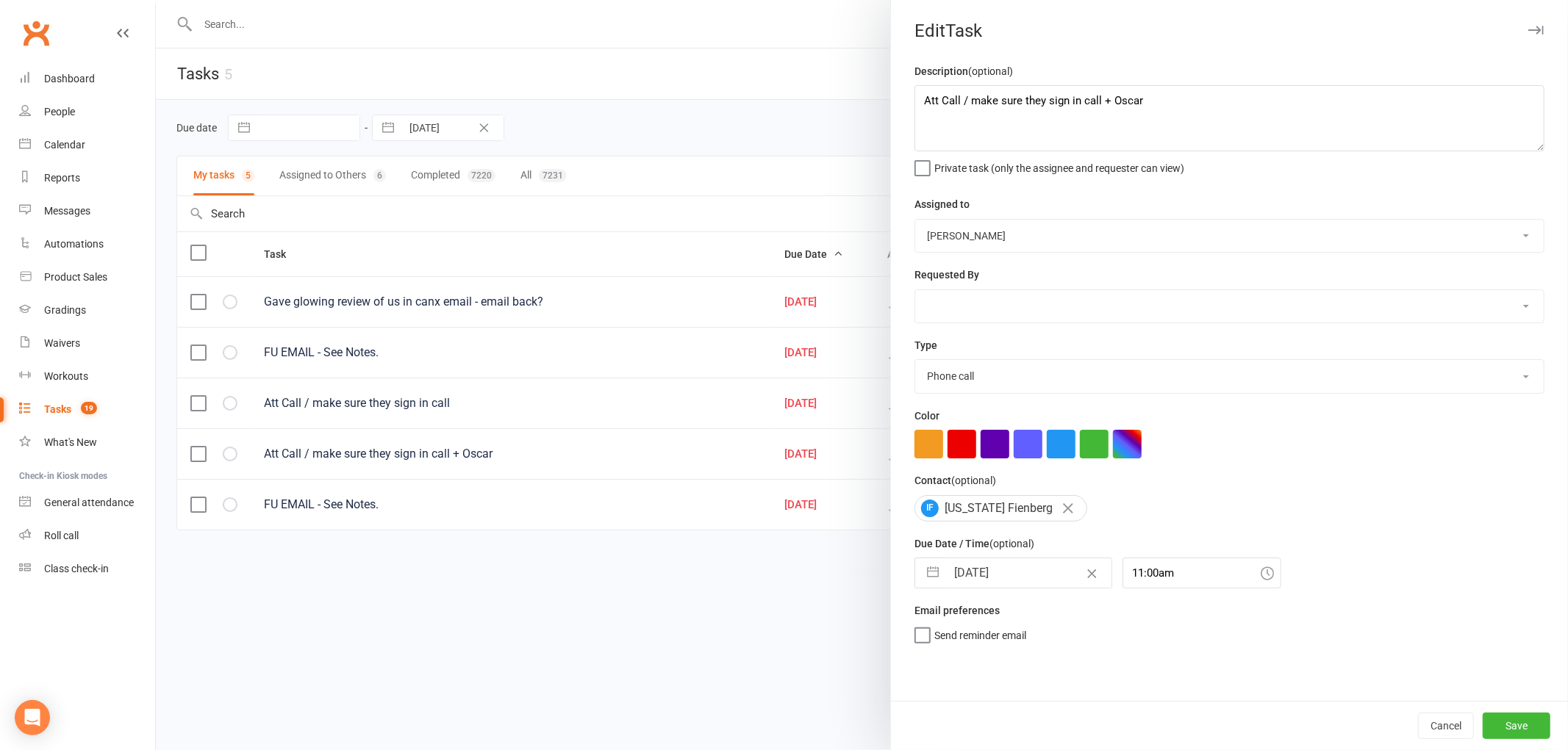
select select "2025"
click at [988, 560] on input "[DATE]" at bounding box center [1028, 573] width 165 height 29
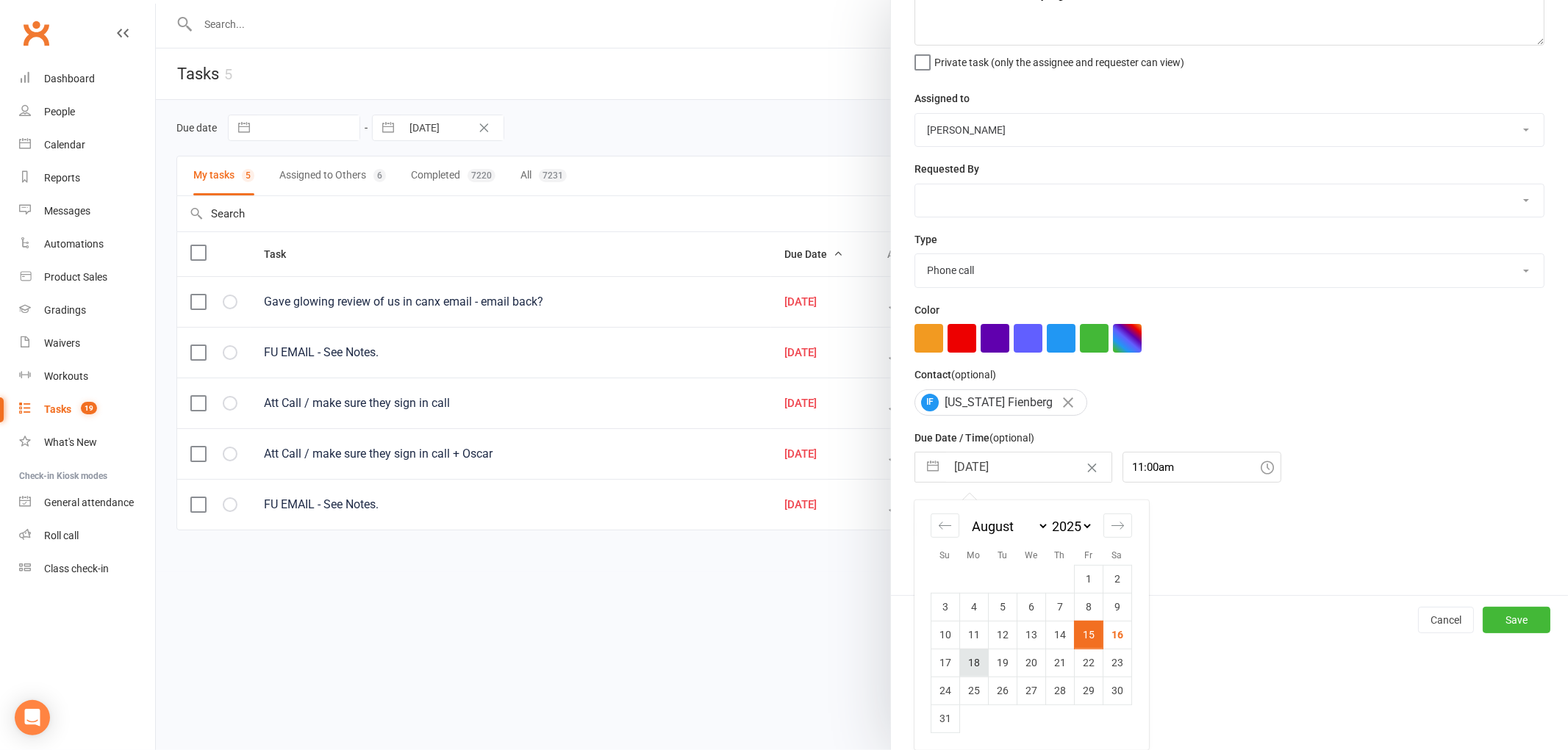
click at [966, 658] on td "18" at bounding box center [973, 663] width 29 height 28
type input "[DATE]"
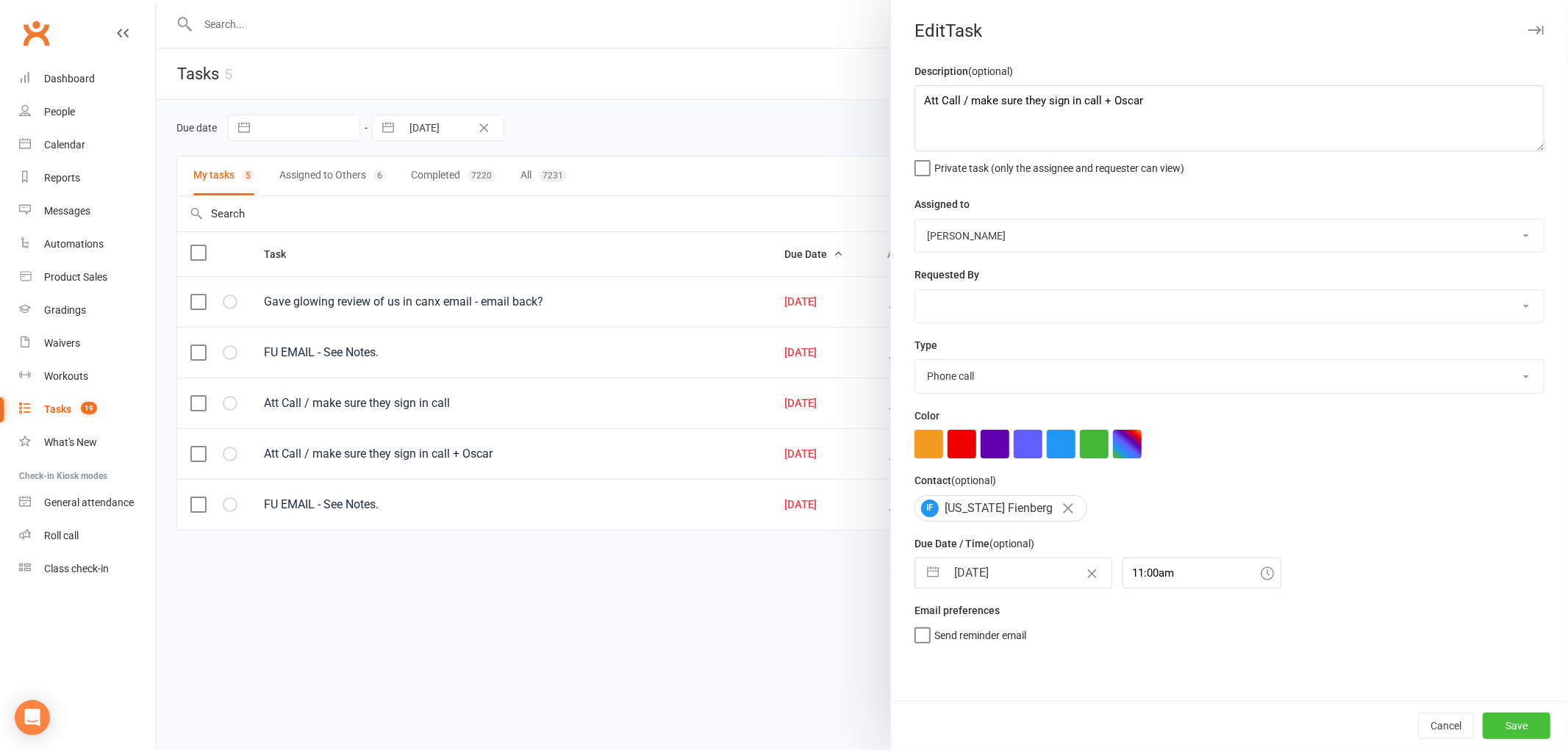
click at [1495, 714] on button "Save" at bounding box center [1517, 726] width 68 height 27
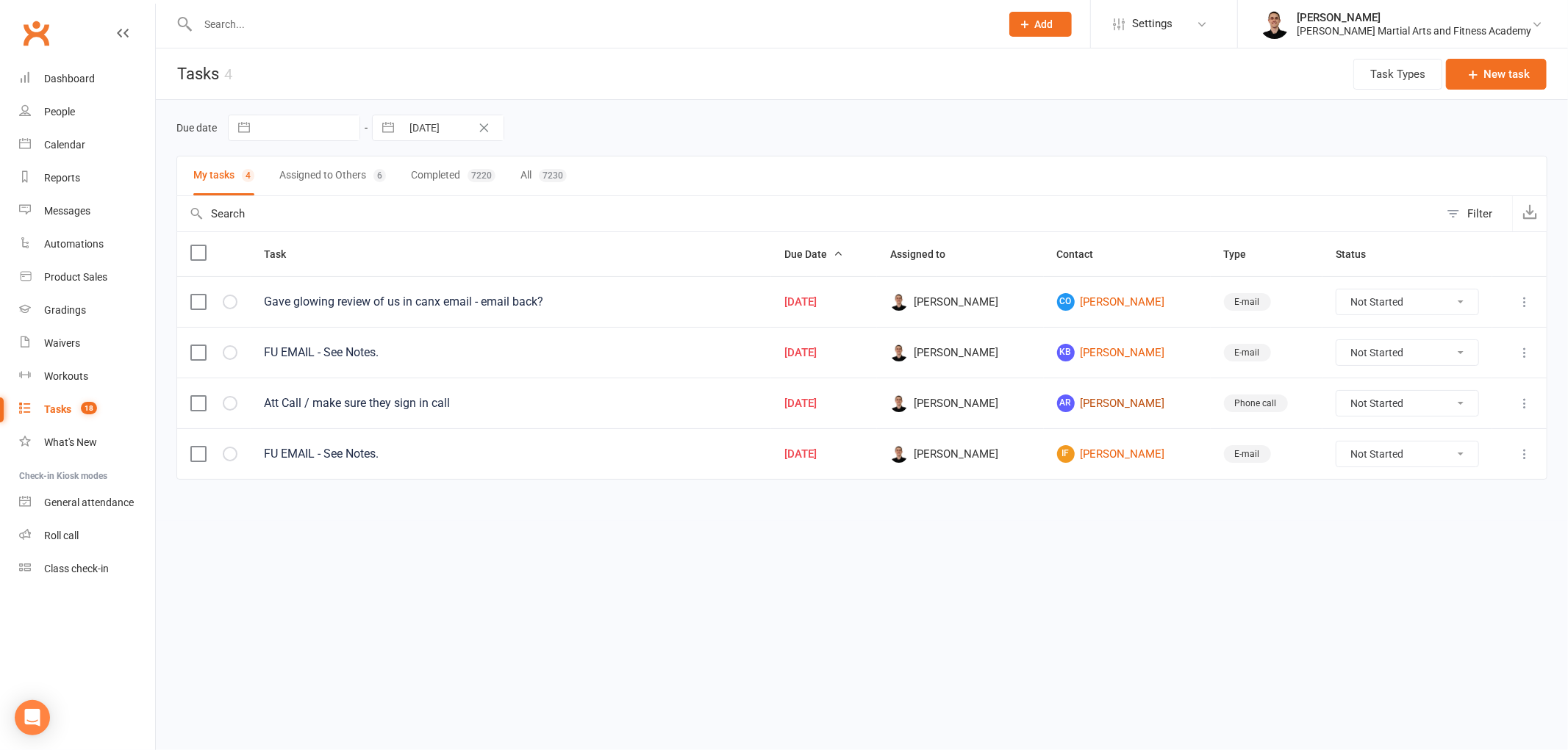
click at [1115, 406] on link "AR [PERSON_NAME]" at bounding box center [1127, 403] width 140 height 17
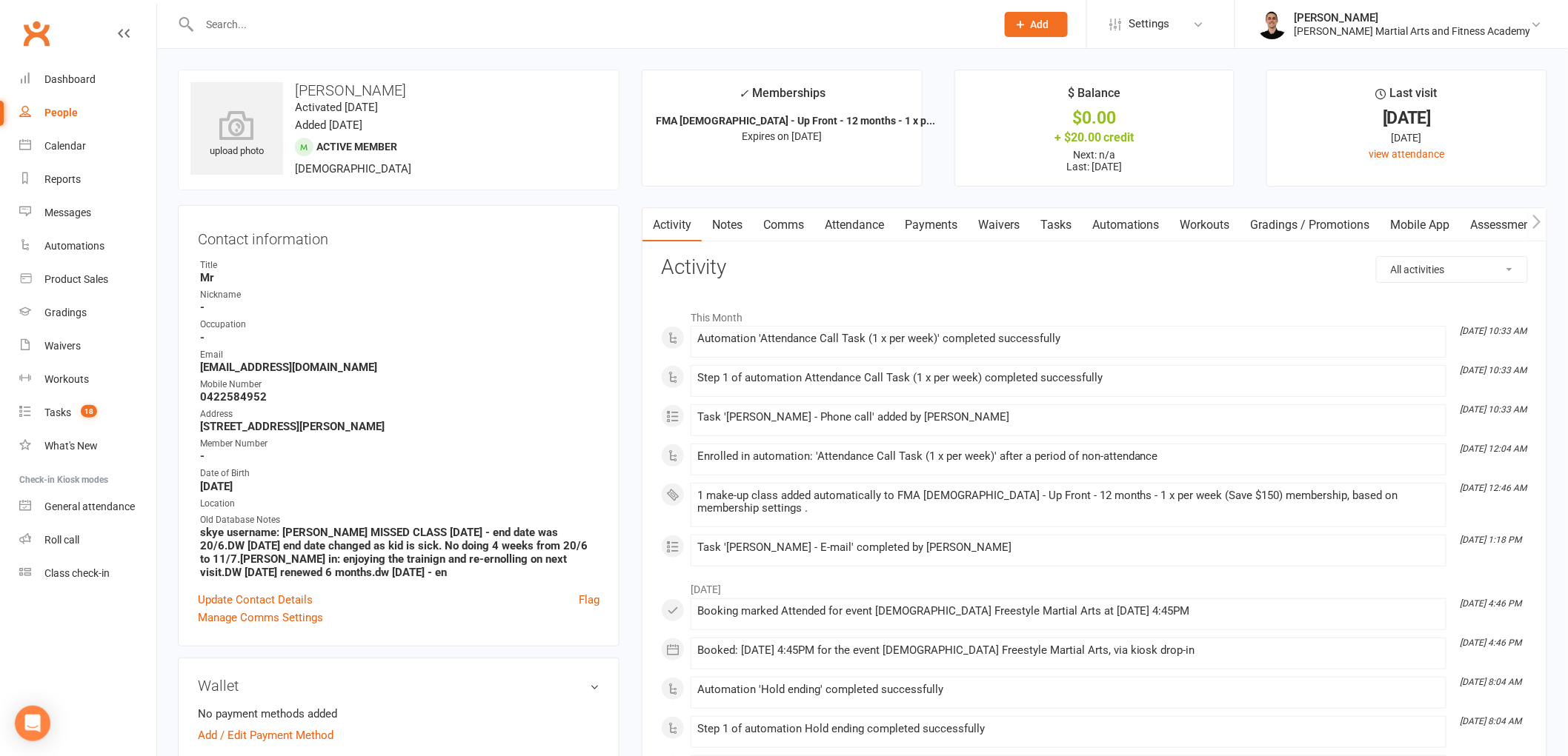
click at [1043, 219] on link "Tasks" at bounding box center [1056, 225] width 52 height 34
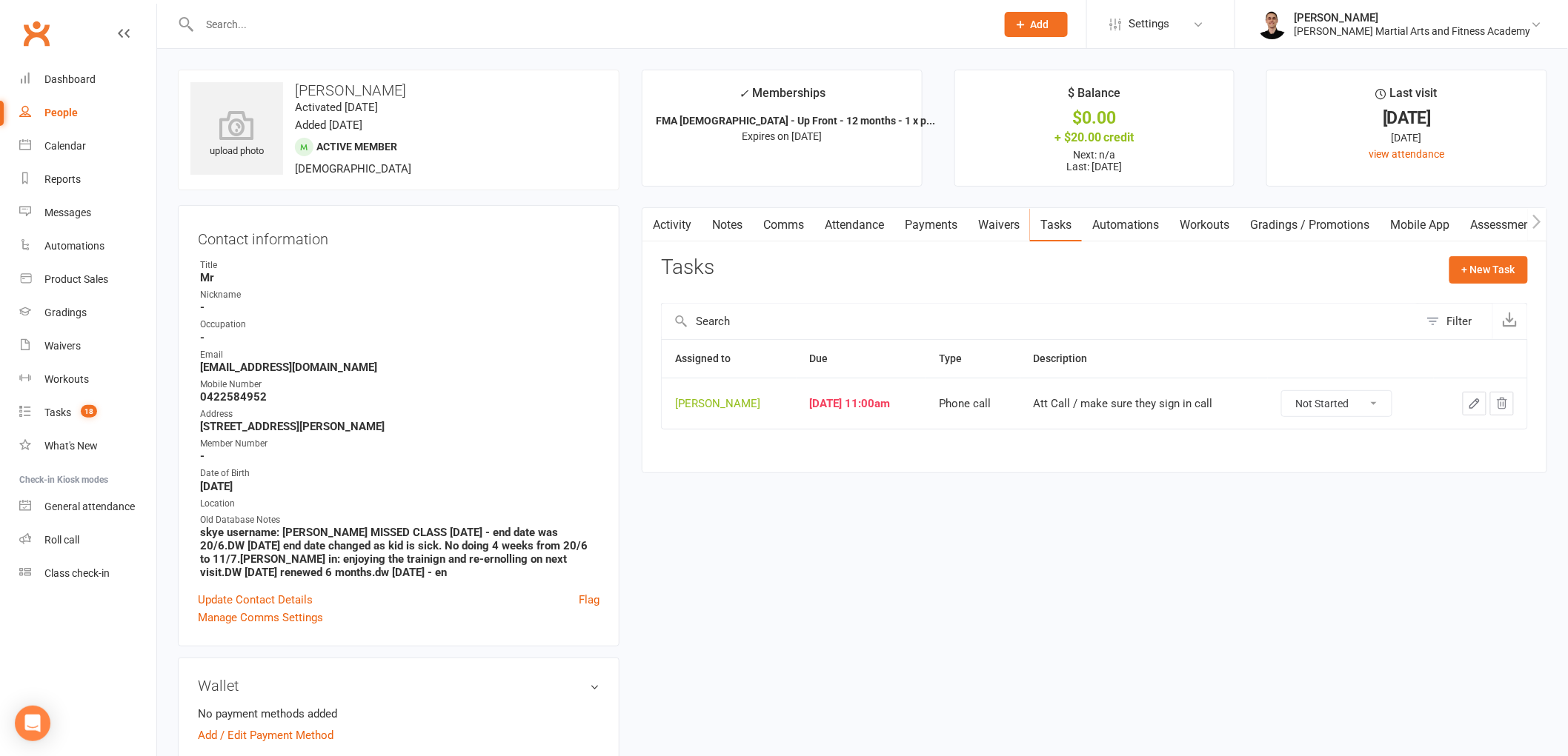
click at [1474, 404] on icon "button" at bounding box center [1474, 403] width 13 height 13
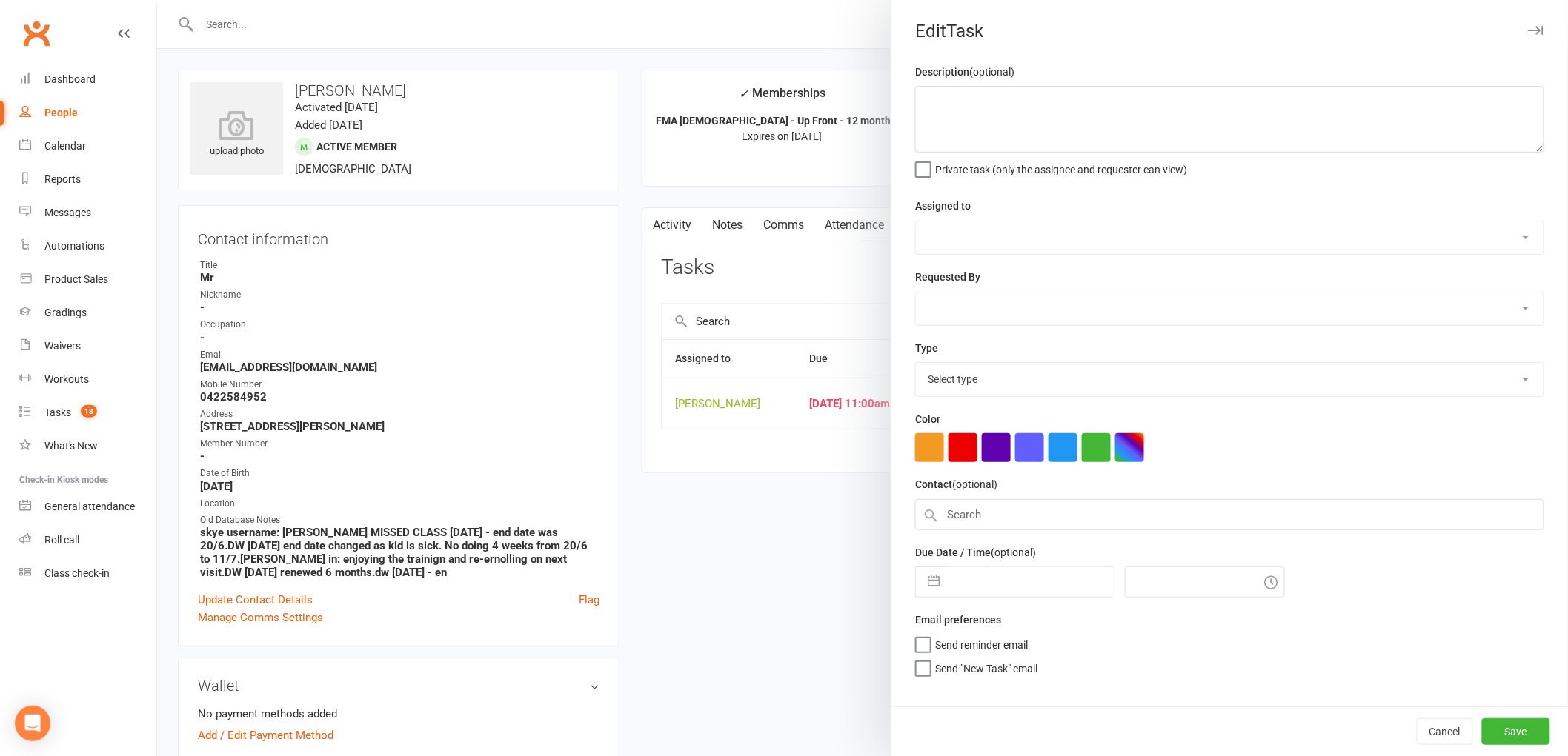
type textarea "Att Call / make sure they sign in call"
select select "47660"
type input "[DATE]"
type input "11:00am"
select select "25277"
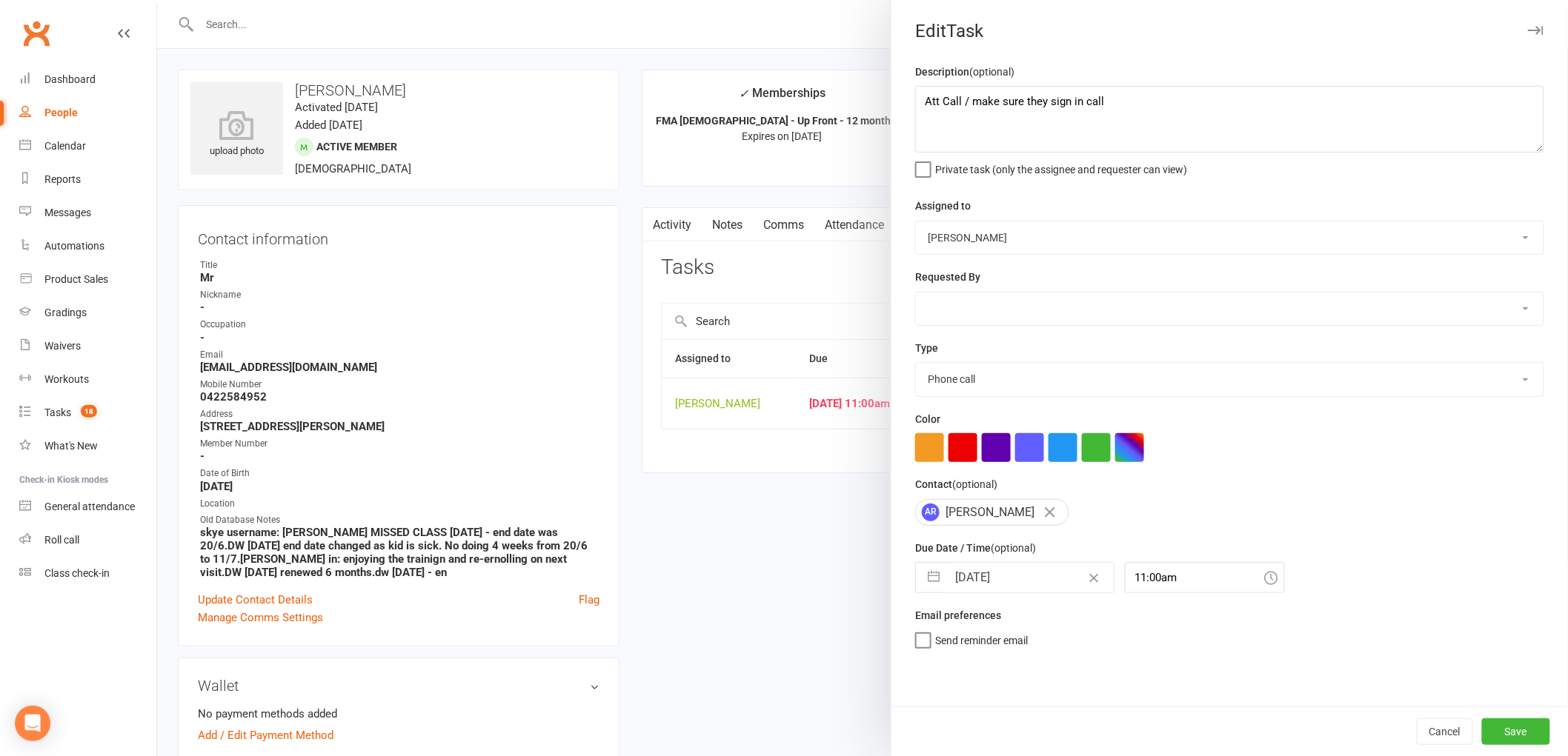
select select "6"
select select "2025"
select select "7"
select select "2025"
select select "8"
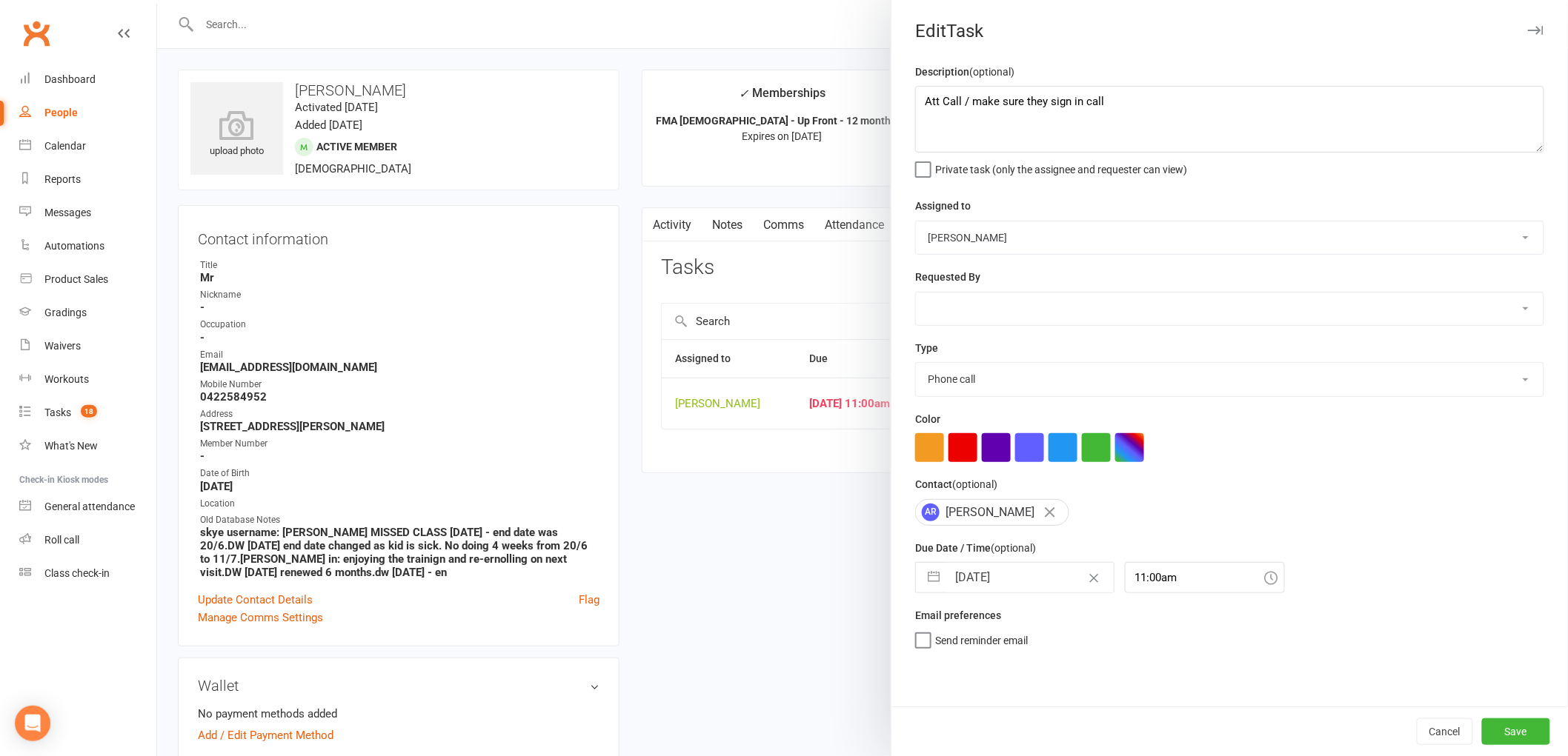
select select "2025"
click at [1040, 566] on input "[DATE]" at bounding box center [1030, 577] width 166 height 29
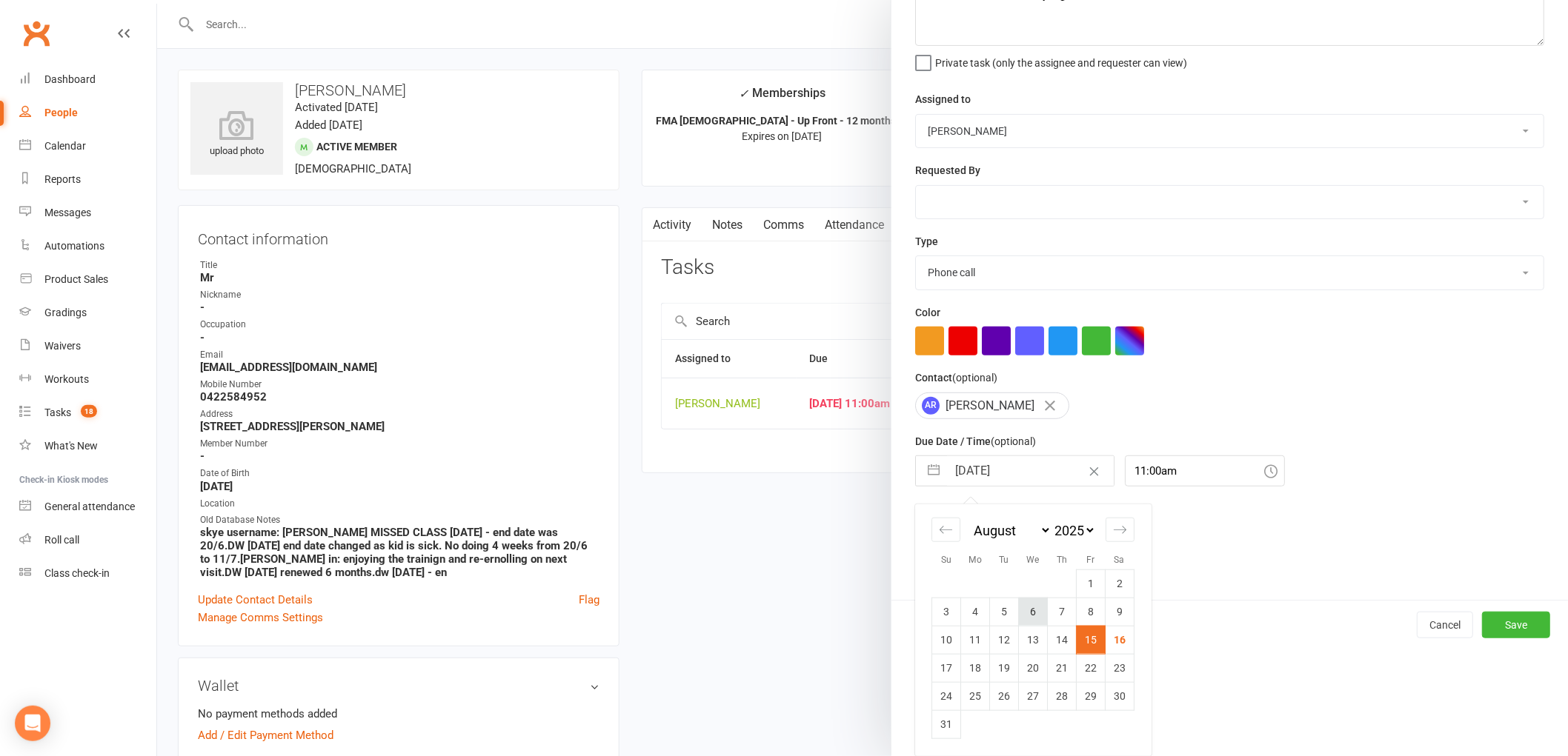
scroll to position [108, 0]
click at [972, 662] on td "18" at bounding box center [975, 668] width 29 height 28
type input "[DATE]"
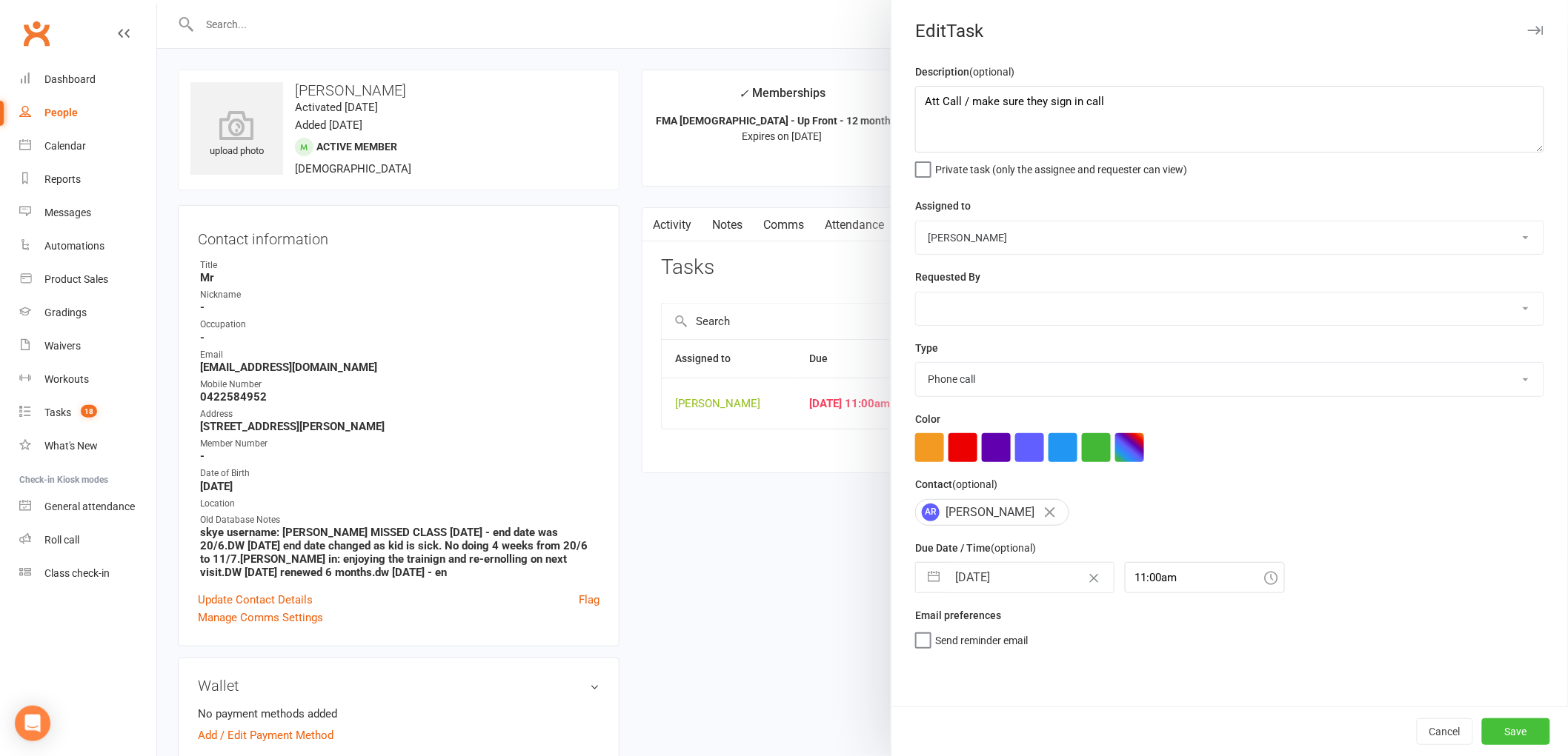
click at [1508, 730] on button "Save" at bounding box center [1516, 732] width 69 height 27
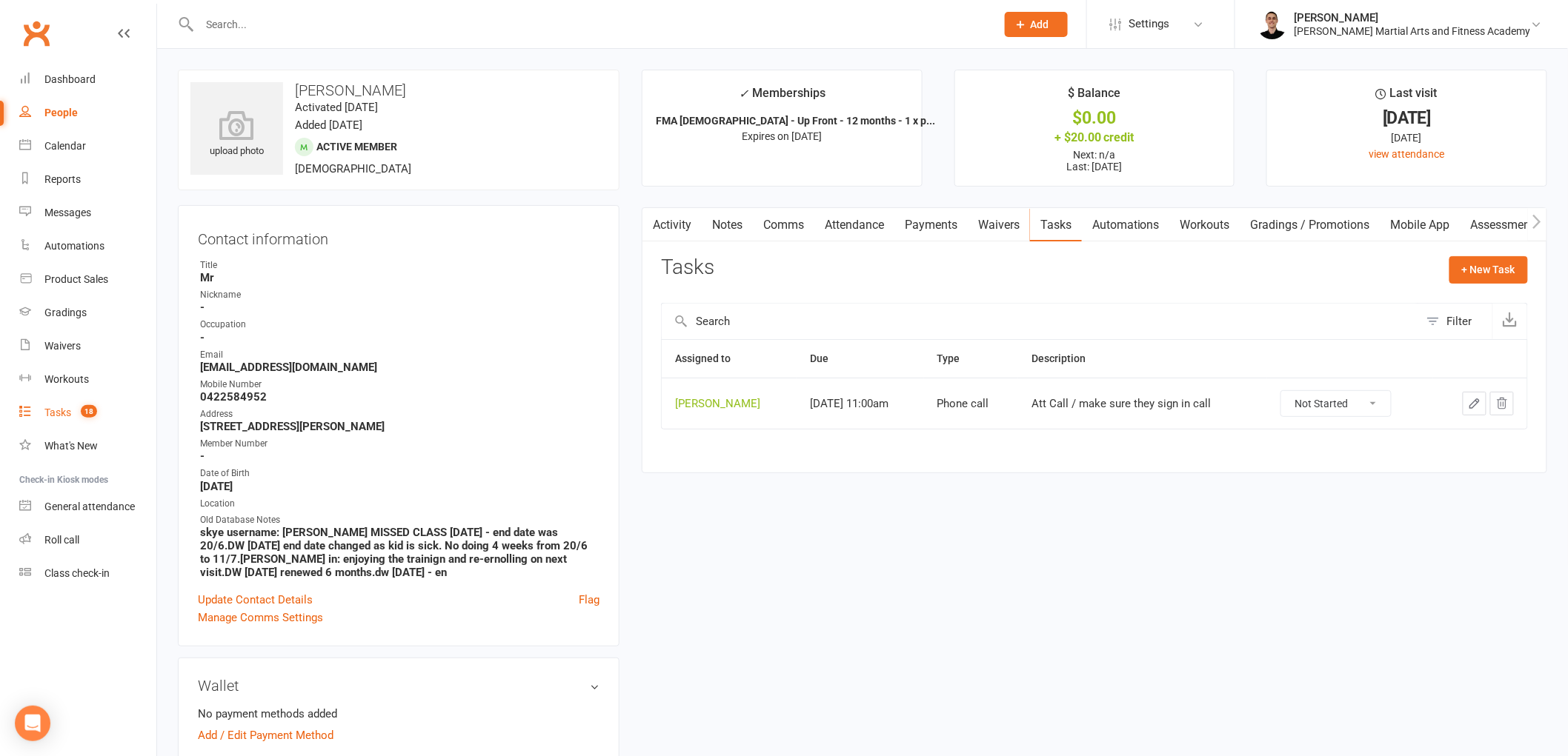
click at [67, 403] on link "Tasks 18" at bounding box center [88, 413] width 137 height 33
